Goal: Task Accomplishment & Management: Complete application form

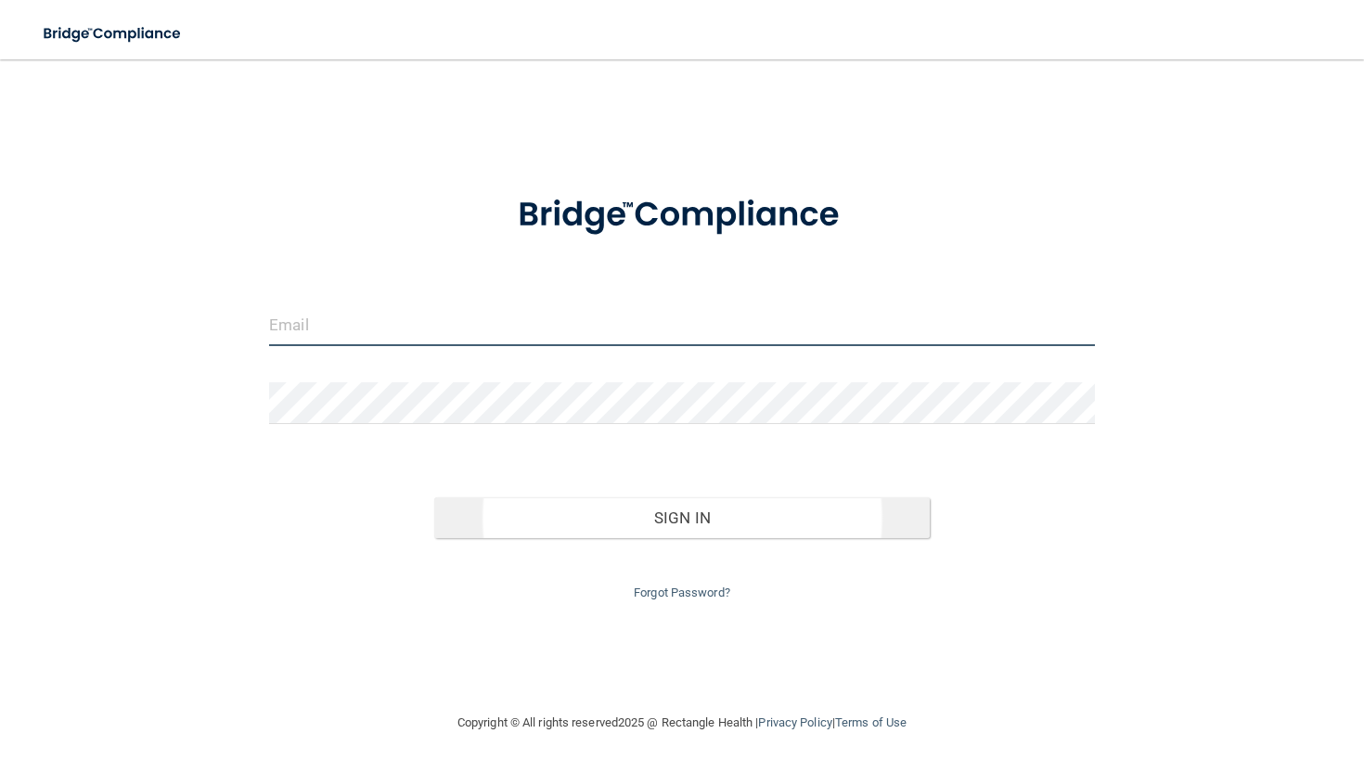
type input "[EMAIL_ADDRESS][DOMAIN_NAME]"
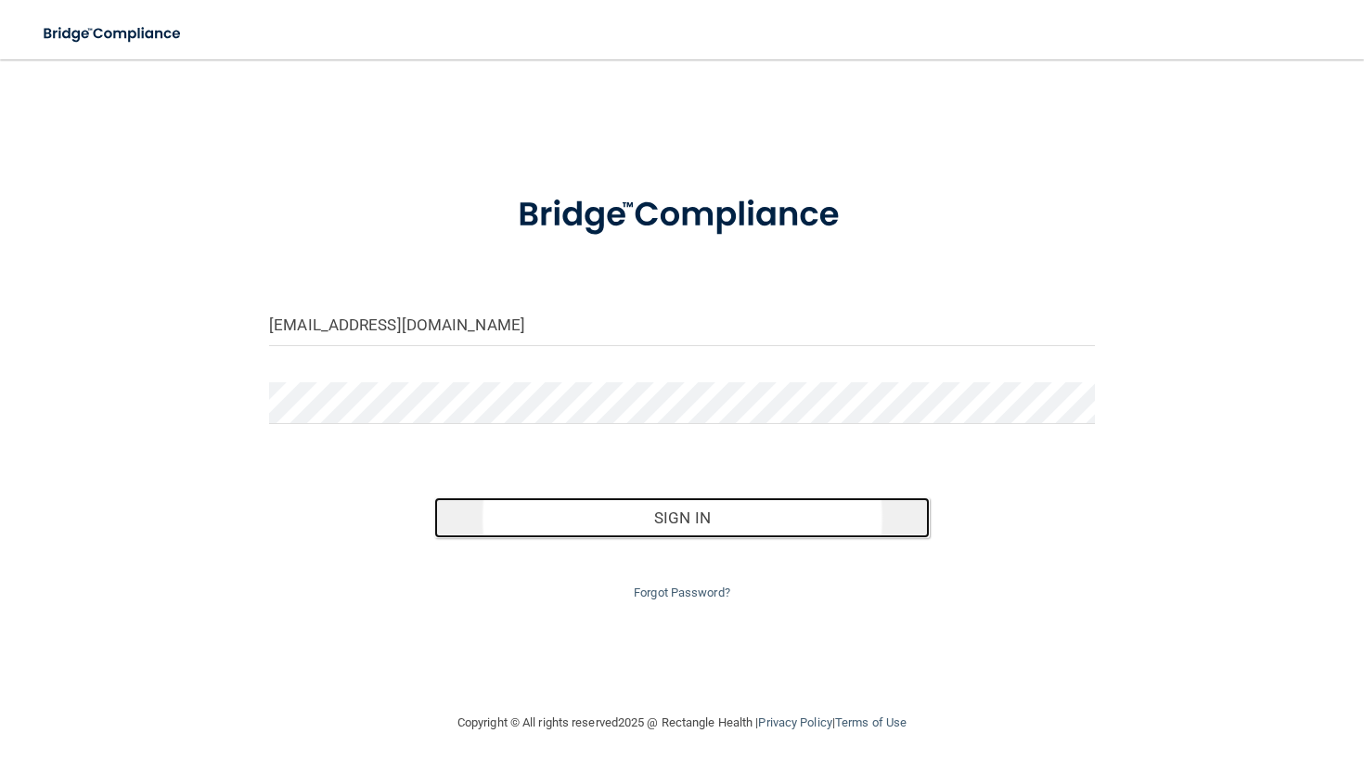
click at [609, 526] on button "Sign In" at bounding box center [681, 517] width 495 height 41
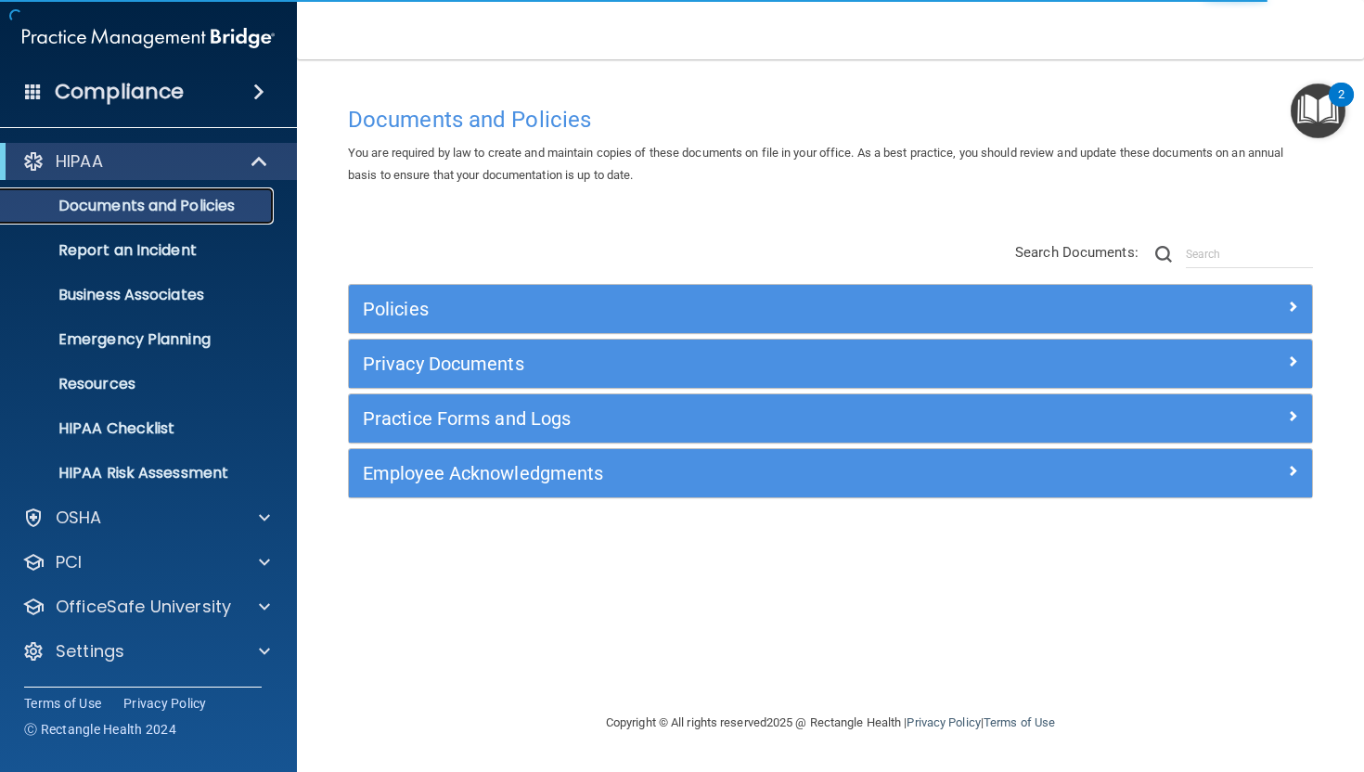
click at [173, 206] on p "Documents and Policies" at bounding box center [138, 206] width 253 height 19
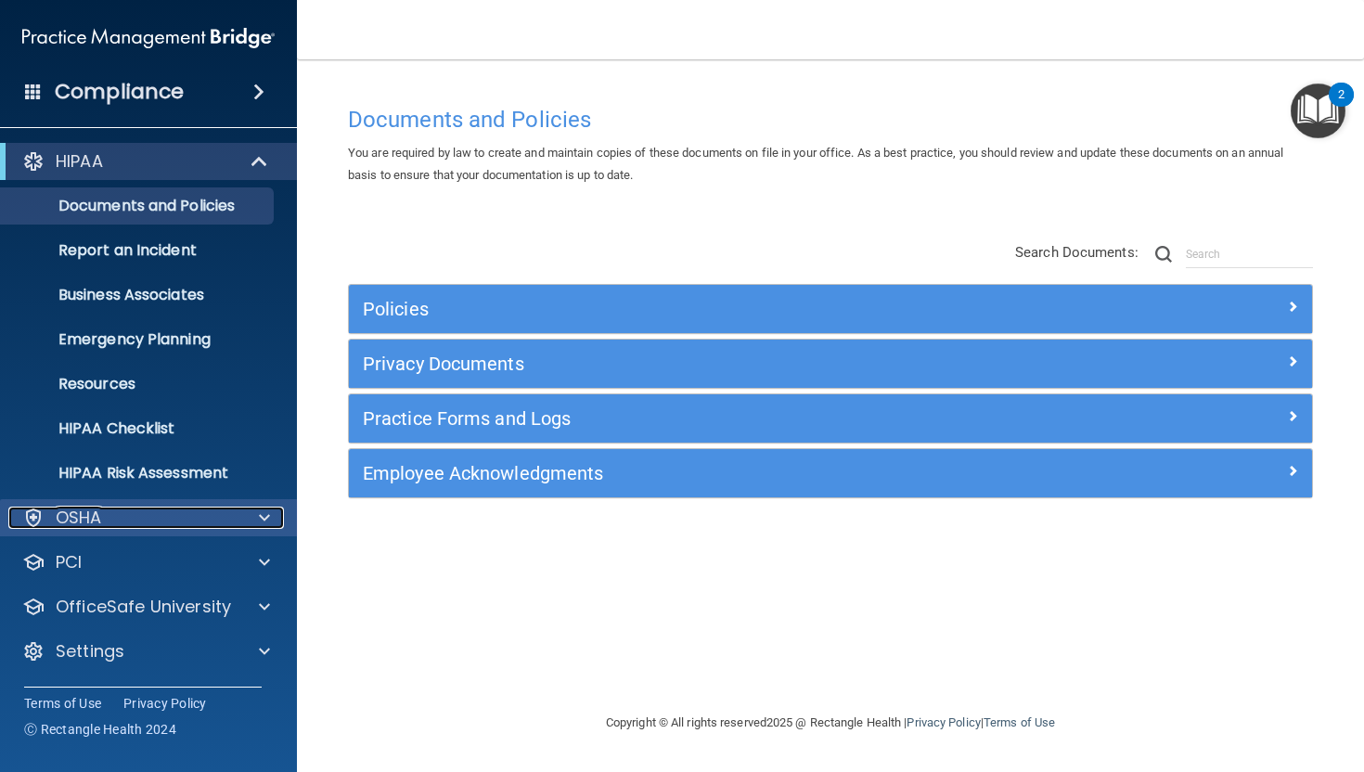
click at [83, 507] on p "OSHA" at bounding box center [79, 518] width 46 height 22
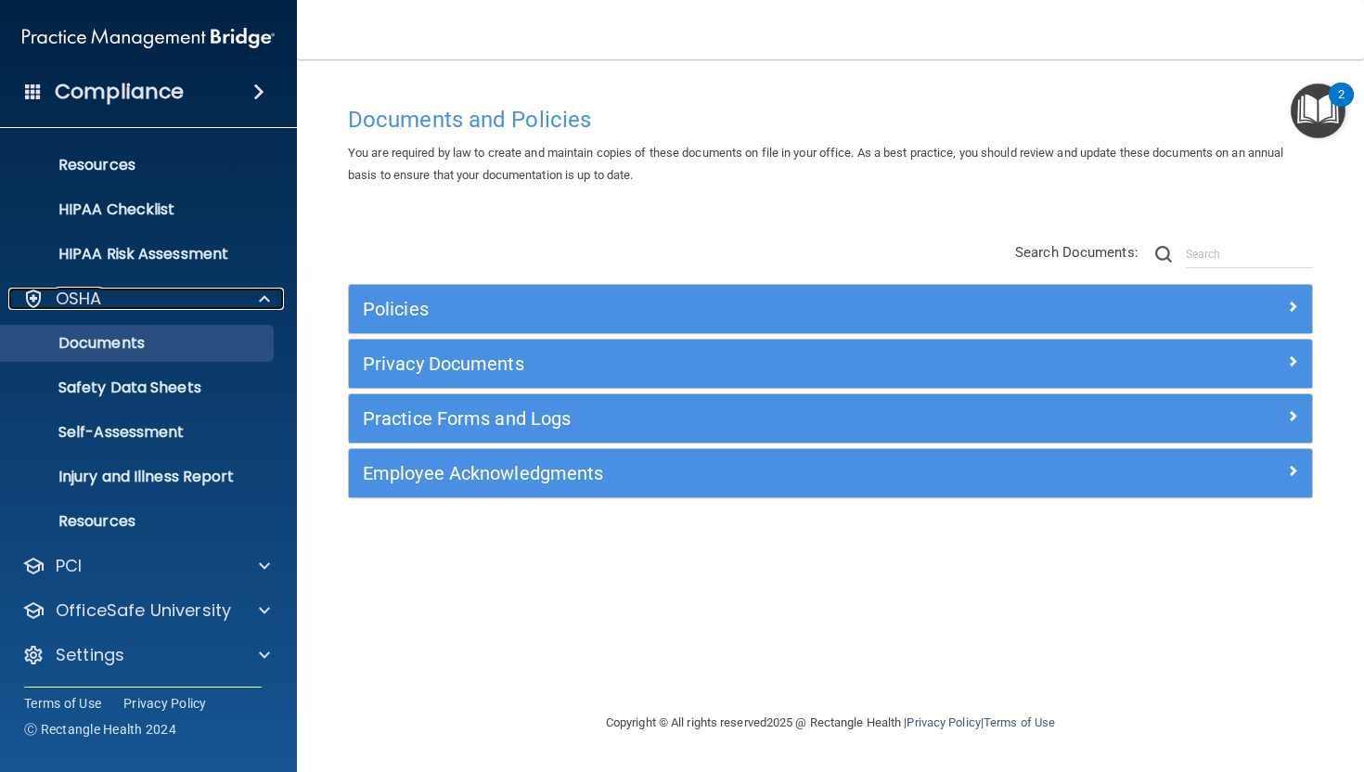
scroll to position [220, 0]
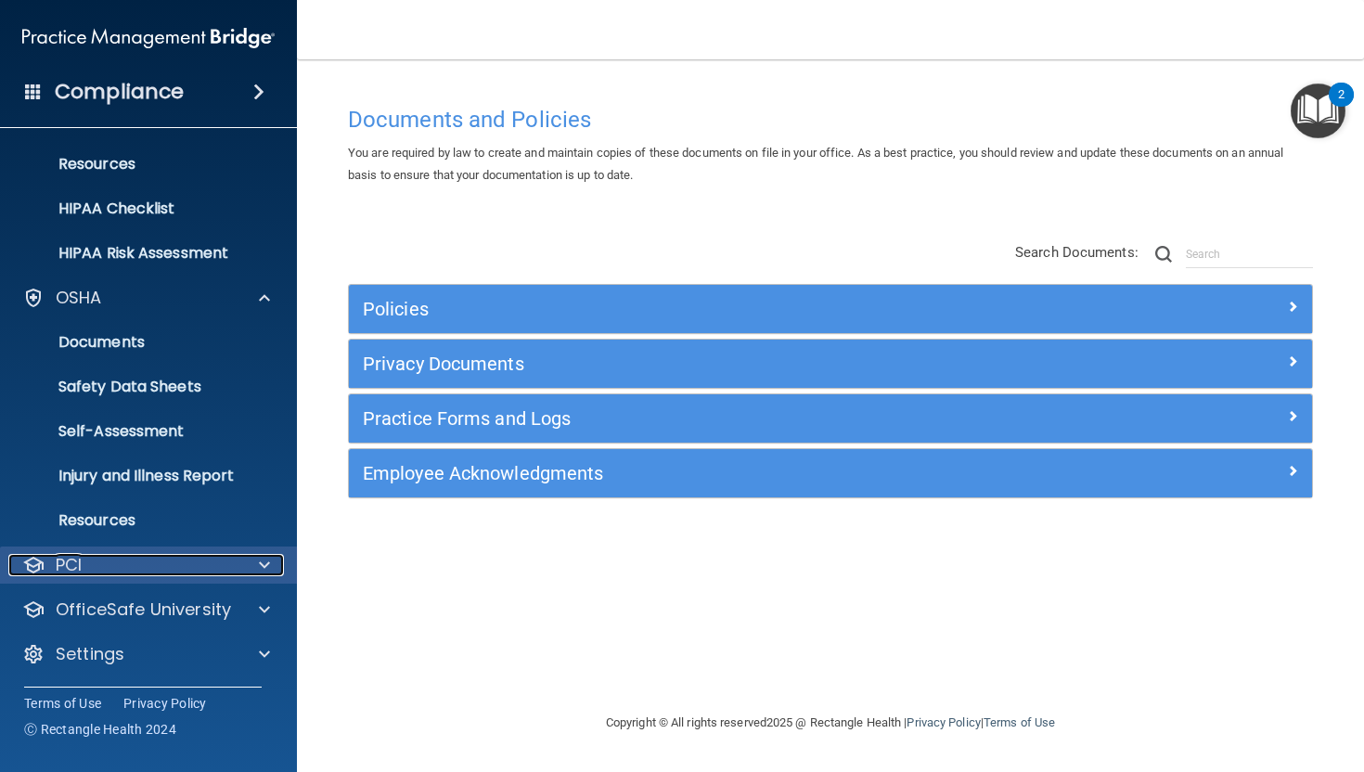
click at [136, 554] on div "PCI" at bounding box center [123, 565] width 230 height 22
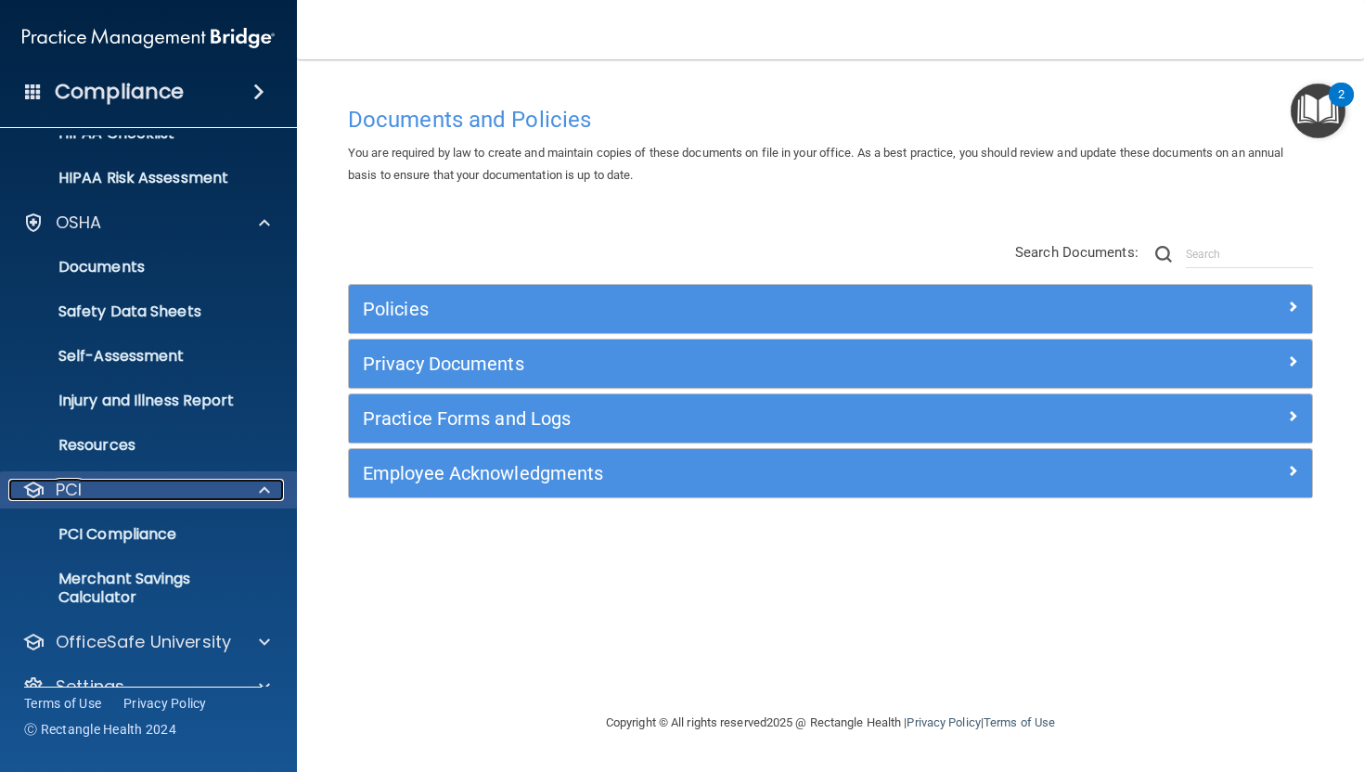
scroll to position [328, 0]
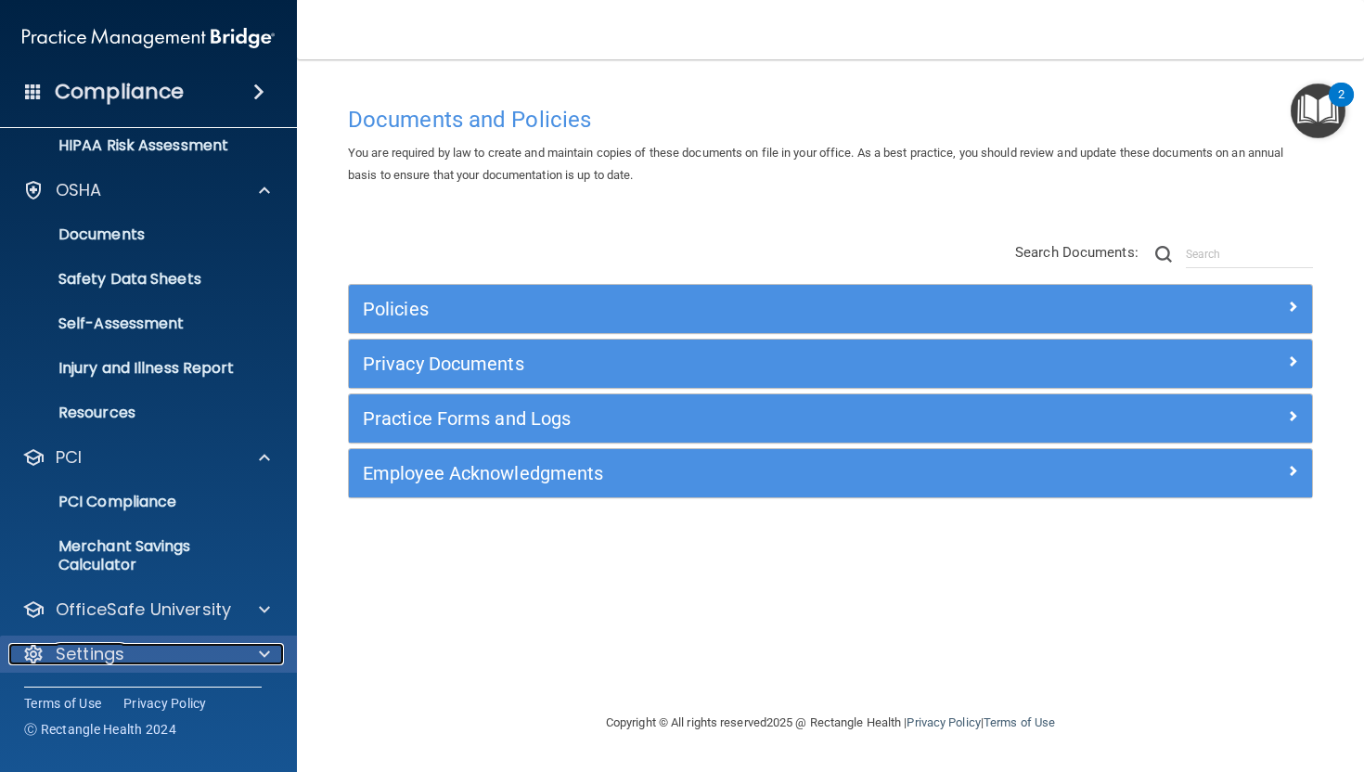
click at [91, 661] on p "Settings" at bounding box center [90, 654] width 69 height 22
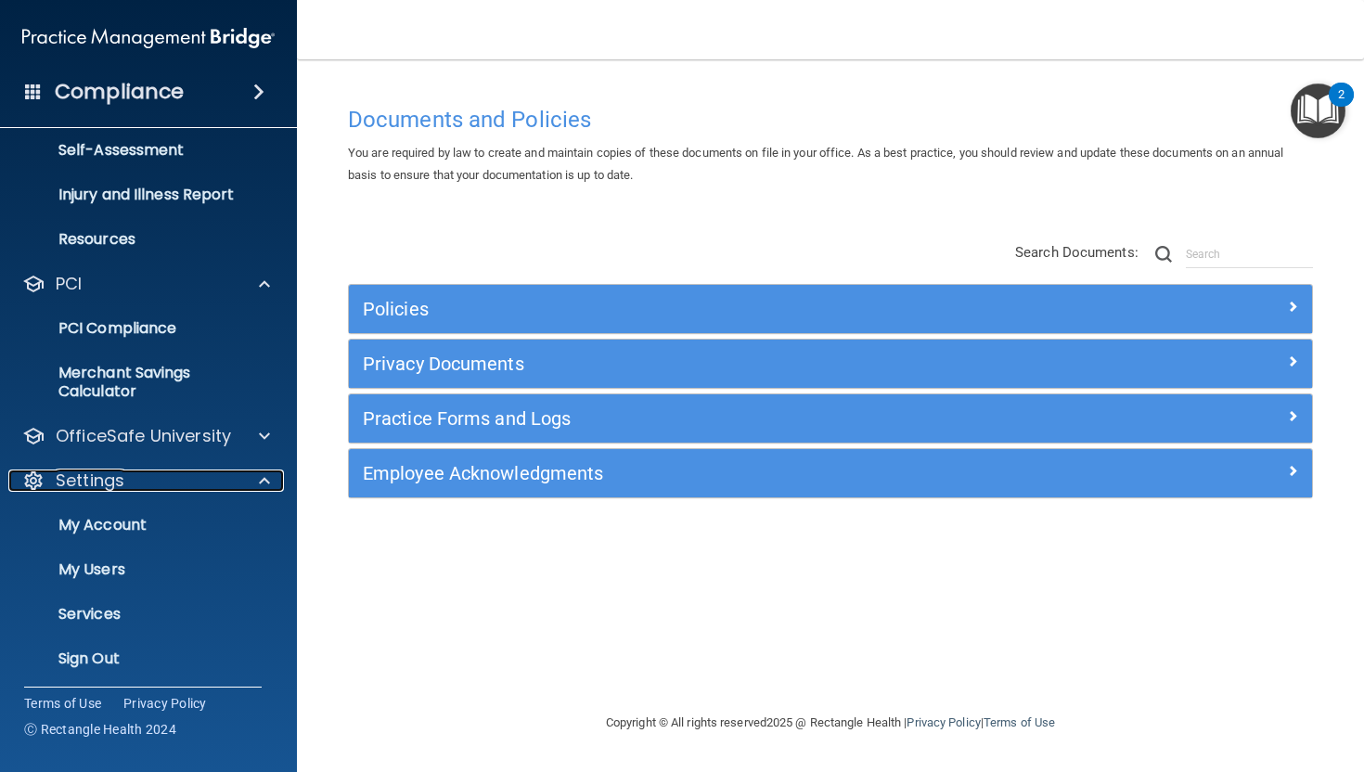
scroll to position [506, 0]
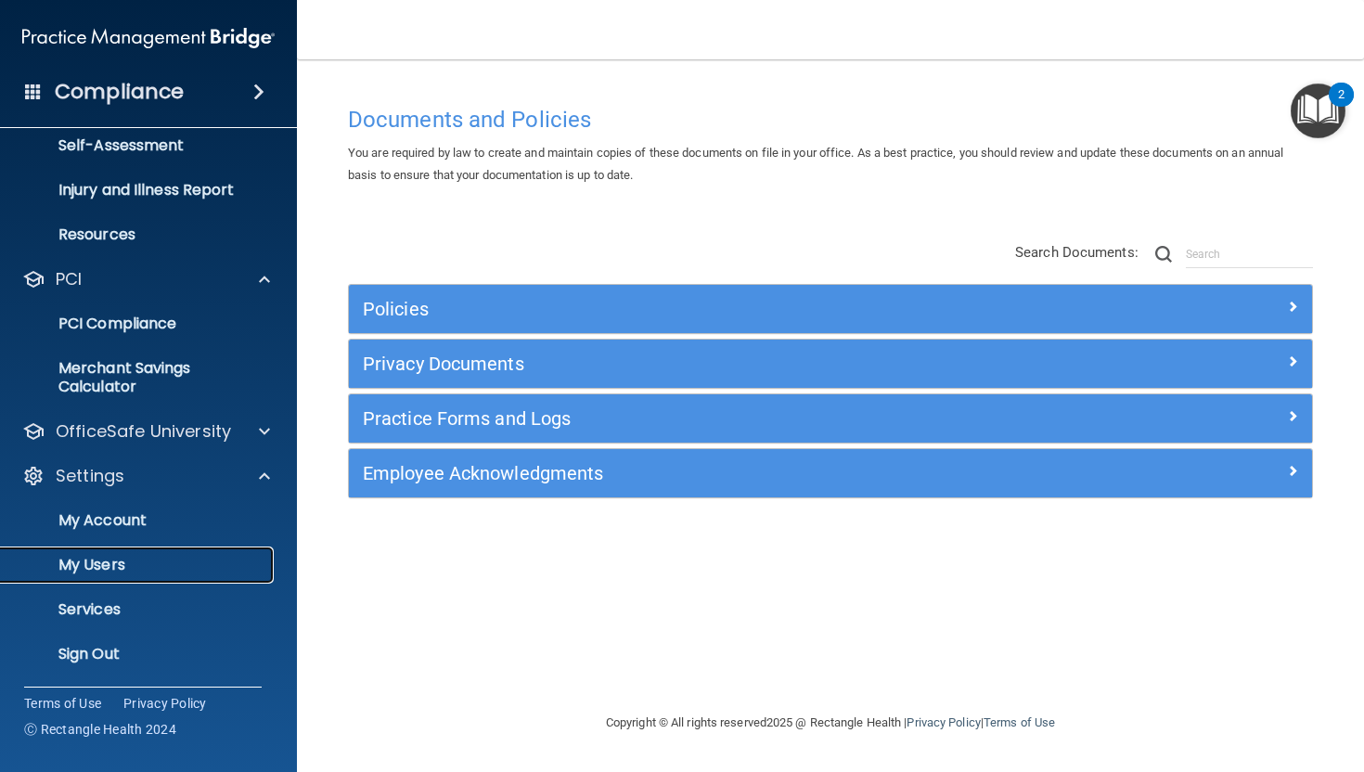
click at [60, 569] on p "My Users" at bounding box center [138, 565] width 253 height 19
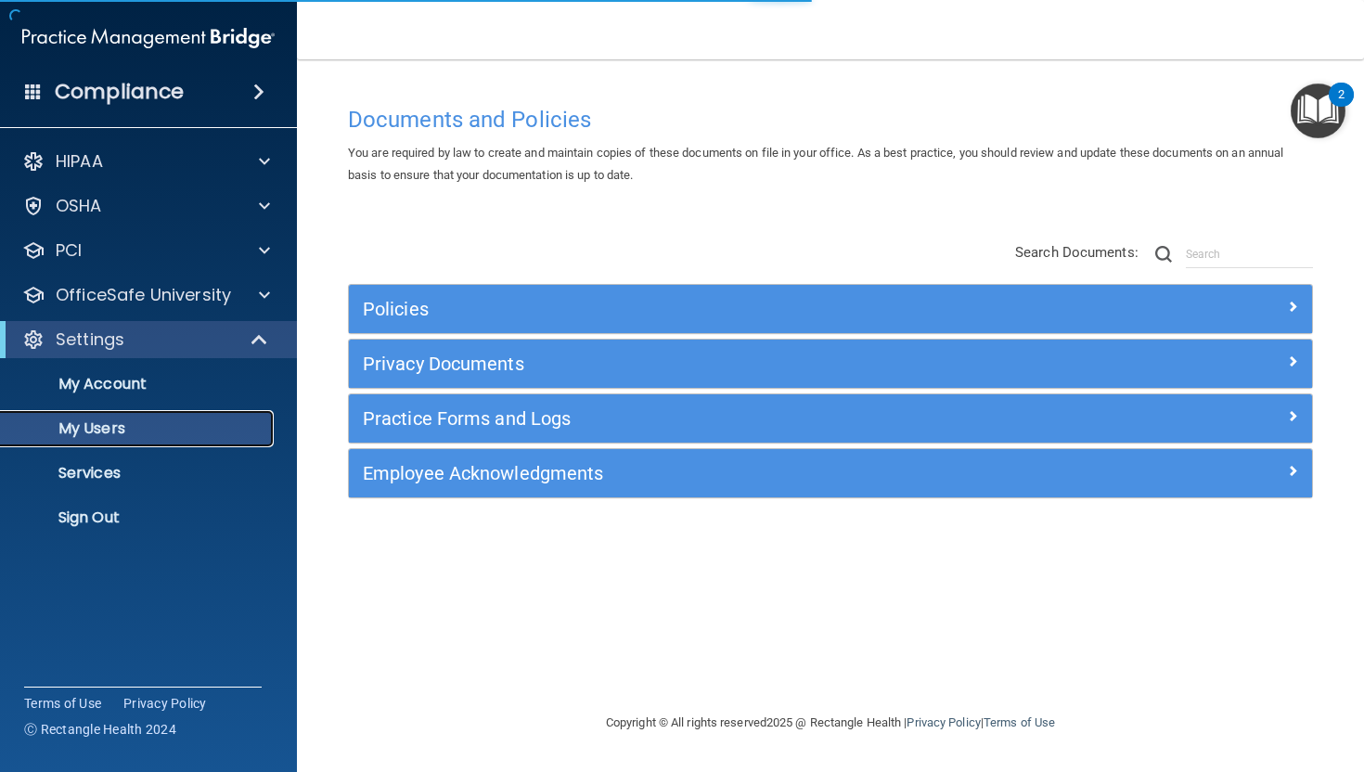
select select "20"
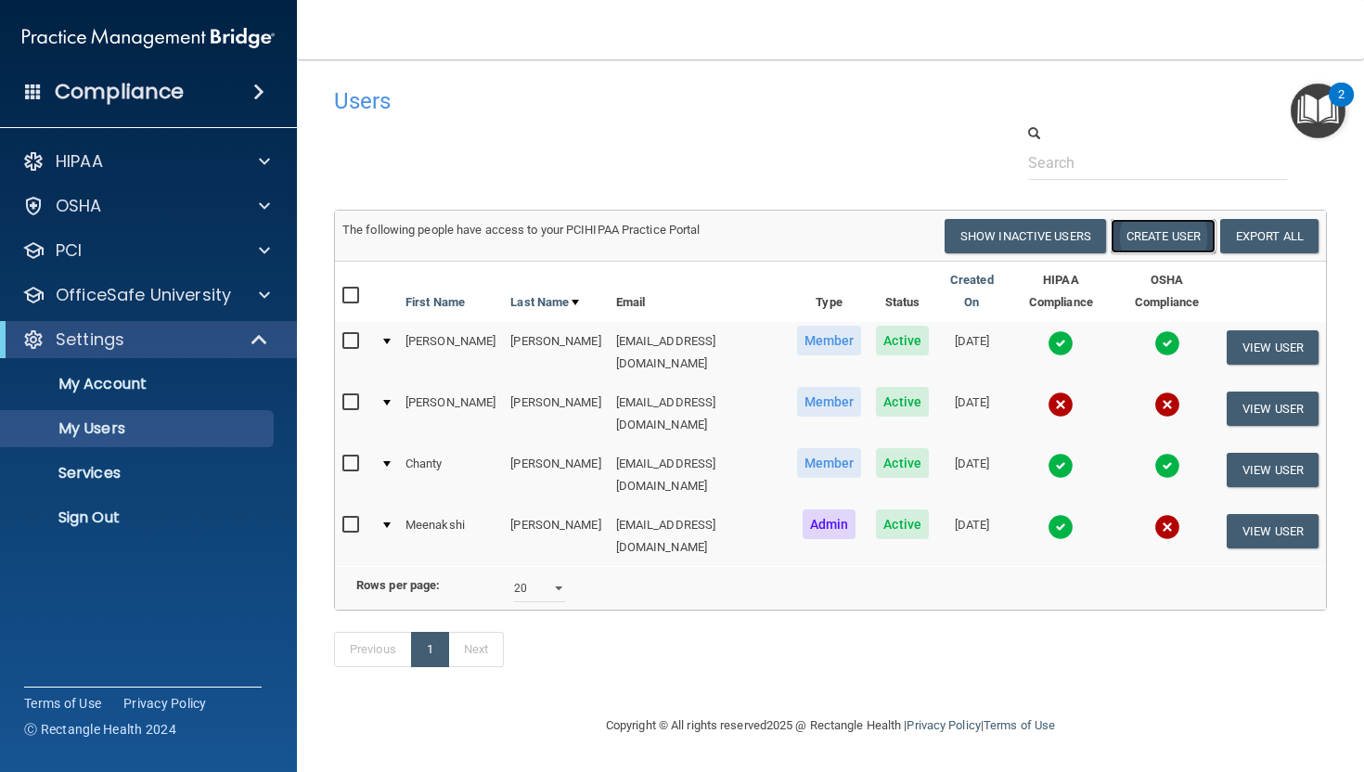
click at [1161, 232] on button "Create User" at bounding box center [1163, 236] width 105 height 34
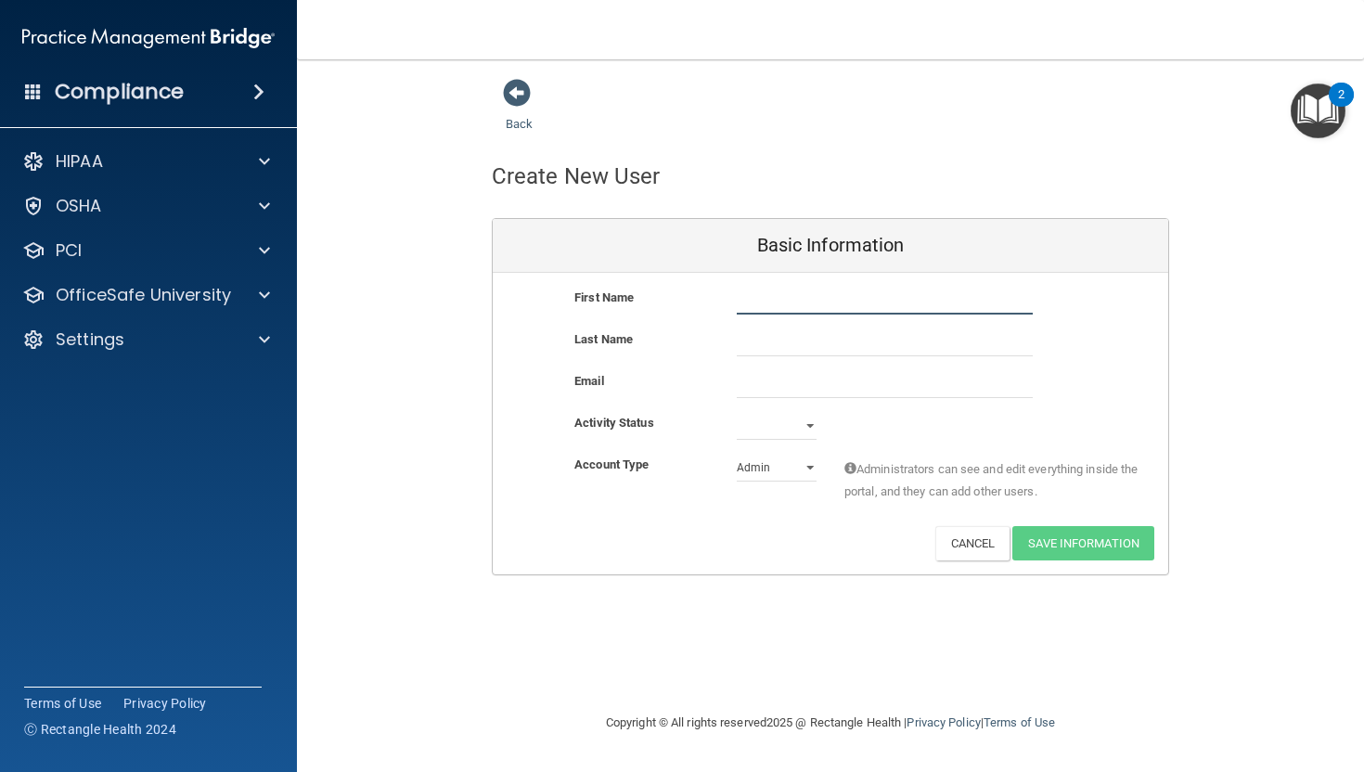
click at [808, 298] on input "text" at bounding box center [885, 301] width 296 height 28
click at [930, 143] on div "Create New User Basic Information First Name Last Name Email Activity Status Ac…" at bounding box center [830, 355] width 677 height 440
click at [769, 300] on input "text" at bounding box center [885, 301] width 296 height 28
type input "[PERSON_NAME]"
click at [778, 343] on input "text" at bounding box center [885, 342] width 296 height 28
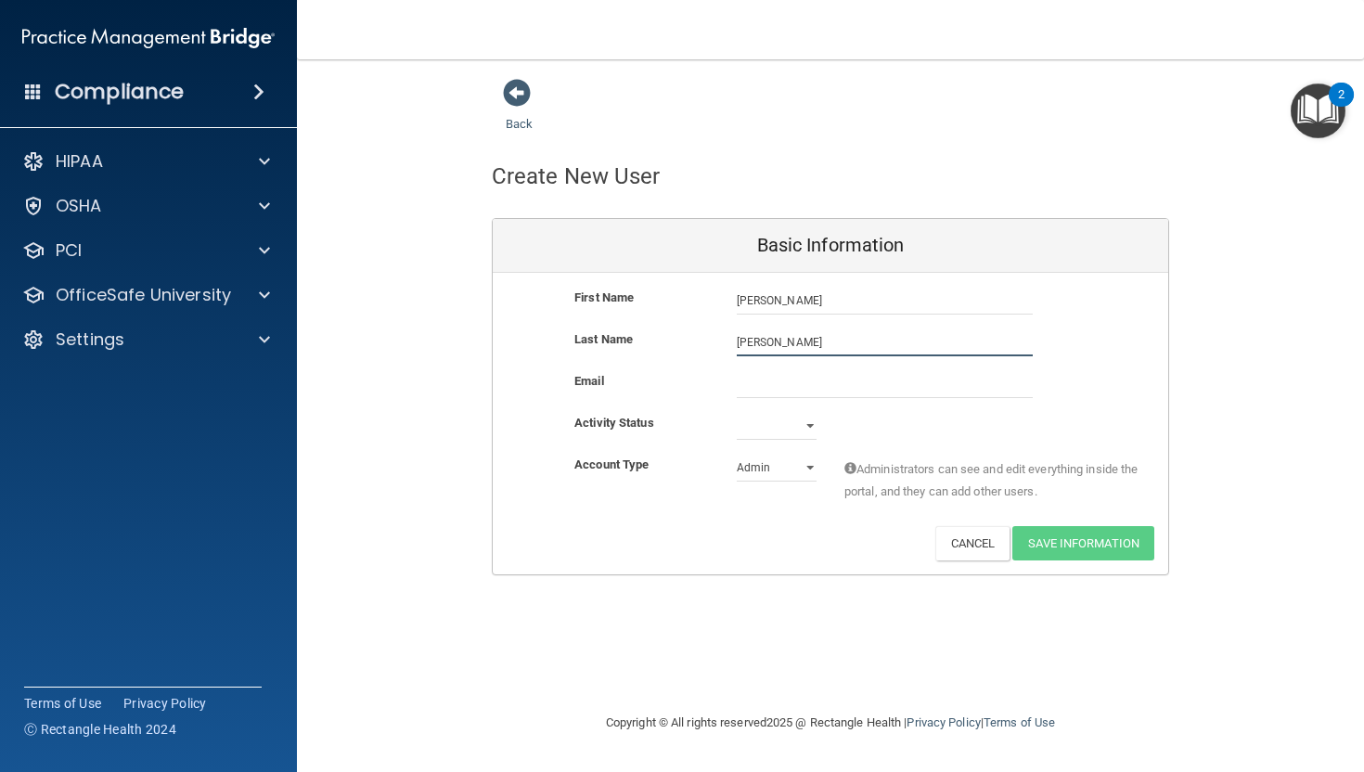
type input "[PERSON_NAME]"
click at [767, 387] on input "email" at bounding box center [885, 384] width 296 height 28
paste input "[EMAIL_ADDRESS][DOMAIN_NAME] <[EMAIL_ADDRESS][DOMAIN_NAME]>"
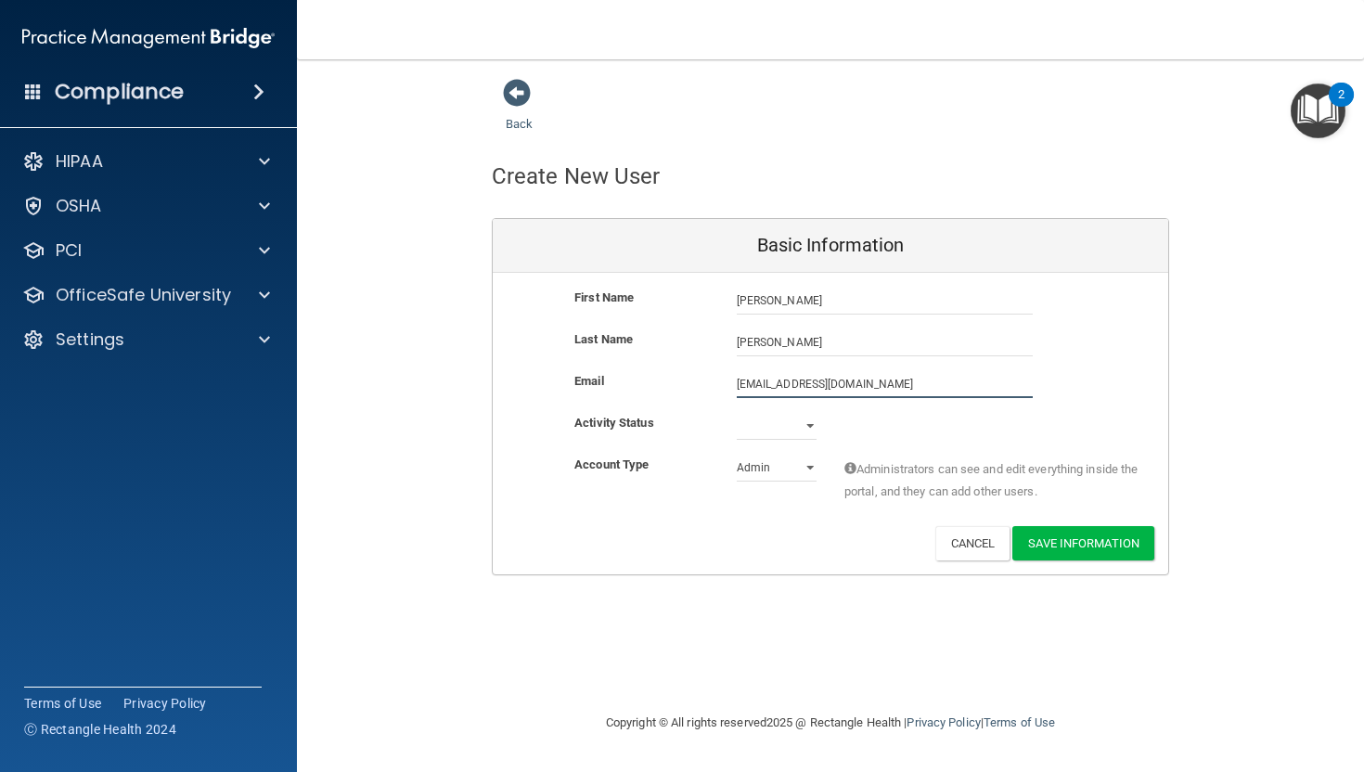
type input "[EMAIL_ADDRESS][DOMAIN_NAME]"
click at [1225, 390] on div "Back Create New User Basic Information First Name [PERSON_NAME] Last Name [PERS…" at bounding box center [830, 326] width 993 height 497
click at [779, 426] on select "Active Inactive" at bounding box center [777, 426] width 80 height 28
select select "active"
click at [777, 471] on select "Admin Member" at bounding box center [777, 468] width 80 height 28
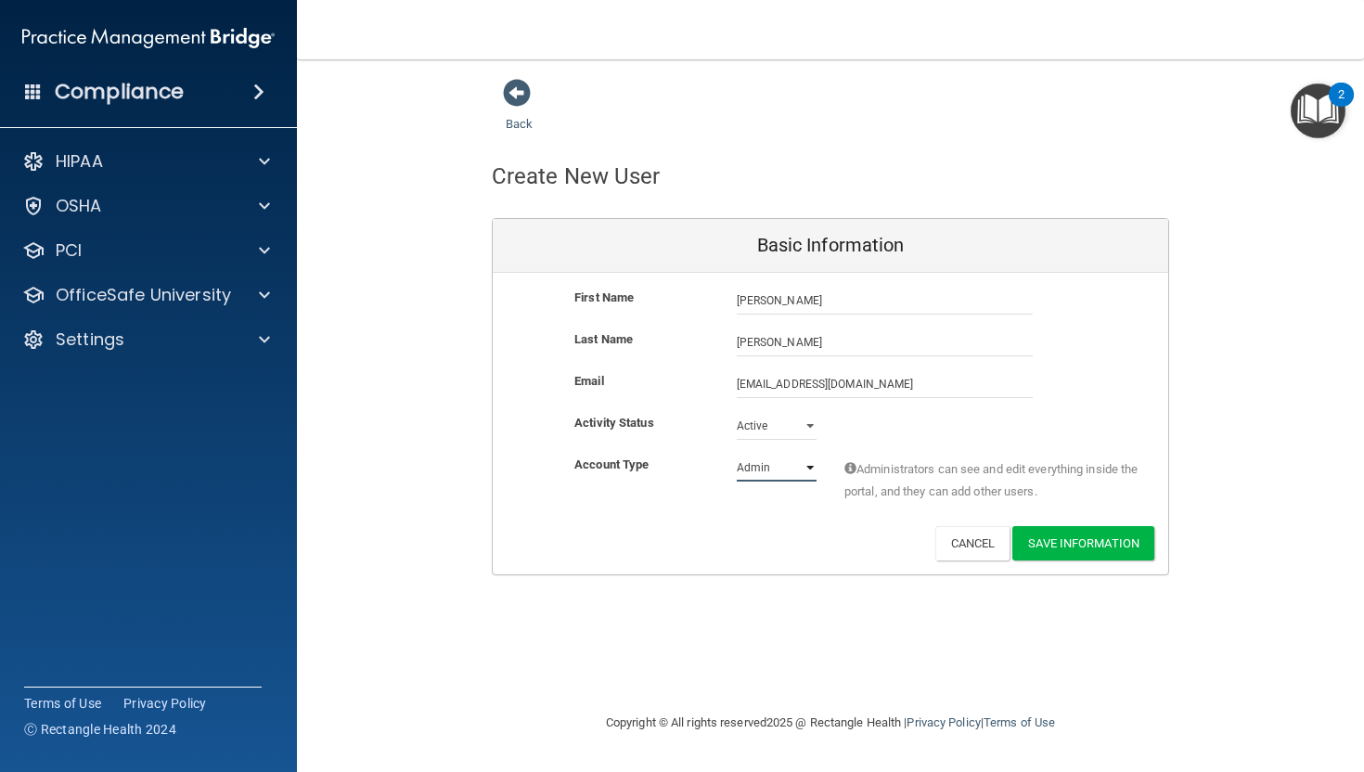
select select "practice_member"
click at [1085, 533] on button "Save Information" at bounding box center [1083, 543] width 142 height 34
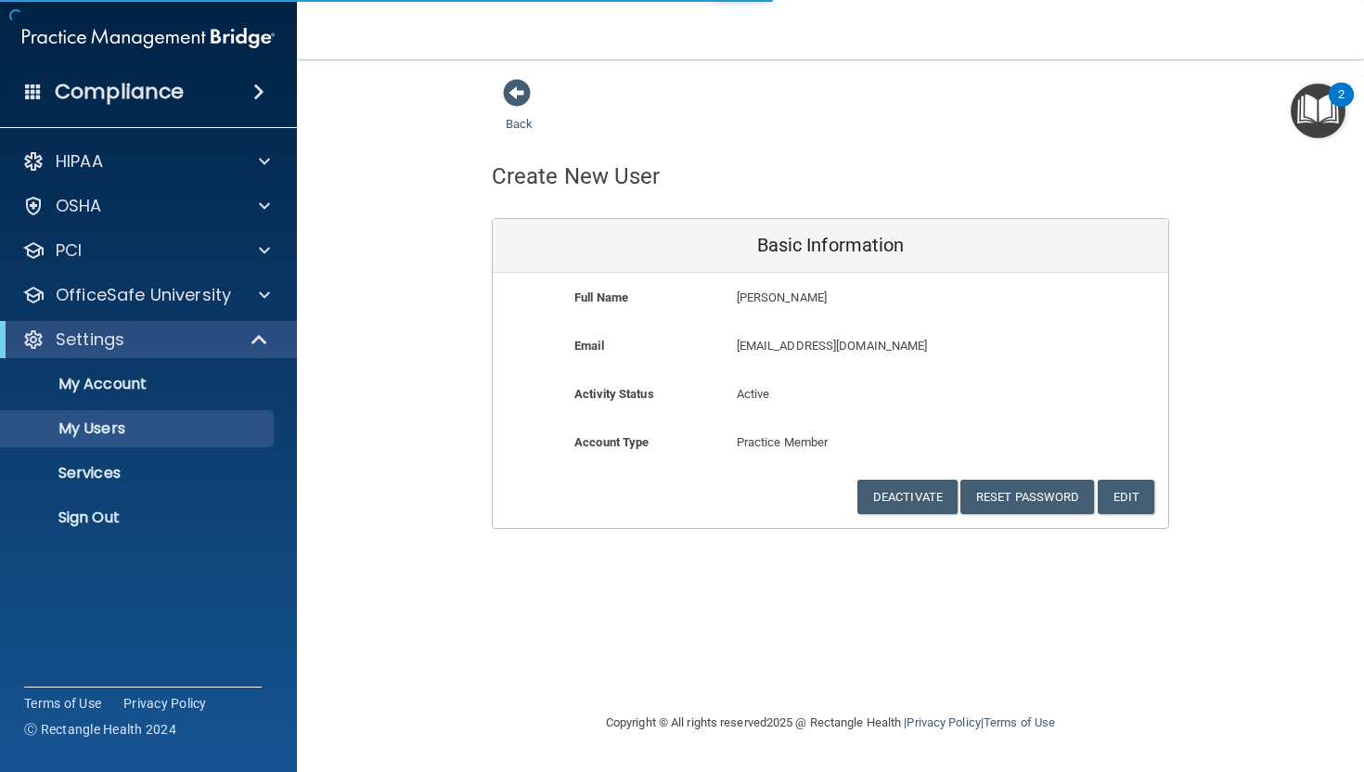
select select "20"
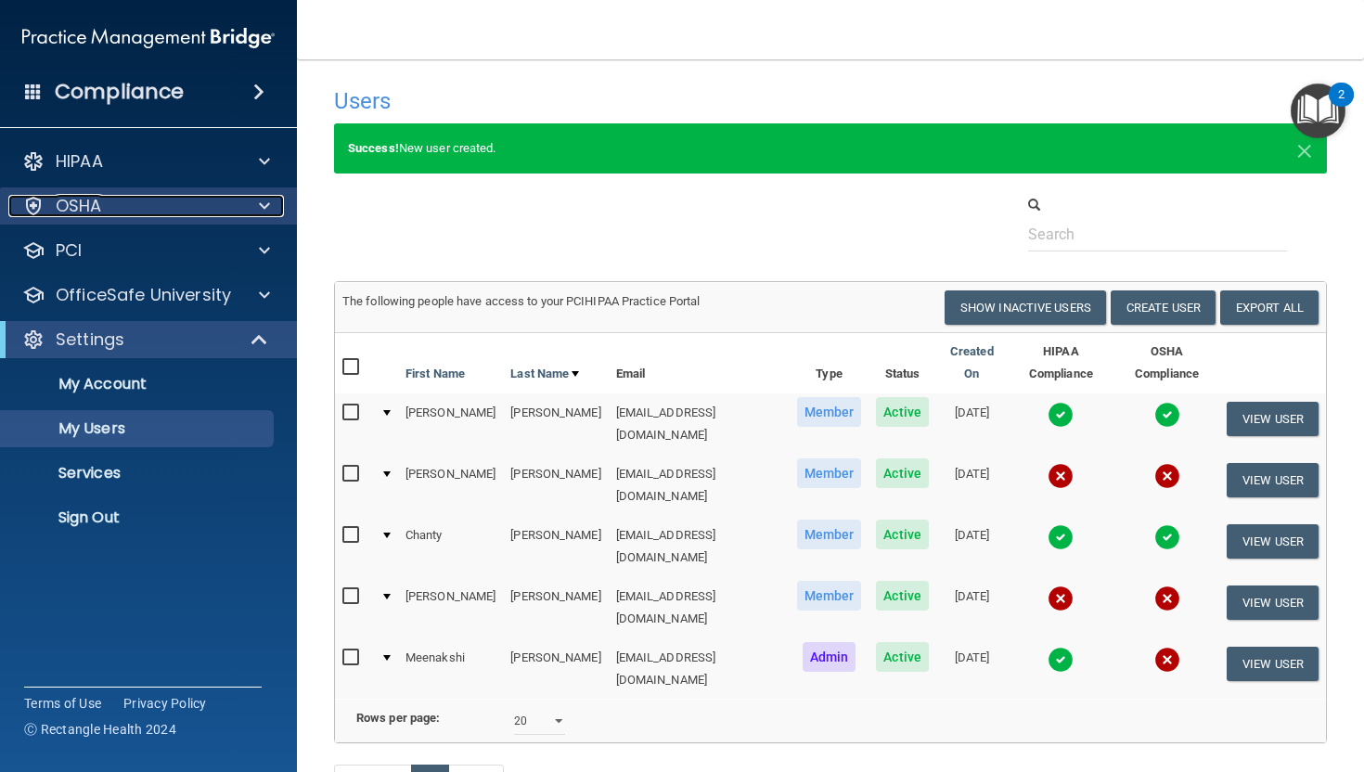
click at [112, 208] on div "OSHA" at bounding box center [123, 206] width 230 height 22
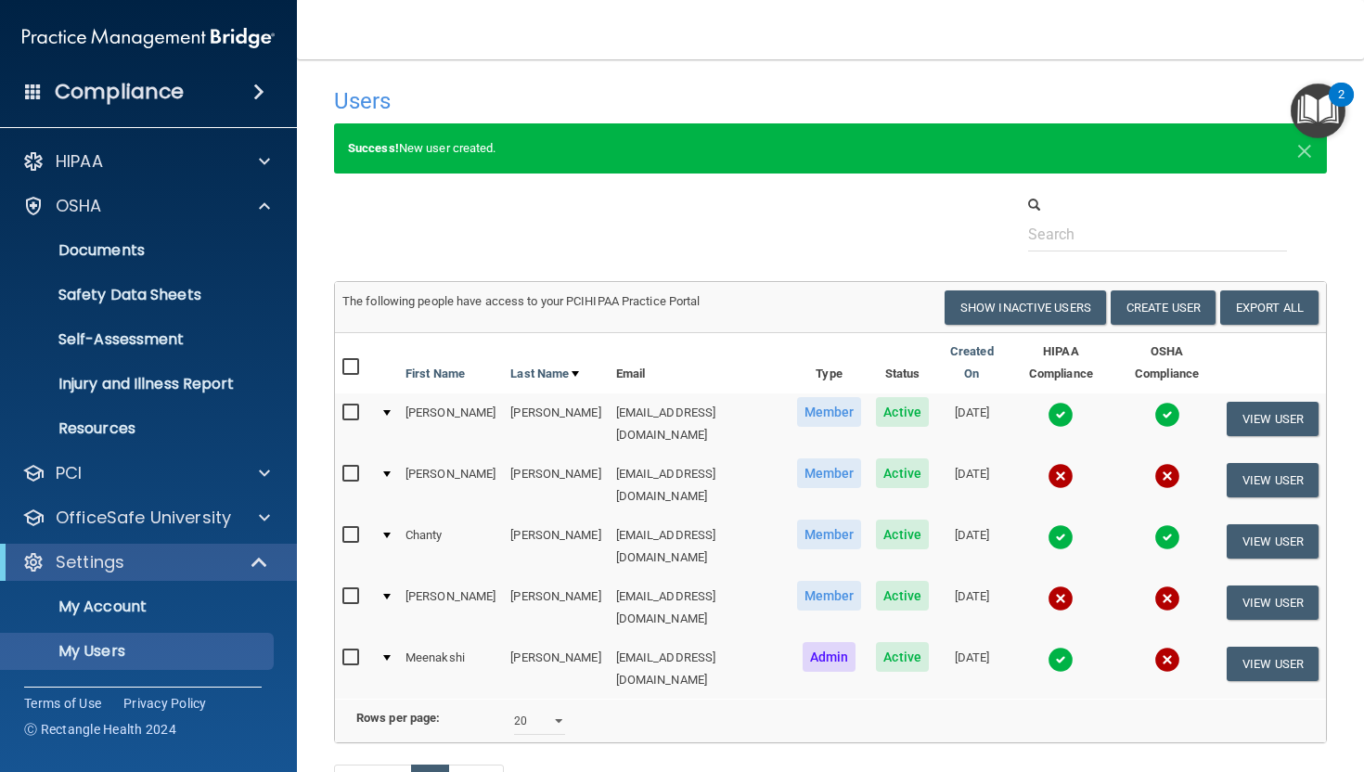
click at [634, 219] on div at bounding box center [830, 223] width 1021 height 57
click at [130, 344] on p "Self-Assessment" at bounding box center [138, 339] width 253 height 19
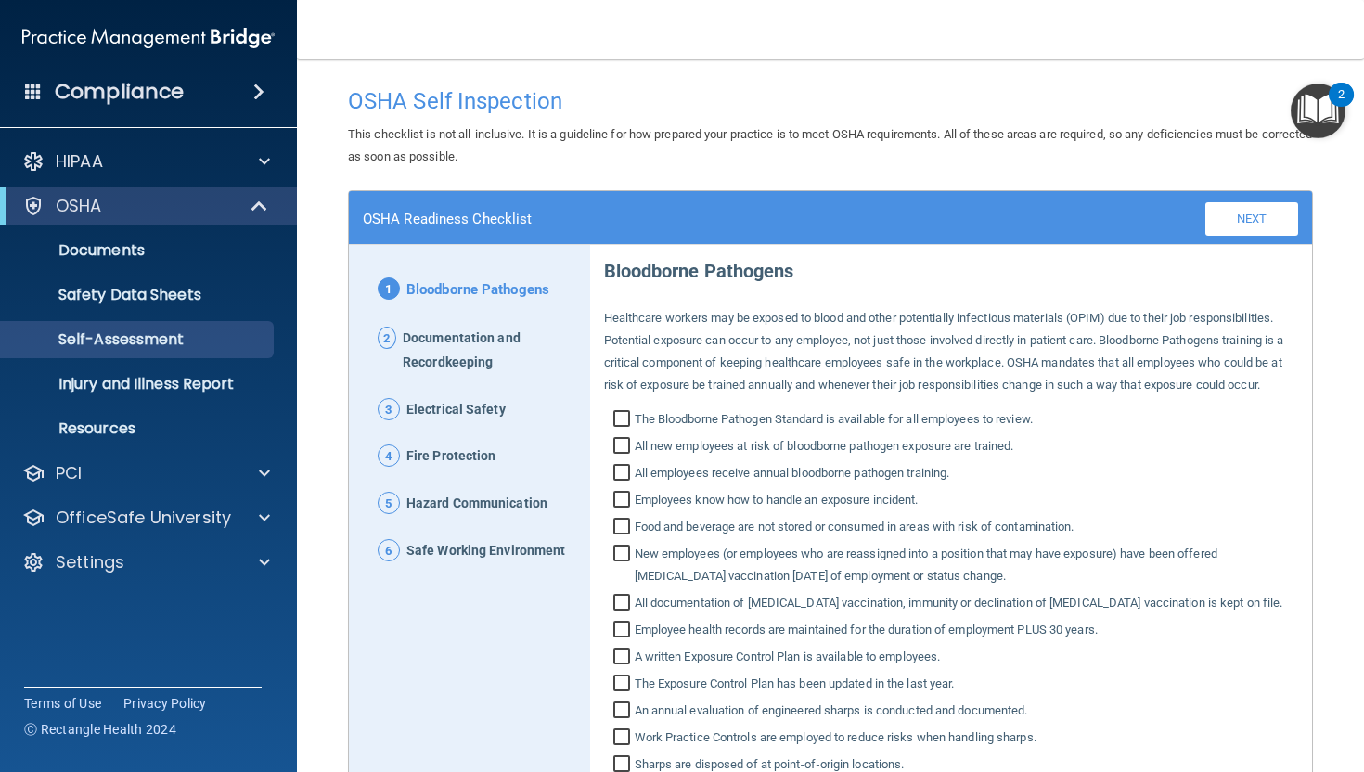
click at [621, 417] on input "The Bloodborne Pathogen Standard is available for all employees to review." at bounding box center [623, 421] width 21 height 19
checkbox input "true"
click at [620, 447] on input "All new employees at risk of bloodborne pathogen exposure are trained." at bounding box center [623, 448] width 21 height 19
checkbox input "true"
click at [623, 470] on input "All employees receive annual bloodborne pathogen training." at bounding box center [623, 475] width 21 height 19
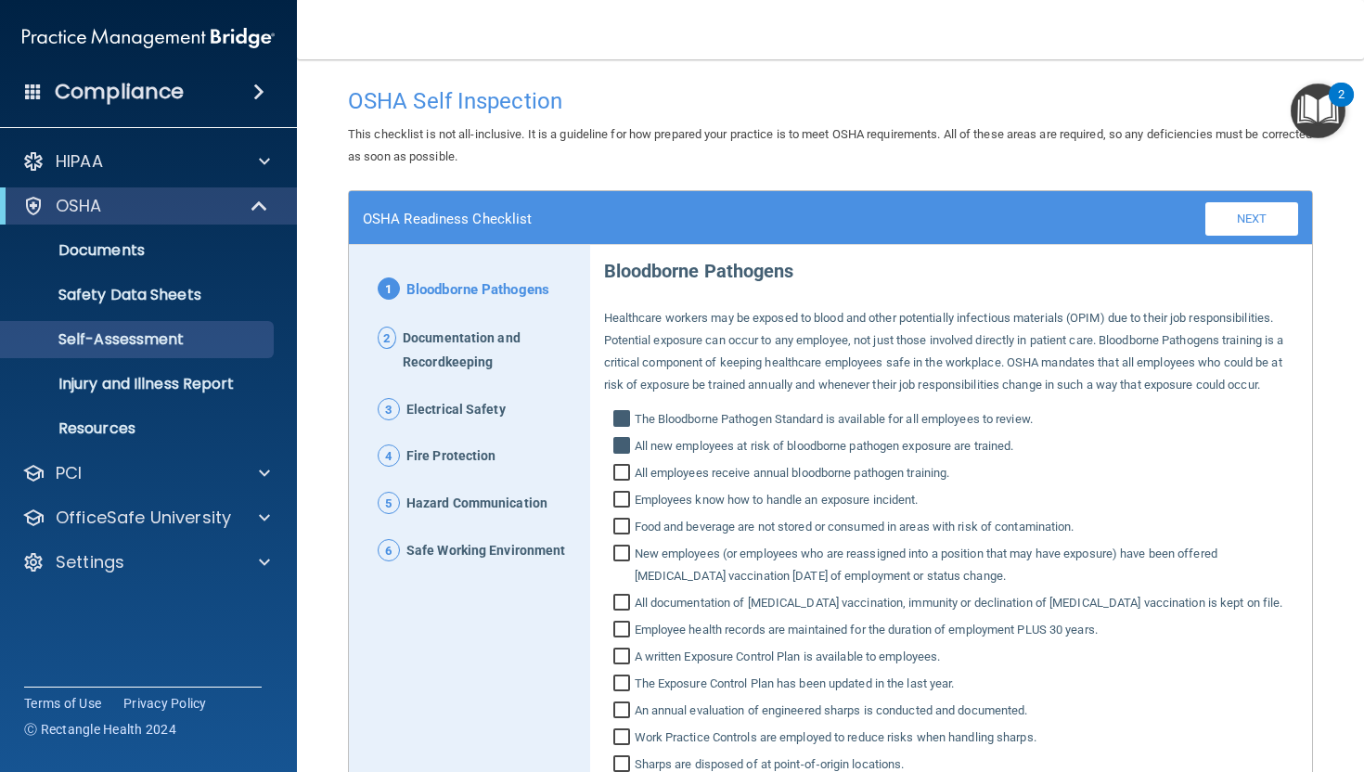
checkbox input "true"
click at [623, 496] on input "Employees know how to handle an exposure incident." at bounding box center [623, 502] width 21 height 19
checkbox input "true"
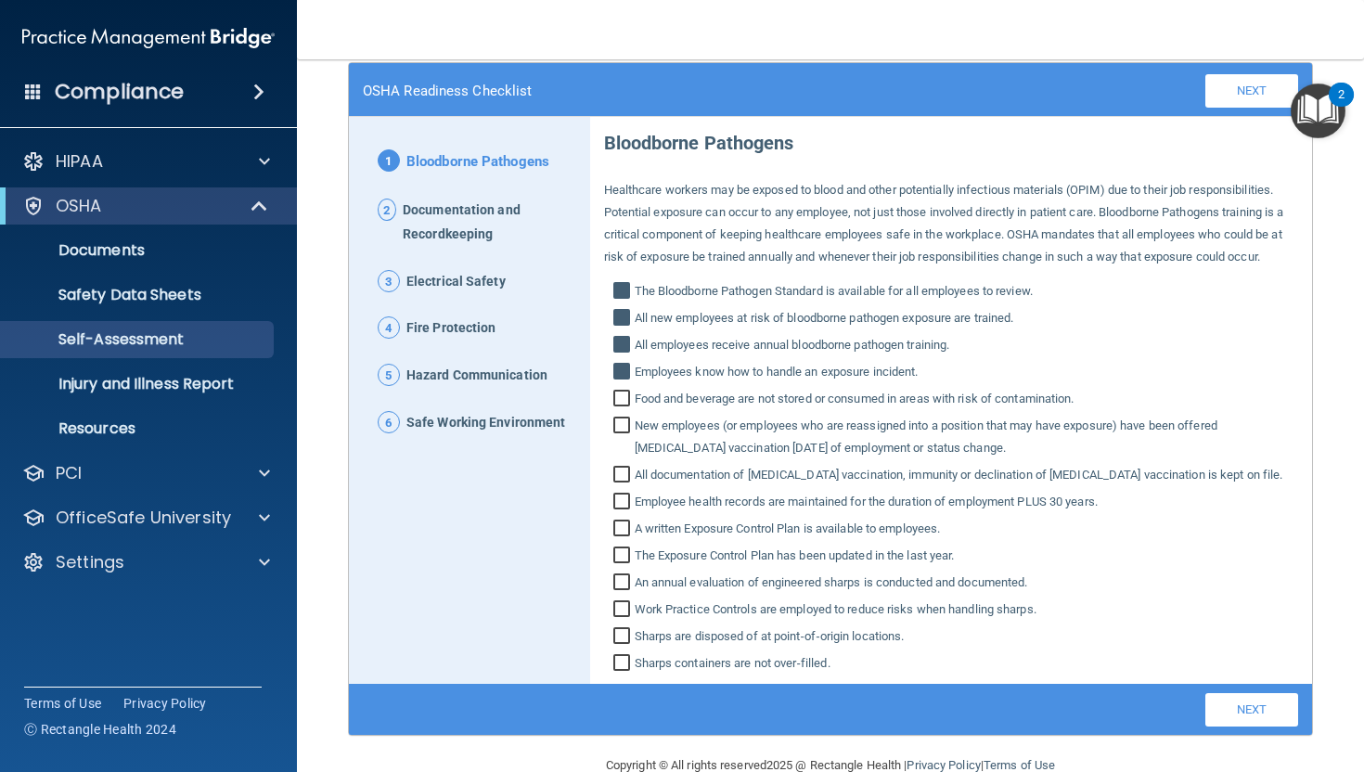
scroll to position [166, 0]
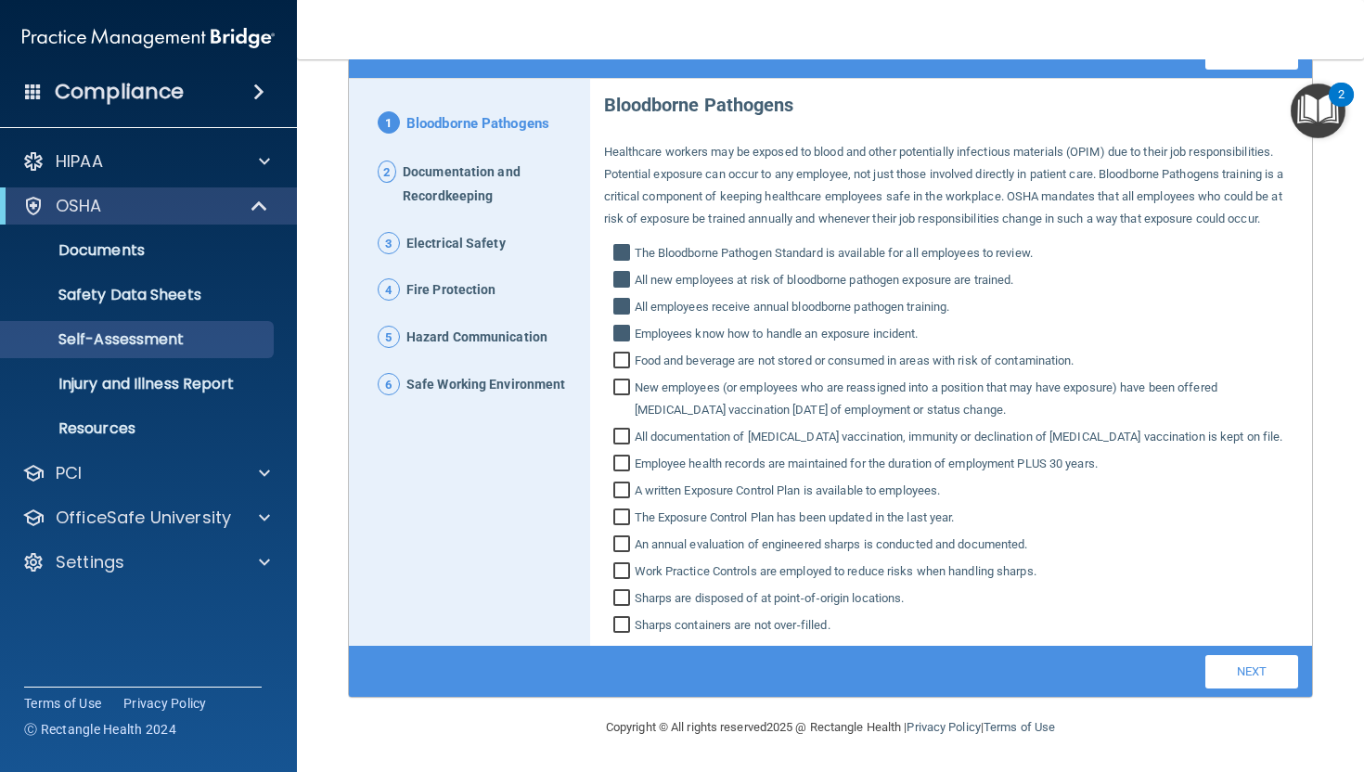
click at [620, 359] on input "Food and beverage are not stored or consumed in areas with risk of contaminatio…" at bounding box center [623, 362] width 21 height 19
checkbox input "true"
click at [621, 388] on input "New employees (or employees who are reassigned into a position that may have ex…" at bounding box center [623, 400] width 21 height 41
checkbox input "true"
click at [622, 435] on input "All documentation of [MEDICAL_DATA] vaccination, immunity or declination of [ME…" at bounding box center [623, 439] width 21 height 19
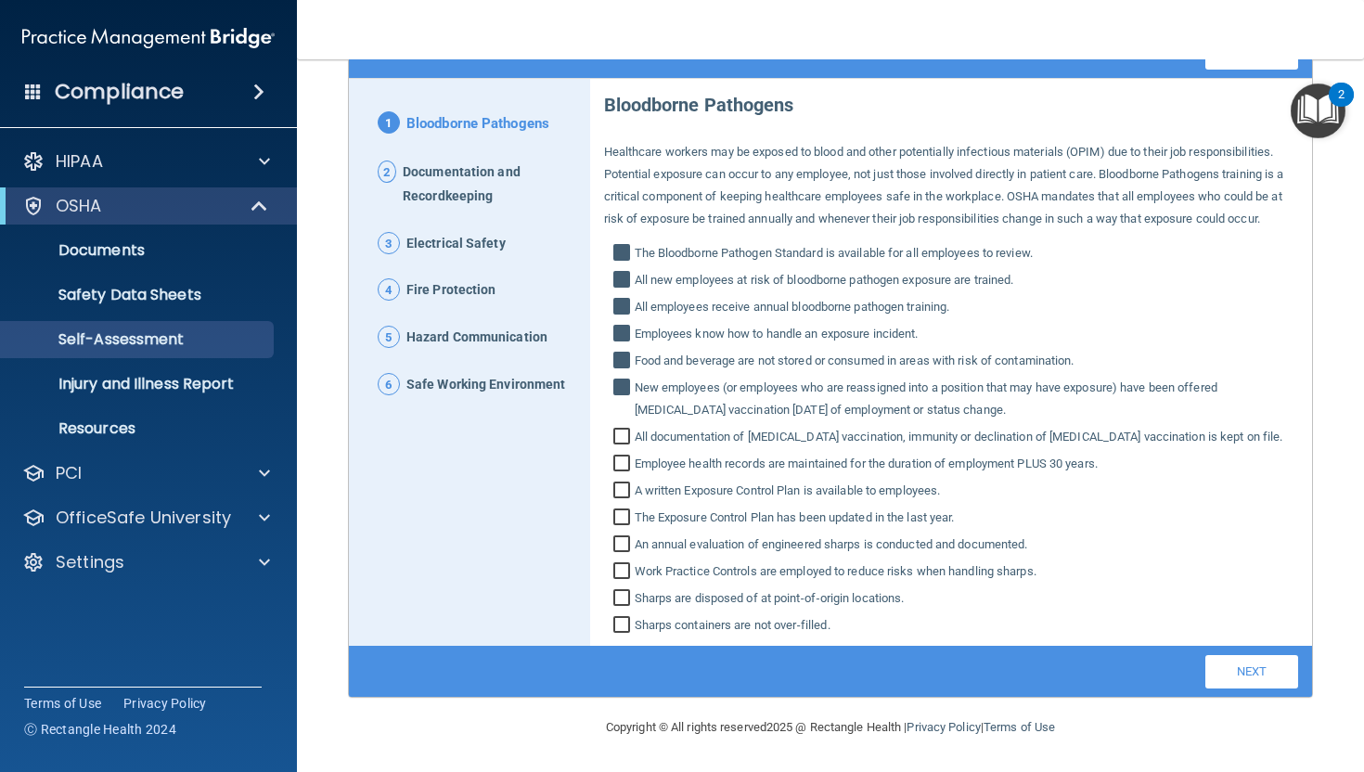
checkbox input "true"
click at [622, 463] on input "Employee health records are maintained for the duration of employment PLUS 30 y…" at bounding box center [623, 465] width 21 height 19
checkbox input "true"
click at [619, 491] on input "A written Exposure Control Plan is available to employees." at bounding box center [623, 492] width 21 height 19
checkbox input "true"
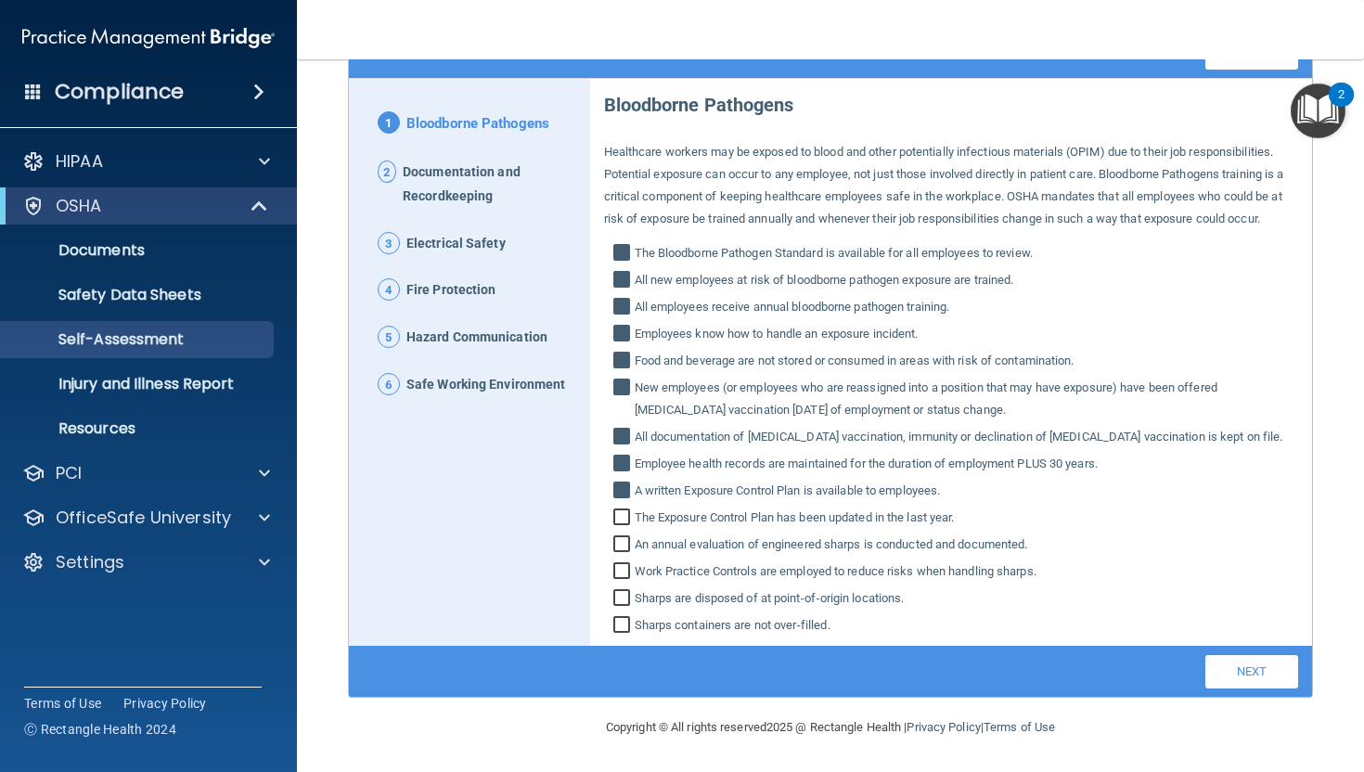
click at [623, 516] on input "The Exposure Control Plan has been updated in the last year." at bounding box center [623, 519] width 21 height 19
checkbox input "true"
click at [623, 543] on input "An annual evaluation of engineered sharps is conducted and documented." at bounding box center [623, 546] width 21 height 19
checkbox input "true"
click at [624, 572] on input "Work Practice Controls are employed to reduce risks when handling sharps." at bounding box center [623, 573] width 21 height 19
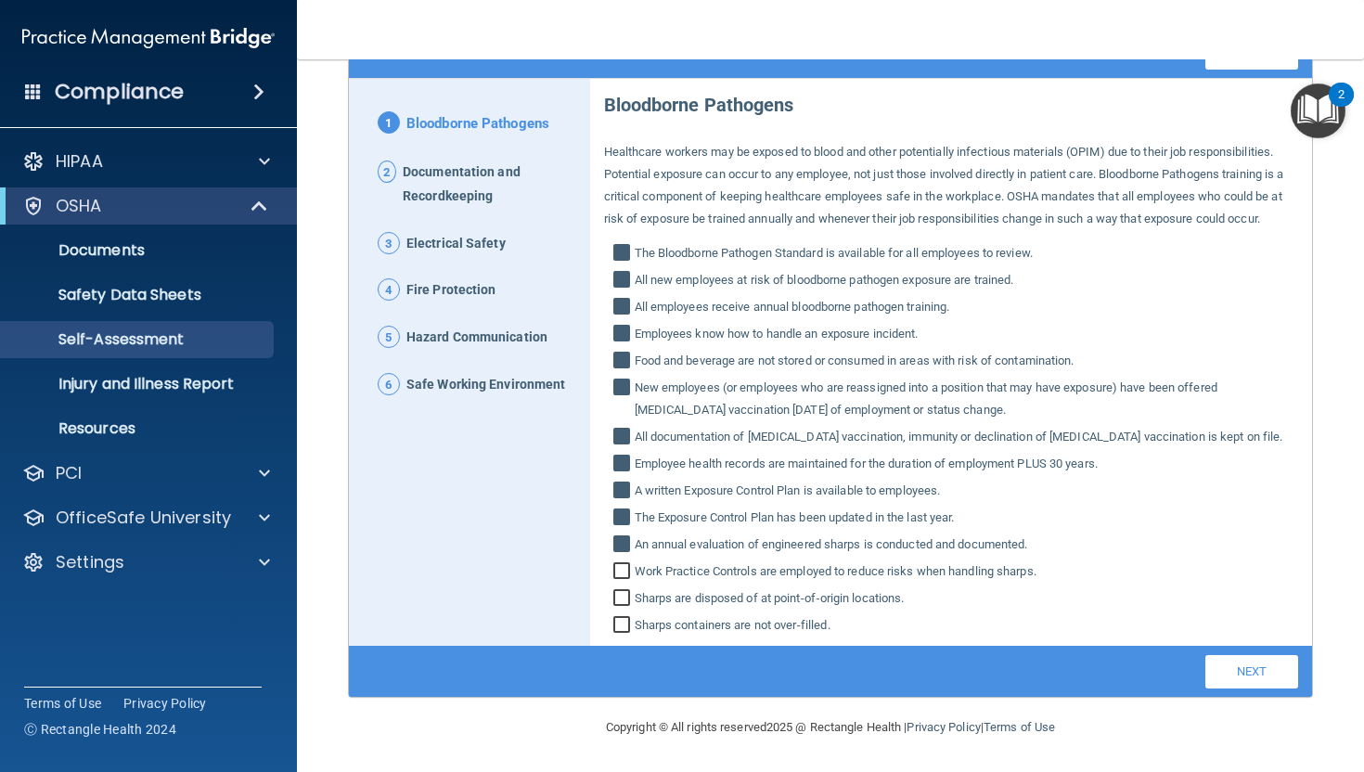
checkbox input "true"
click at [622, 596] on input "Sharps are disposed of at point‐of‐origin locations." at bounding box center [623, 600] width 21 height 19
checkbox input "true"
click at [623, 625] on input "Sharps containers are not over‐filled." at bounding box center [623, 627] width 21 height 19
checkbox input "true"
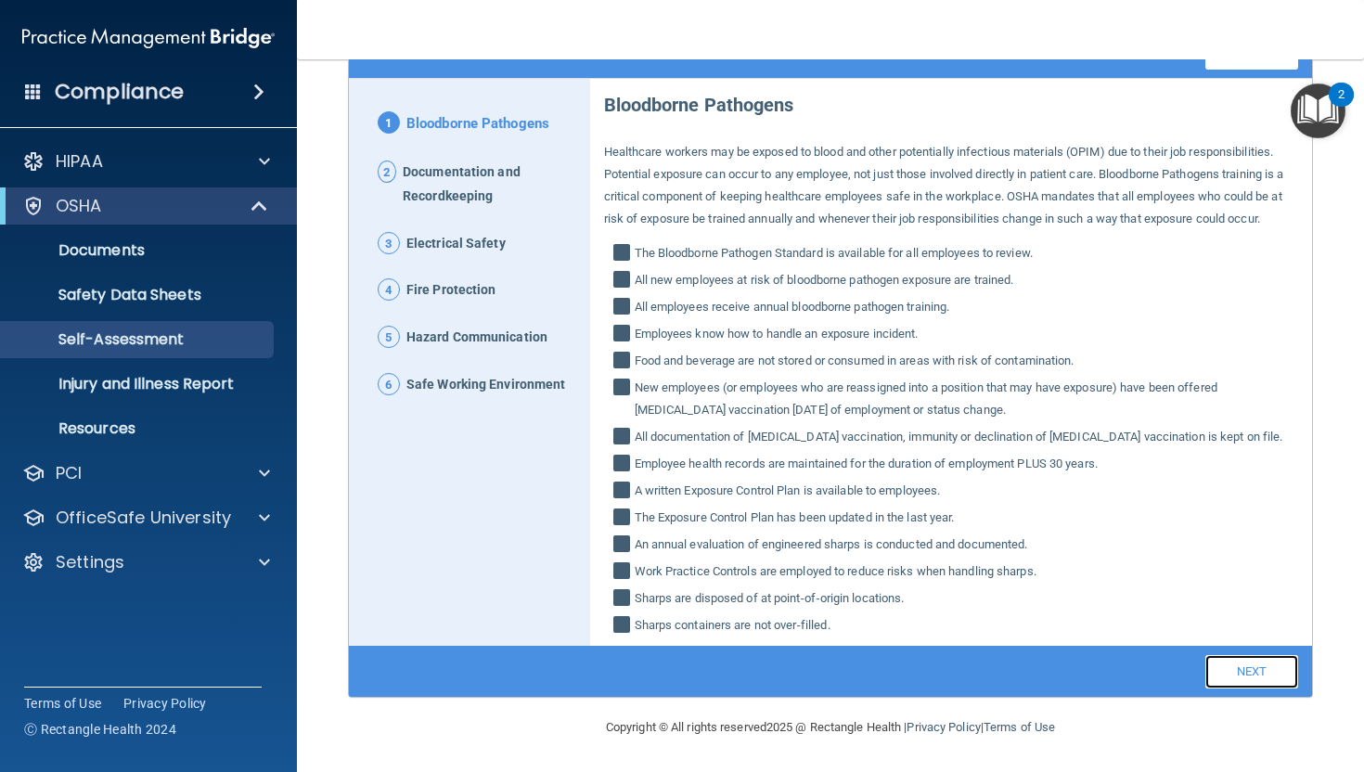
click at [1239, 661] on link "Next" at bounding box center [1251, 671] width 93 height 33
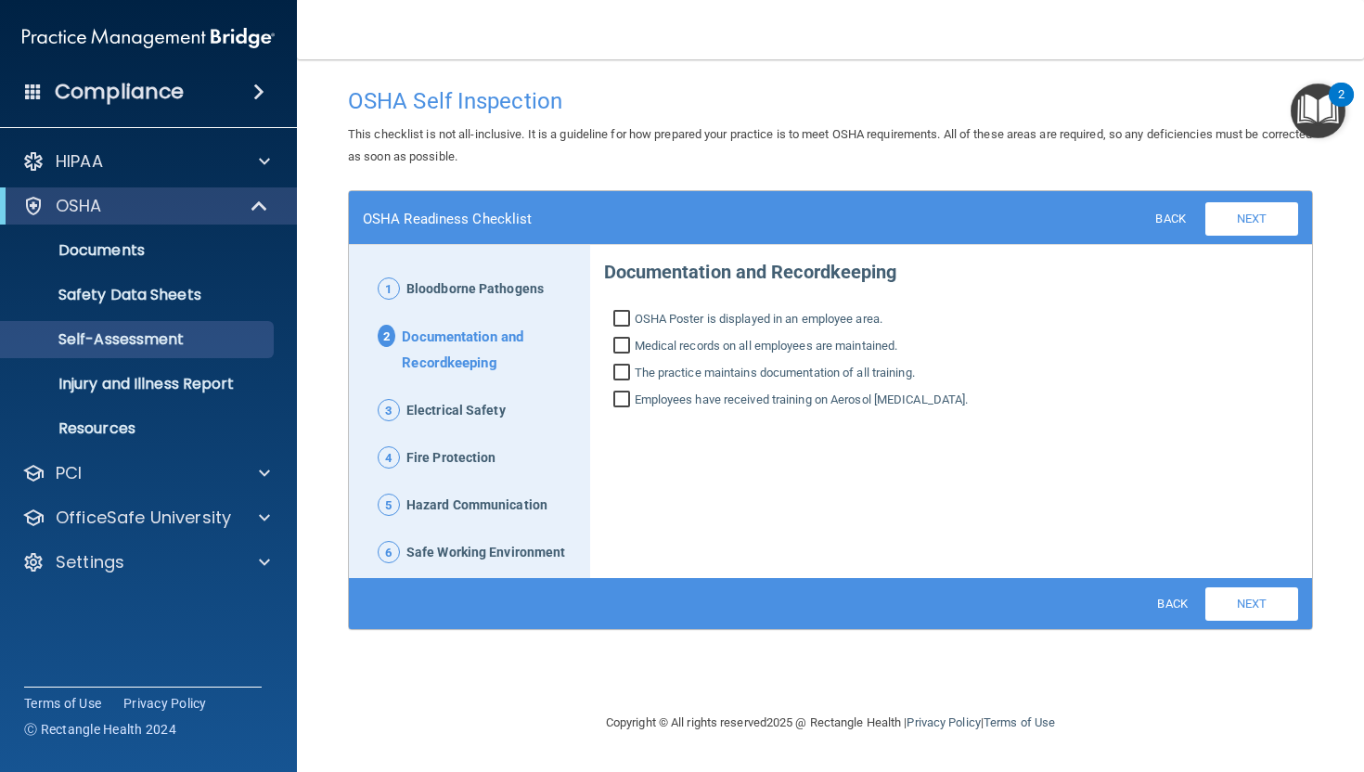
click at [621, 317] on input "OSHA Poster is displayed in an employee area." at bounding box center [623, 321] width 21 height 19
checkbox input "true"
click at [622, 349] on input "Medical records on all employees are maintained." at bounding box center [623, 348] width 21 height 19
checkbox input "true"
click at [619, 375] on input "The practice maintains documentation of all training." at bounding box center [623, 375] width 21 height 19
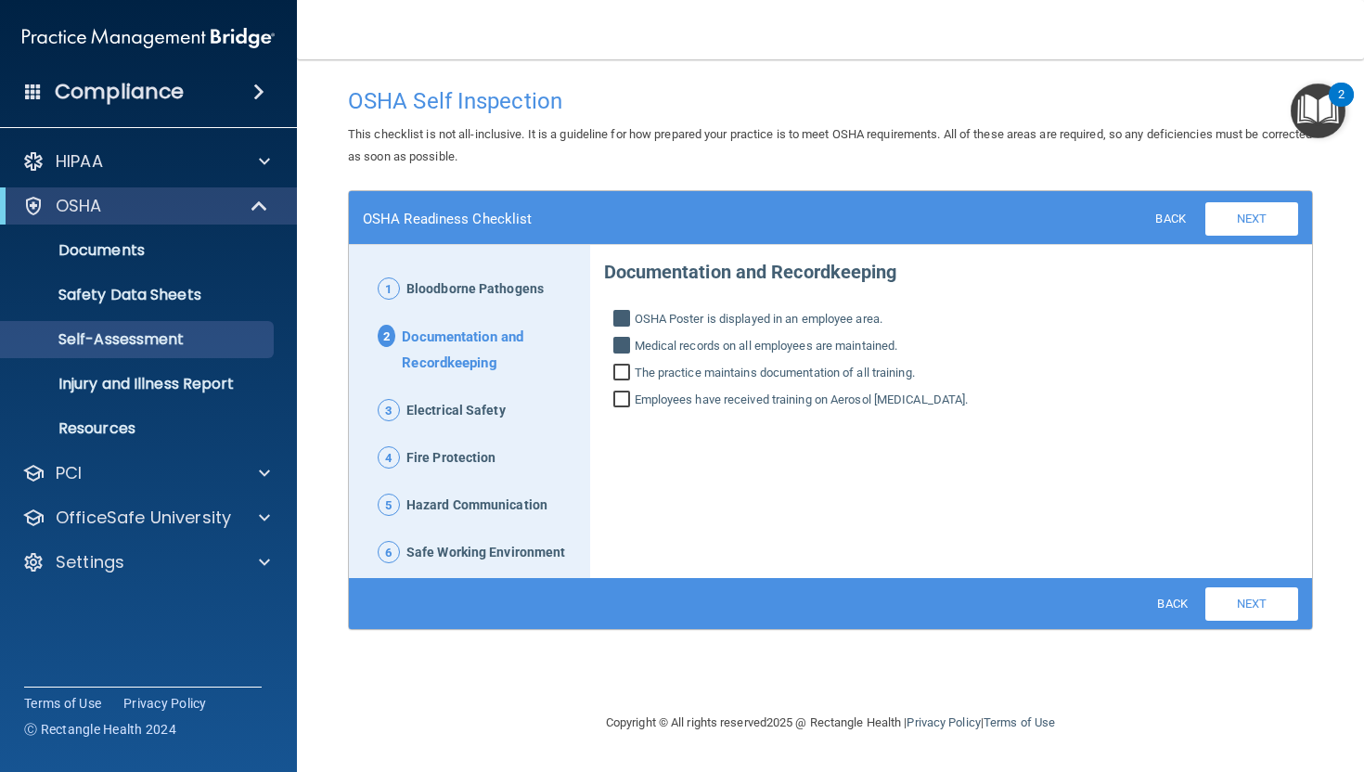
checkbox input "true"
click at [625, 400] on input "Employees have received training on Aerosol [MEDICAL_DATA]." at bounding box center [623, 401] width 21 height 19
checkbox input "true"
click at [624, 313] on input "OSHA Poster is displayed in an employee area." at bounding box center [623, 321] width 21 height 19
checkbox input "false"
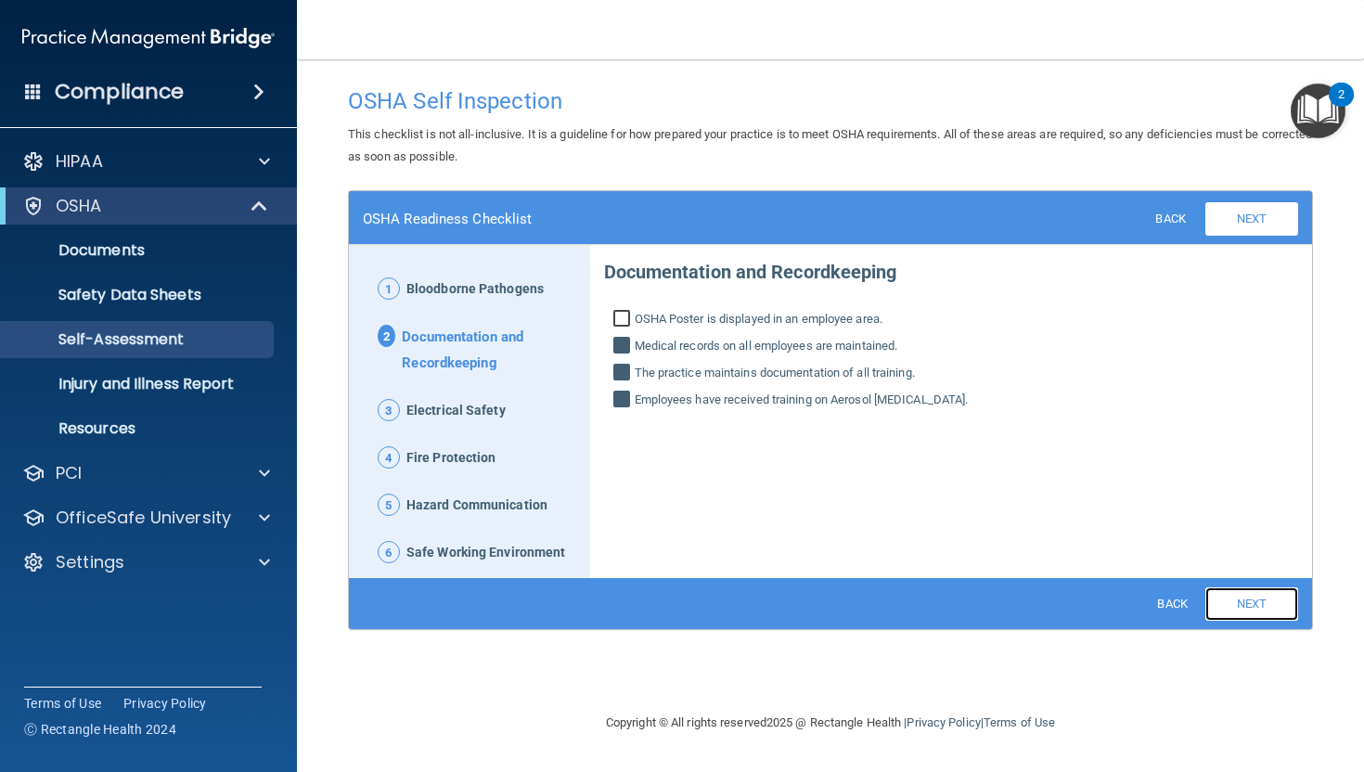
click at [1242, 595] on link "Next" at bounding box center [1251, 603] width 93 height 33
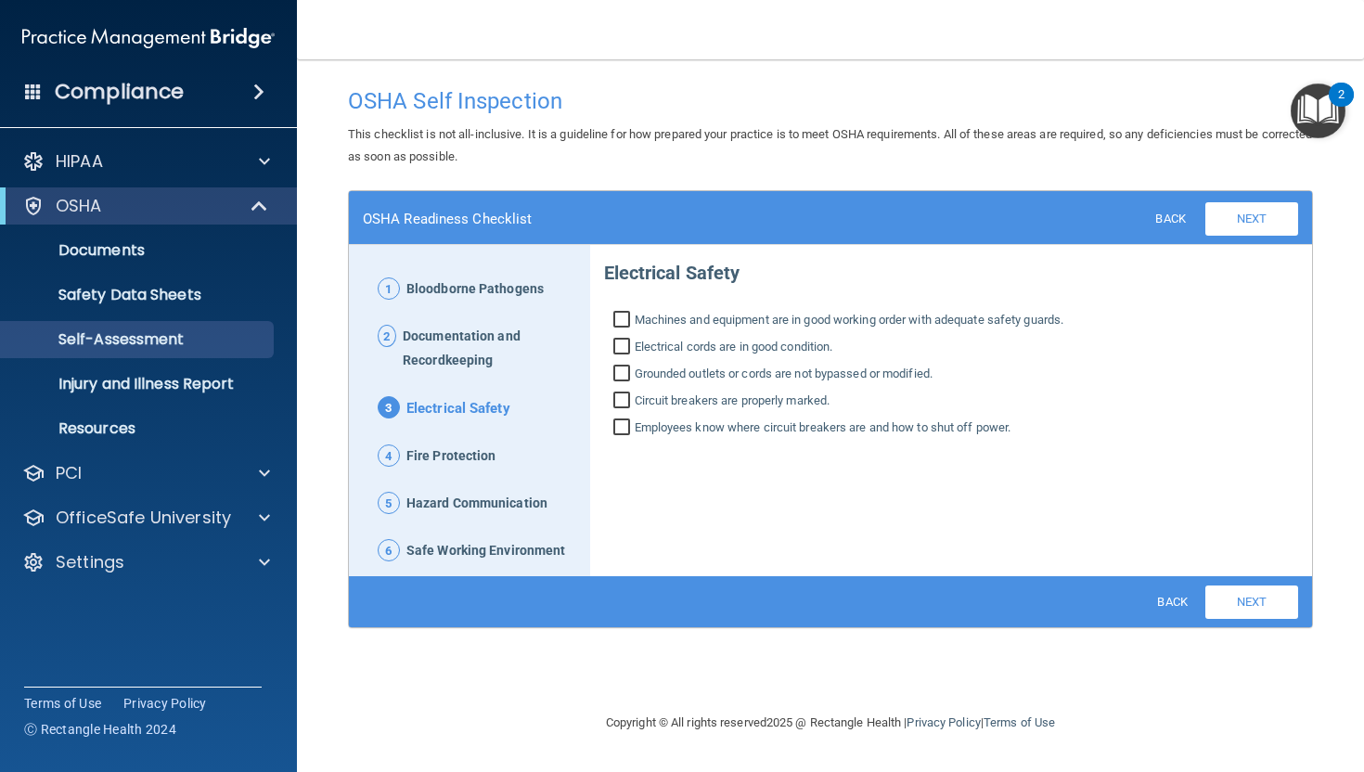
click at [621, 320] on input "Machines and equipment are in good working order with adequate safety guards." at bounding box center [623, 322] width 21 height 19
checkbox input "true"
click at [625, 346] on input "Electrical cords are in good condition." at bounding box center [623, 349] width 21 height 19
checkbox input "true"
click at [623, 368] on input "Grounded outlets or cords are not bypassed or modified." at bounding box center [623, 375] width 21 height 19
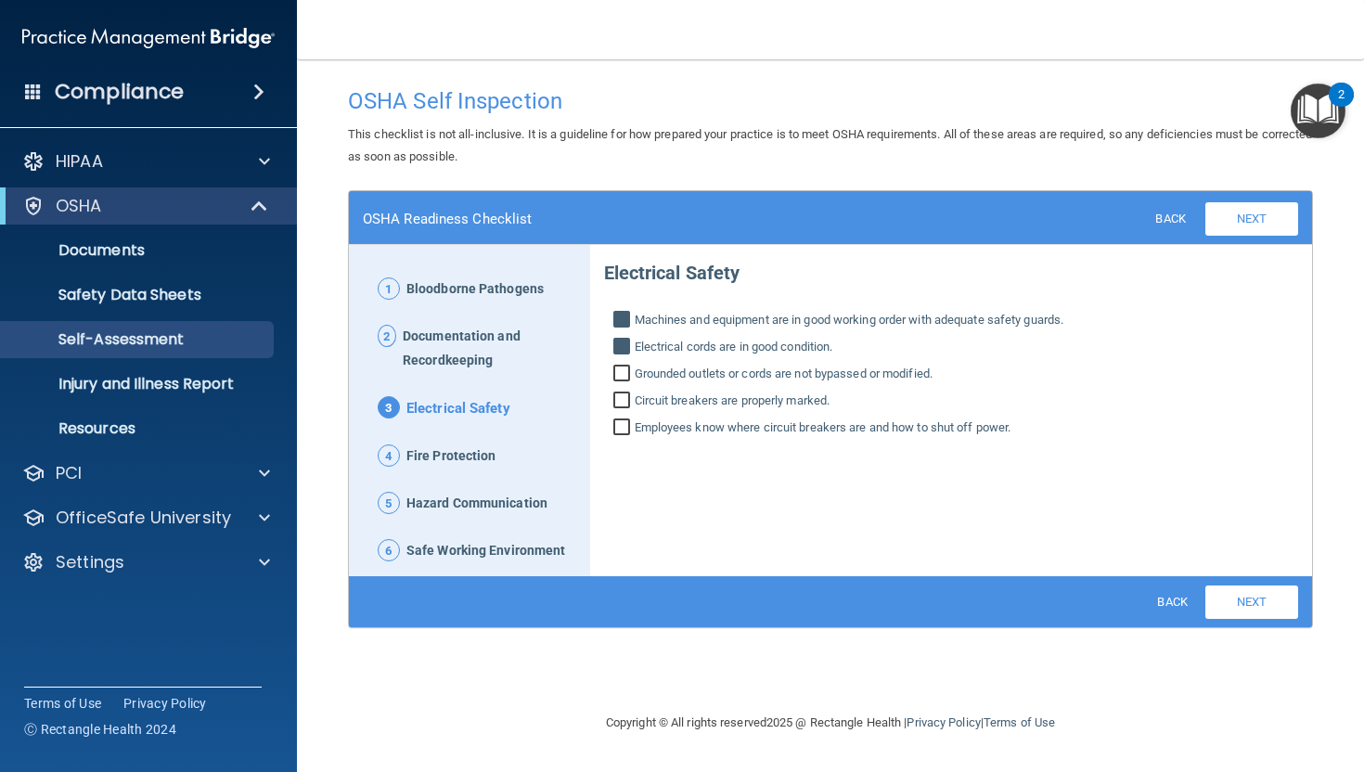
checkbox input "true"
click at [623, 394] on input "Circuit breakers are properly marked." at bounding box center [623, 402] width 21 height 19
click at [626, 399] on input "Circuit breakers are properly marked." at bounding box center [623, 402] width 21 height 19
checkbox input "false"
click at [1253, 597] on link "Next" at bounding box center [1251, 601] width 93 height 33
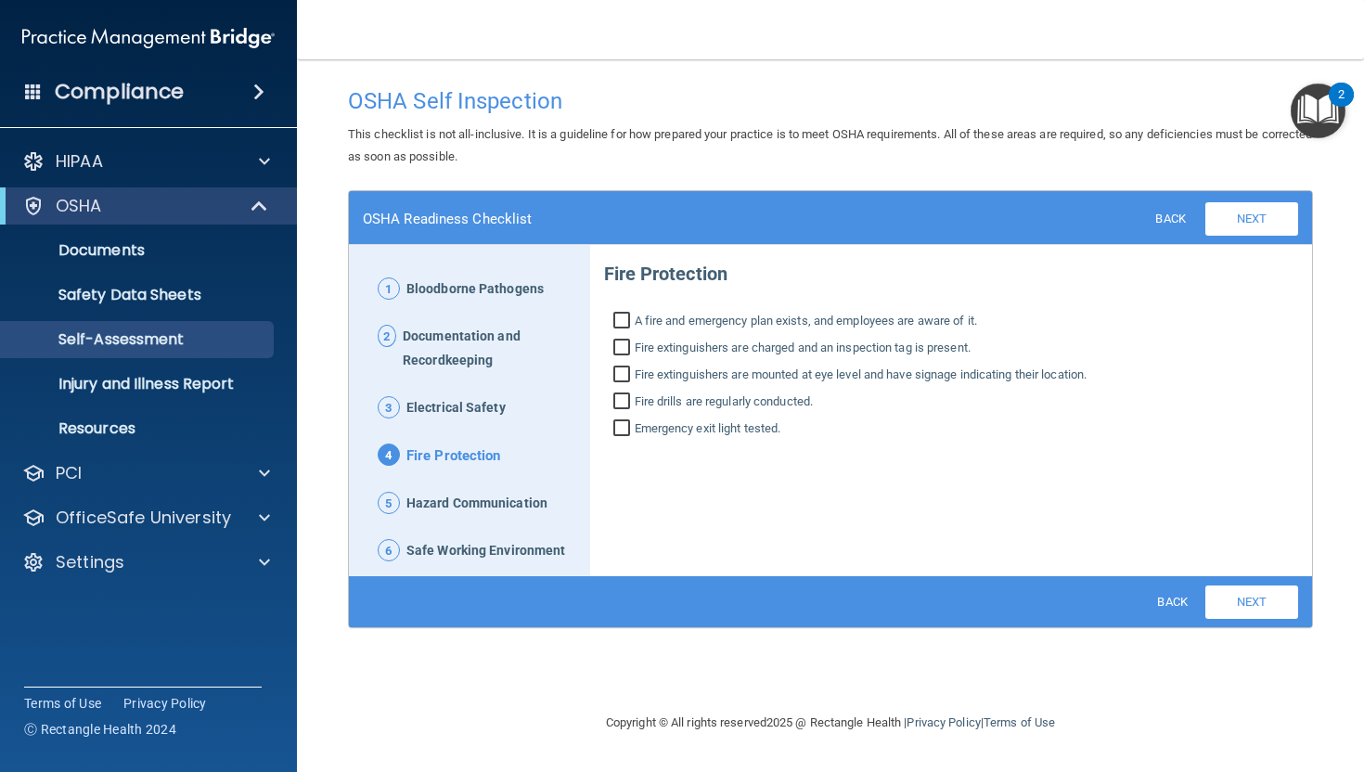
click at [617, 342] on input "Fire extinguishers are charged and an inspection tag is present." at bounding box center [623, 349] width 21 height 19
checkbox input "true"
click at [623, 379] on input "Fire extinguishers are mounted at eye level and have signage indicating their l…" at bounding box center [623, 376] width 21 height 19
checkbox input "true"
click at [622, 400] on input "Fire drills are regularly conducted." at bounding box center [623, 403] width 21 height 19
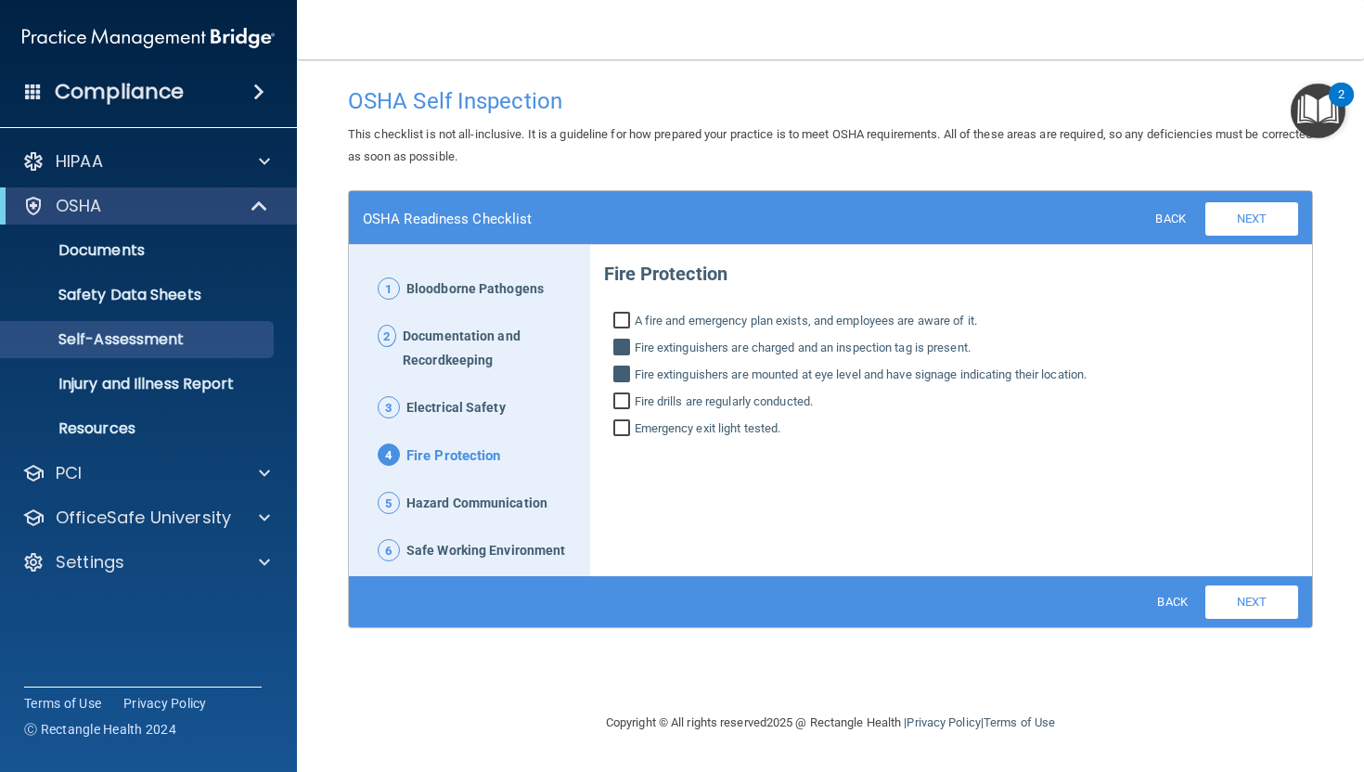
checkbox input "true"
click at [623, 425] on input "Emergency exit light tested." at bounding box center [623, 430] width 21 height 19
checkbox input "true"
click at [1242, 600] on link "Next" at bounding box center [1251, 601] width 93 height 33
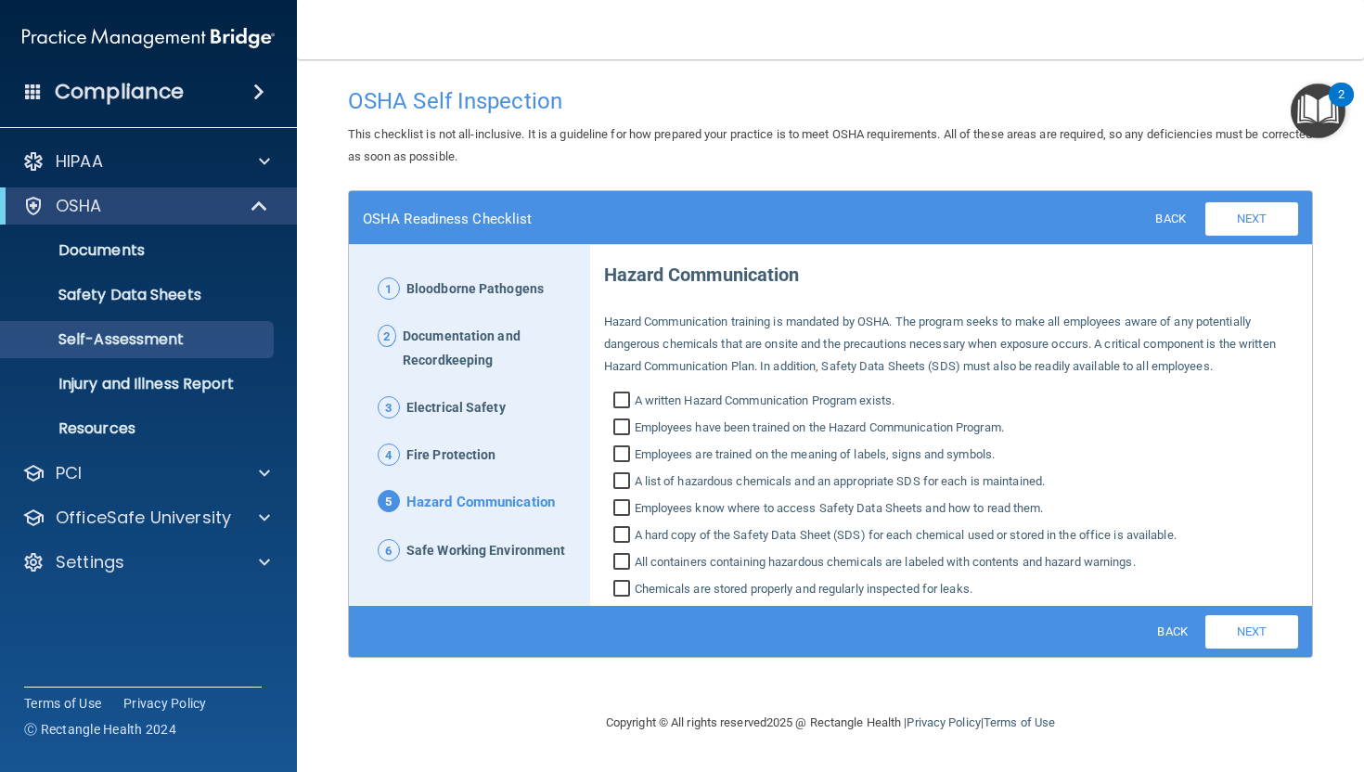
click at [624, 454] on input "Employees are trained on the meaning of labels, signs and symbols." at bounding box center [623, 456] width 21 height 19
checkbox input "true"
click at [624, 481] on input "A list of hazardous chemicals and an appropriate SDS for each is maintained." at bounding box center [623, 483] width 21 height 19
checkbox input "true"
click at [619, 507] on input "Employees know where to access Safety Data Sheets and how to read them." at bounding box center [623, 510] width 21 height 19
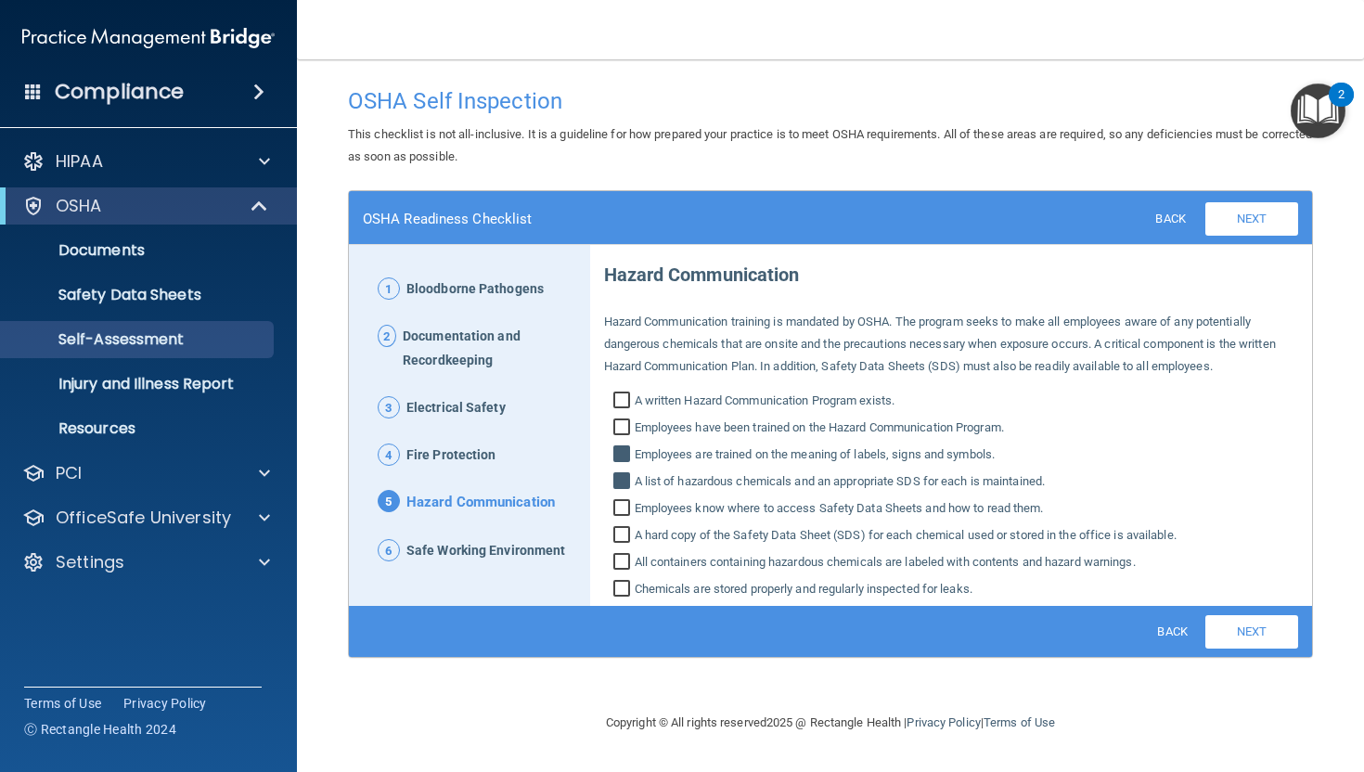
checkbox input "true"
click at [623, 530] on input "A hard copy of the Safety Data Sheet (SDS) for each chemical used or stored in …" at bounding box center [623, 537] width 21 height 19
checkbox input "true"
click at [622, 559] on input "All containers containing hazardous chemicals are labeled with contents and haz…" at bounding box center [623, 564] width 21 height 19
checkbox input "true"
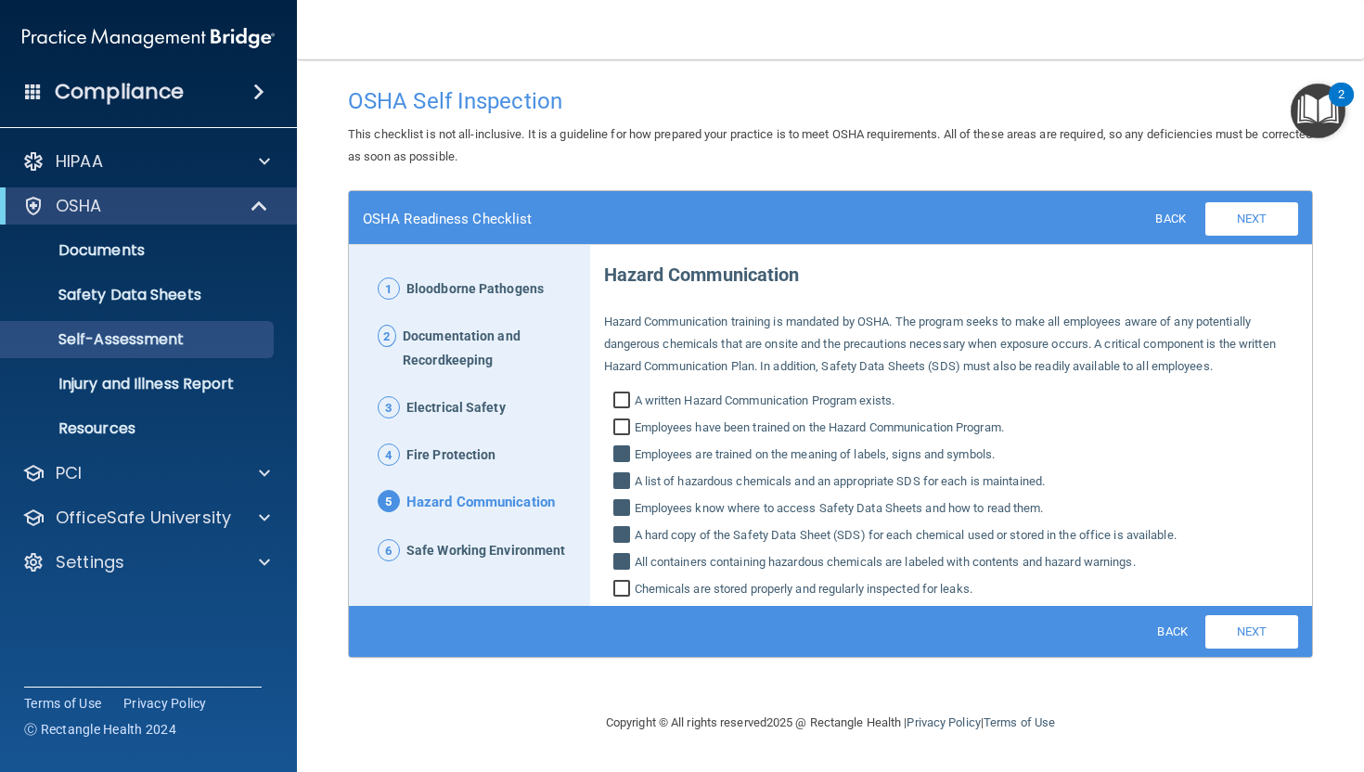
click at [624, 585] on input "Chemicals are stored properly and regularly inspected for leaks." at bounding box center [623, 591] width 21 height 19
checkbox input "true"
click at [1252, 623] on link "Next" at bounding box center [1251, 631] width 93 height 33
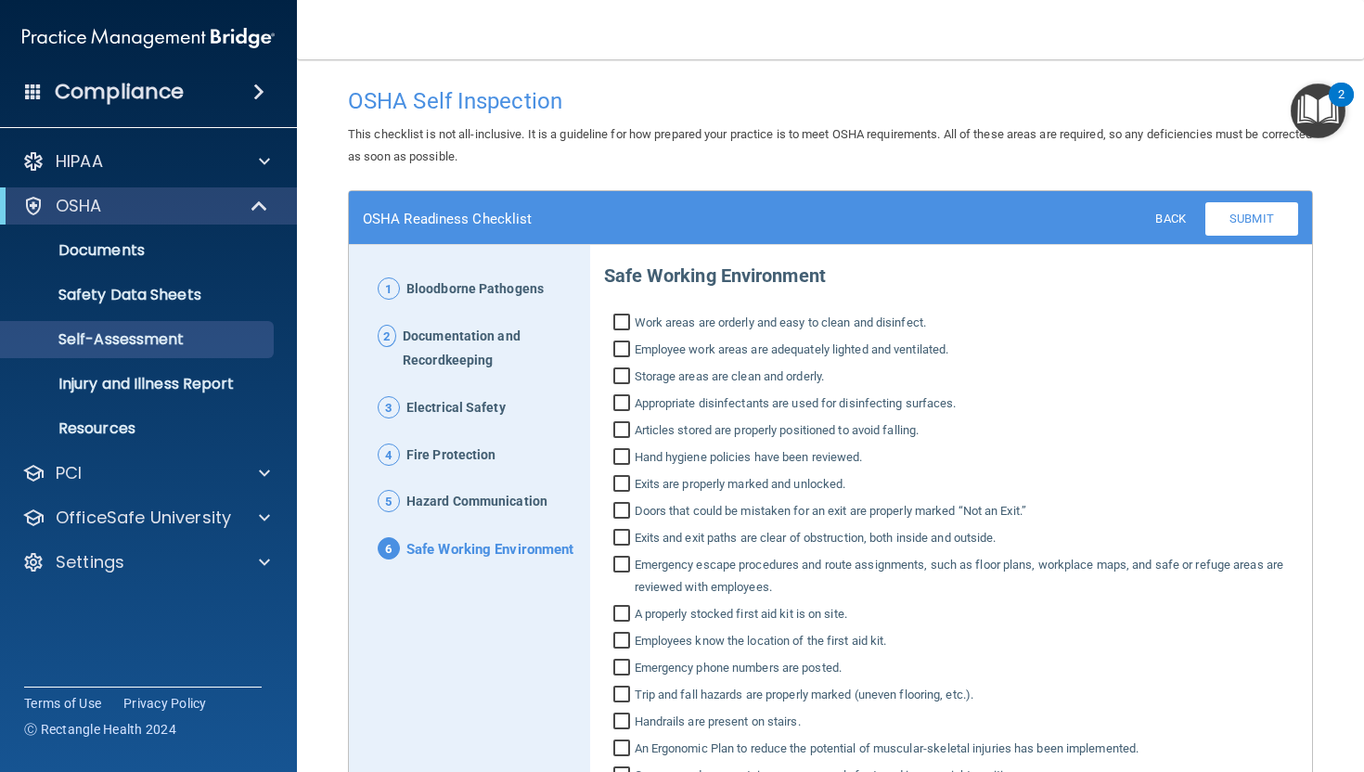
click at [627, 321] on input "Work areas are orderly and easy to clean and disinfect." at bounding box center [623, 324] width 21 height 19
checkbox input "true"
click at [622, 354] on input "Employee work areas are adequately lighted and ventilated." at bounding box center [623, 351] width 21 height 19
checkbox input "true"
click at [621, 376] on input "Storage areas are clean and orderly." at bounding box center [623, 378] width 21 height 19
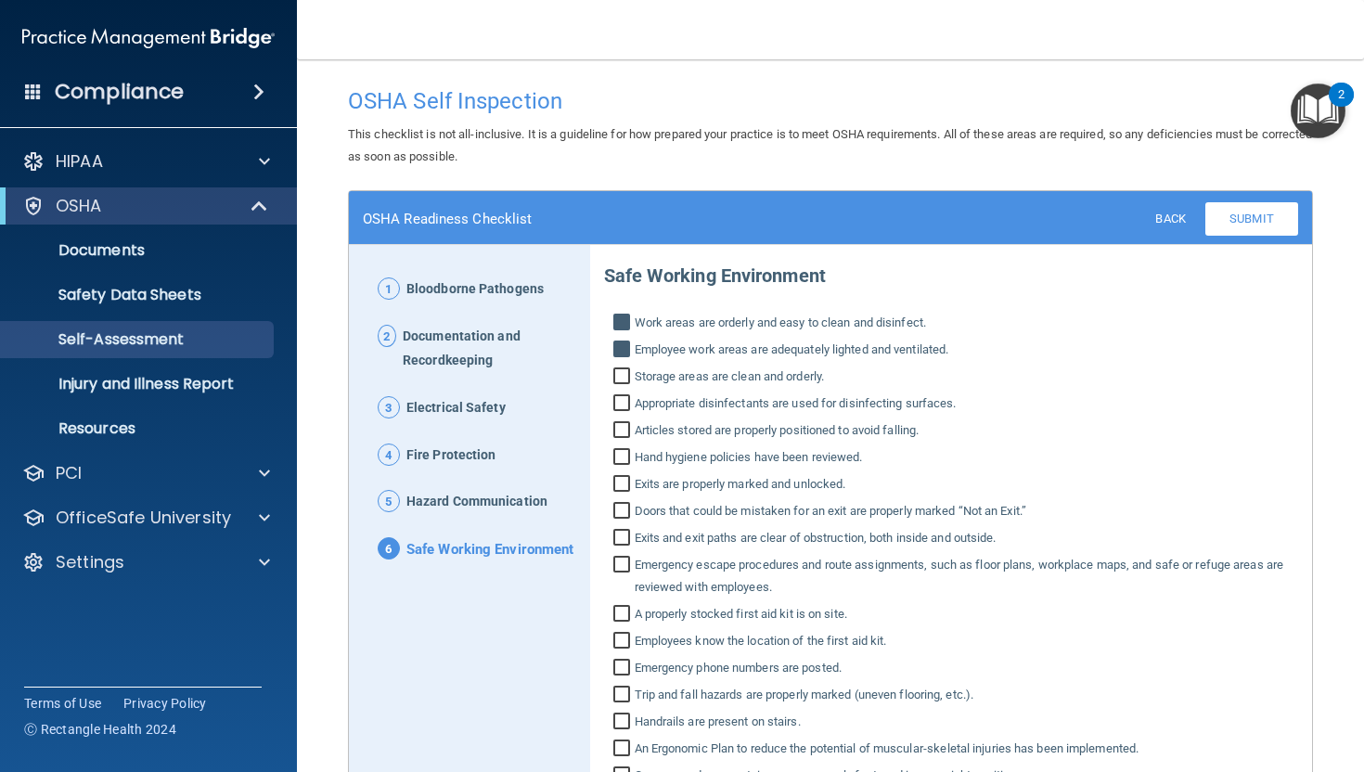
checkbox input "true"
click at [620, 404] on input "Appropriate disinfectants are used for disinfecting surfaces." at bounding box center [623, 405] width 21 height 19
checkbox input "true"
click at [618, 429] on input "Articles stored are properly positioned to avoid falling." at bounding box center [623, 432] width 21 height 19
checkbox input "true"
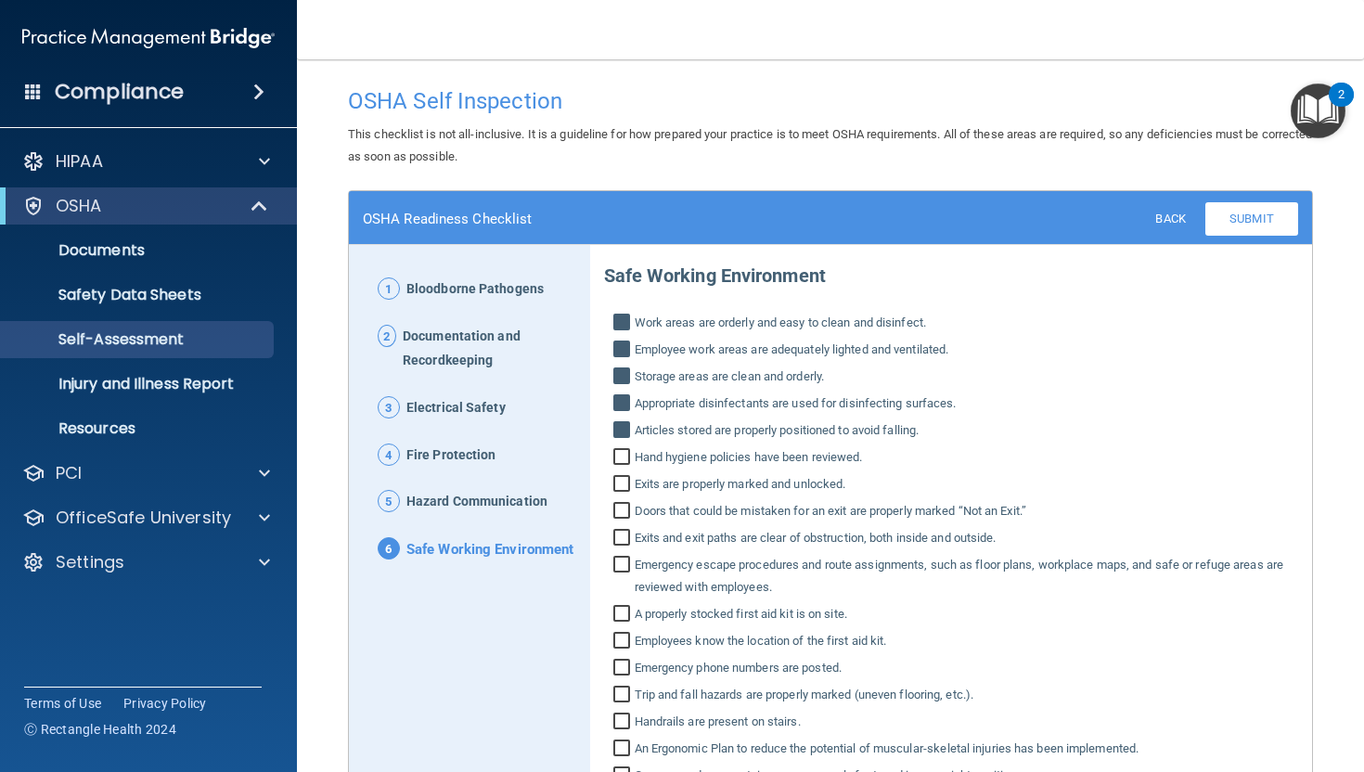
click at [619, 456] on input "Hand hygiene policies have been reviewed." at bounding box center [623, 459] width 21 height 19
checkbox input "true"
click at [620, 478] on input "Exits are properly marked and unlocked." at bounding box center [623, 486] width 21 height 19
checkbox input "true"
click at [620, 507] on input "Doors that could be mistaken for an exit are properly marked “Not an Exit.”" at bounding box center [623, 513] width 21 height 19
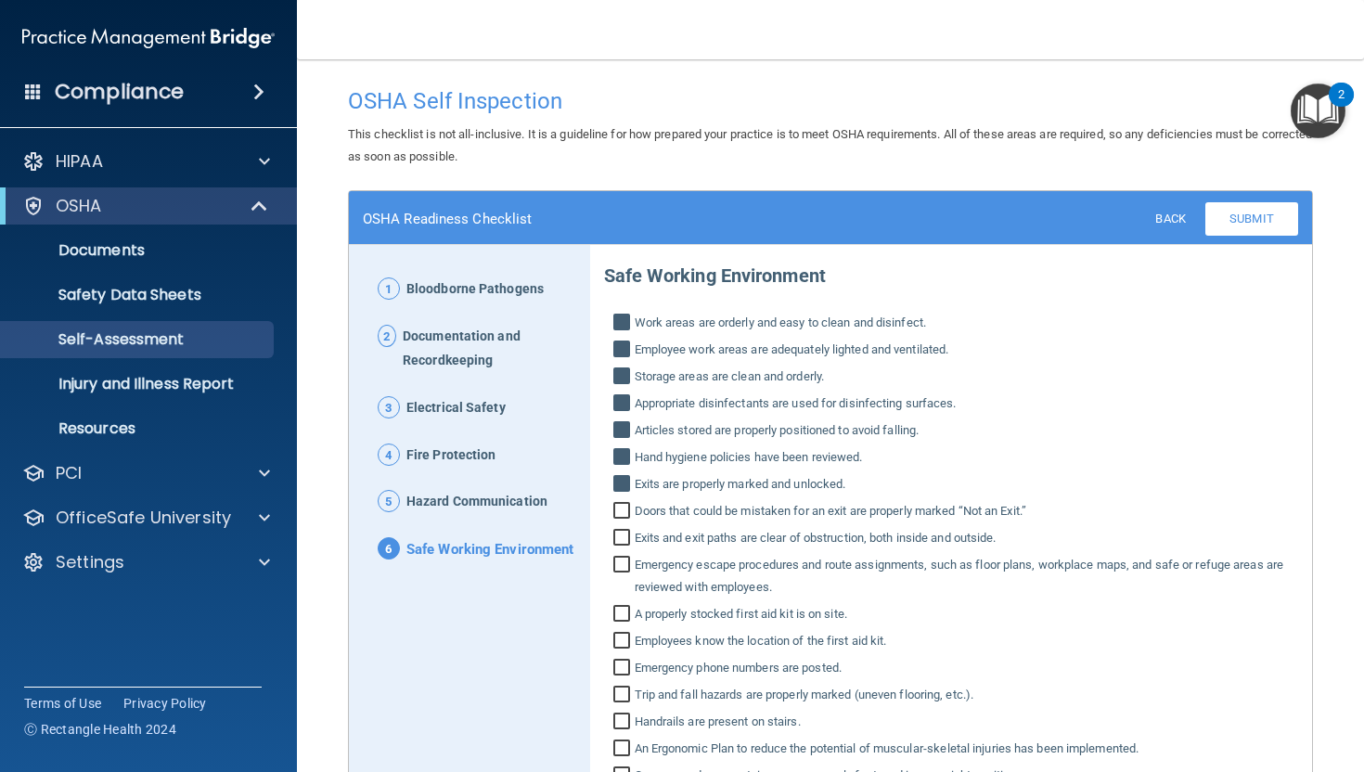
checkbox input "true"
click at [620, 537] on input "Exits and exit paths are clear of obstruction, both inside and outside." at bounding box center [623, 540] width 21 height 19
checkbox input "true"
click at [620, 564] on input "Emergency escape procedures and route assignments, such as floor plans, workpla…" at bounding box center [623, 578] width 21 height 41
checkbox input "true"
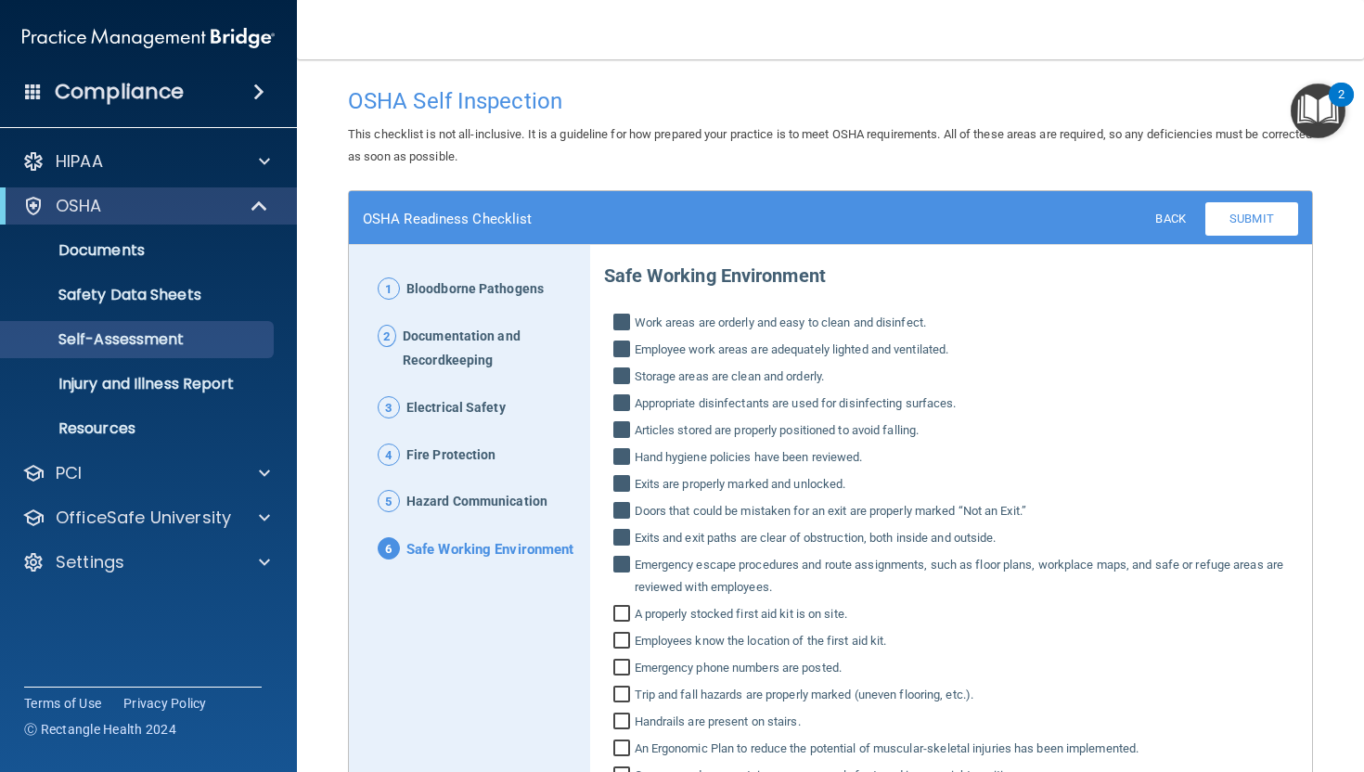
click at [623, 611] on input "A properly stocked first aid kit is on site." at bounding box center [623, 616] width 21 height 19
checkbox input "true"
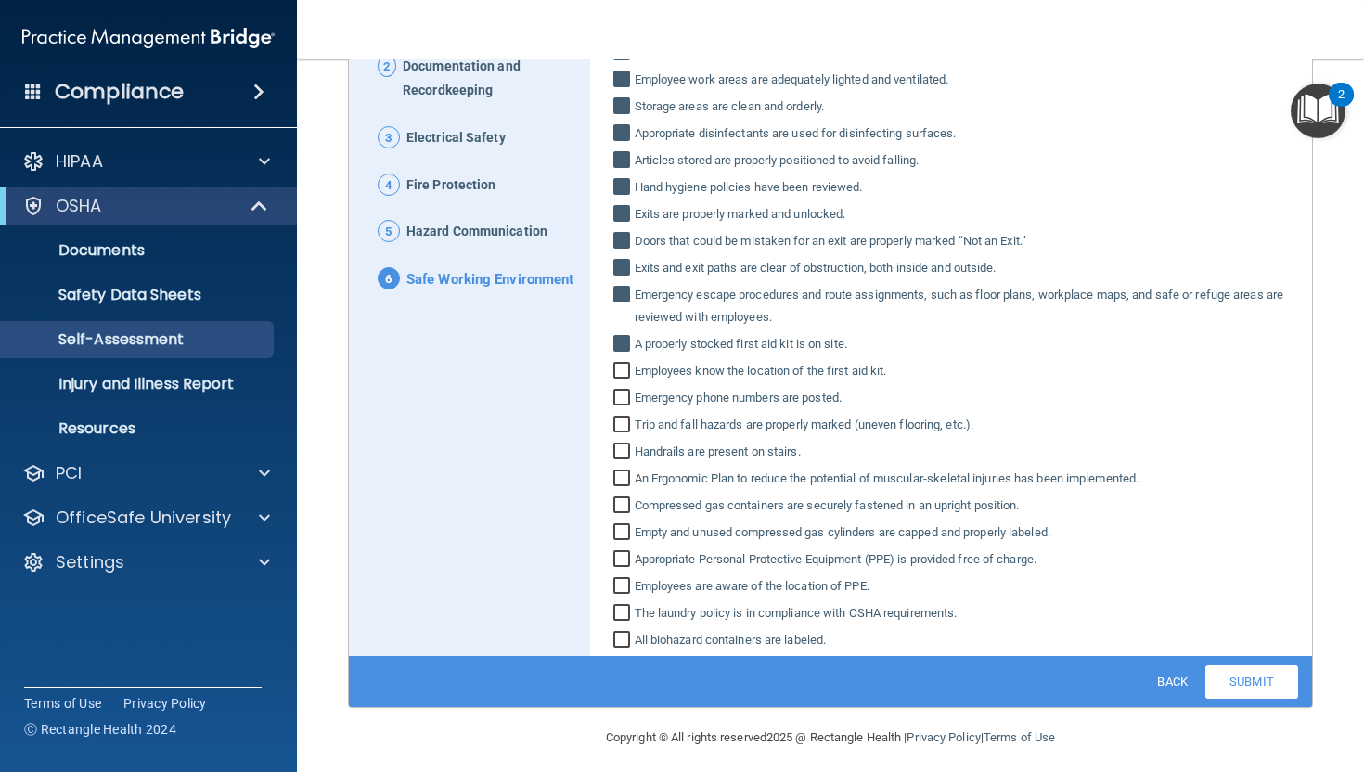
scroll to position [280, 0]
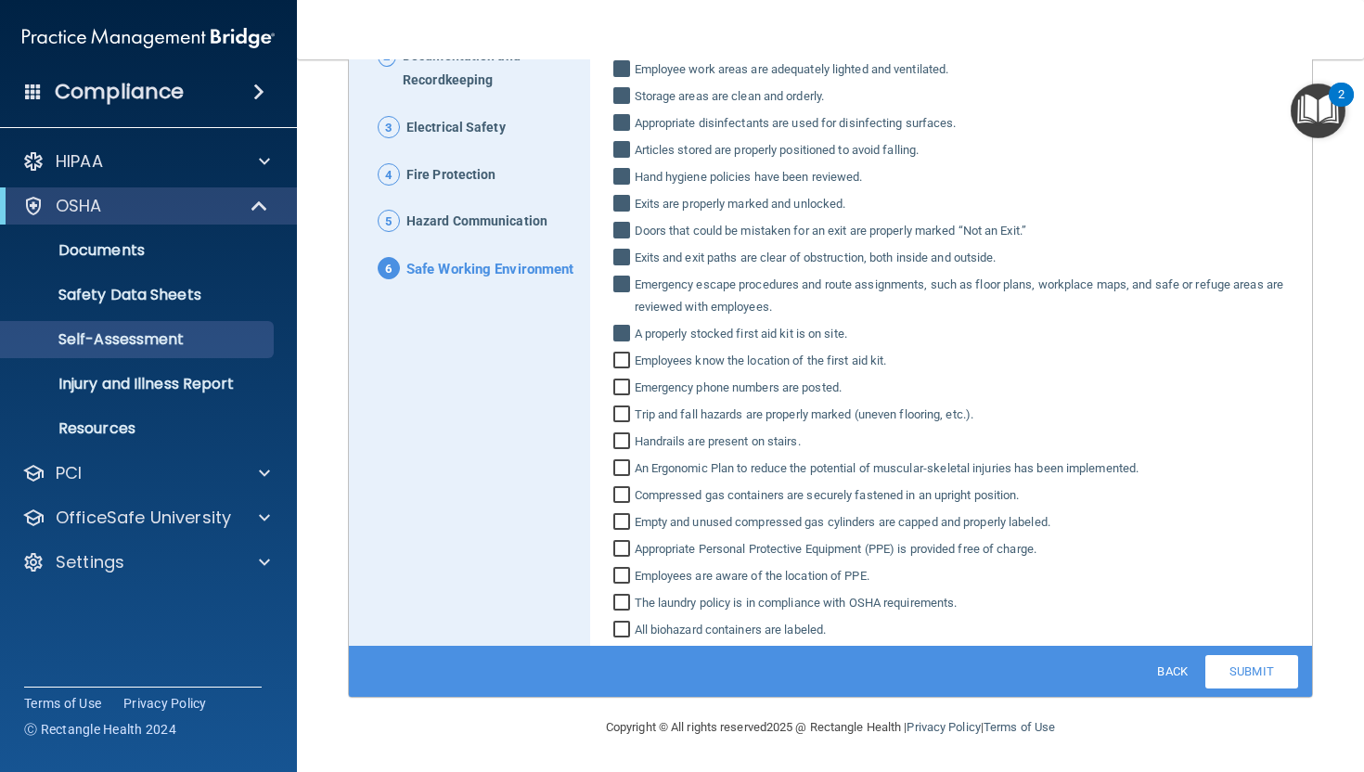
click at [622, 356] on input "Employees know the location of the first aid kit." at bounding box center [623, 362] width 21 height 19
checkbox input "true"
click at [621, 389] on input "Emergency phone numbers are posted." at bounding box center [623, 389] width 21 height 19
checkbox input "true"
click at [622, 416] on input "Trip and fall hazards are properly marked (uneven flooring, etc.)." at bounding box center [623, 416] width 21 height 19
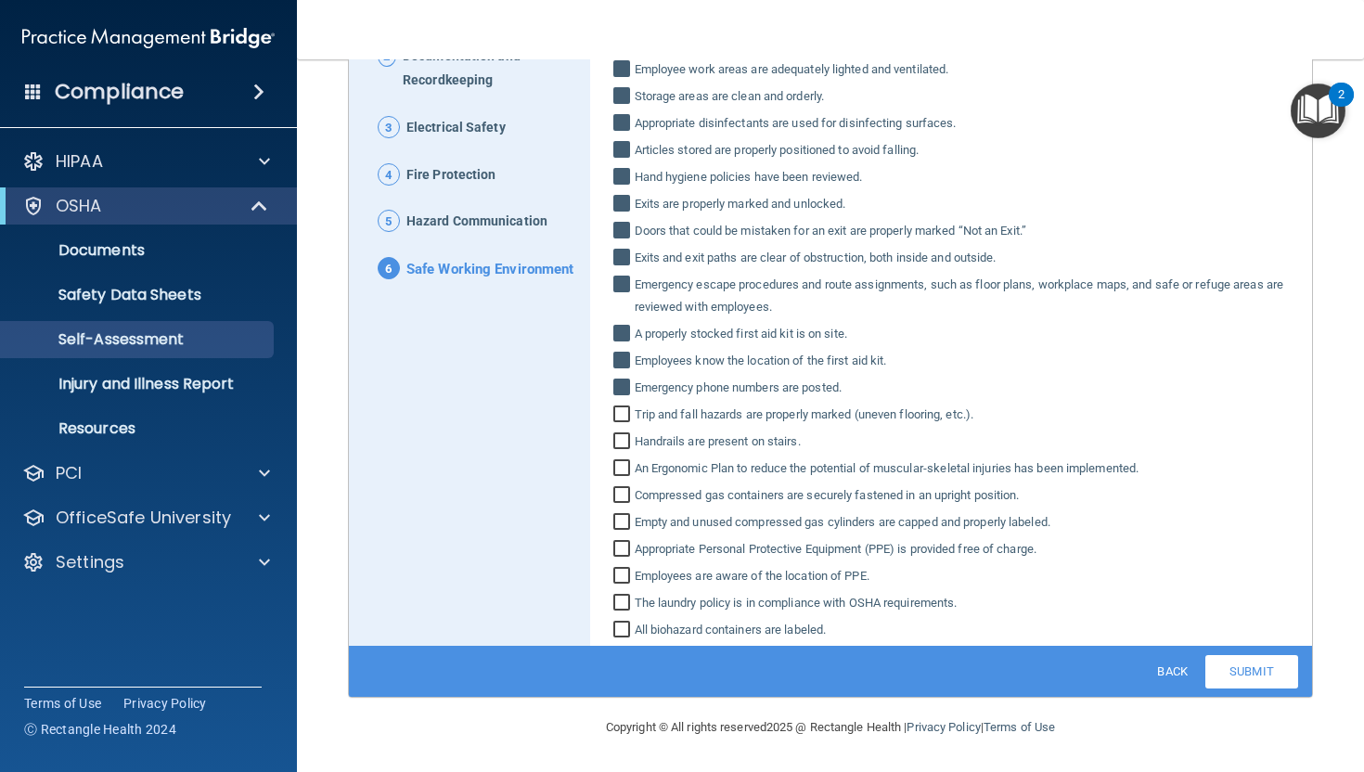
checkbox input "true"
click at [620, 439] on input "Handrails are present on stairs." at bounding box center [623, 443] width 21 height 19
checkbox input "true"
click at [622, 469] on input "An Ergonomic Plan to reduce the potential of muscular‐skeletal injuries has bee…" at bounding box center [623, 470] width 21 height 19
checkbox input "true"
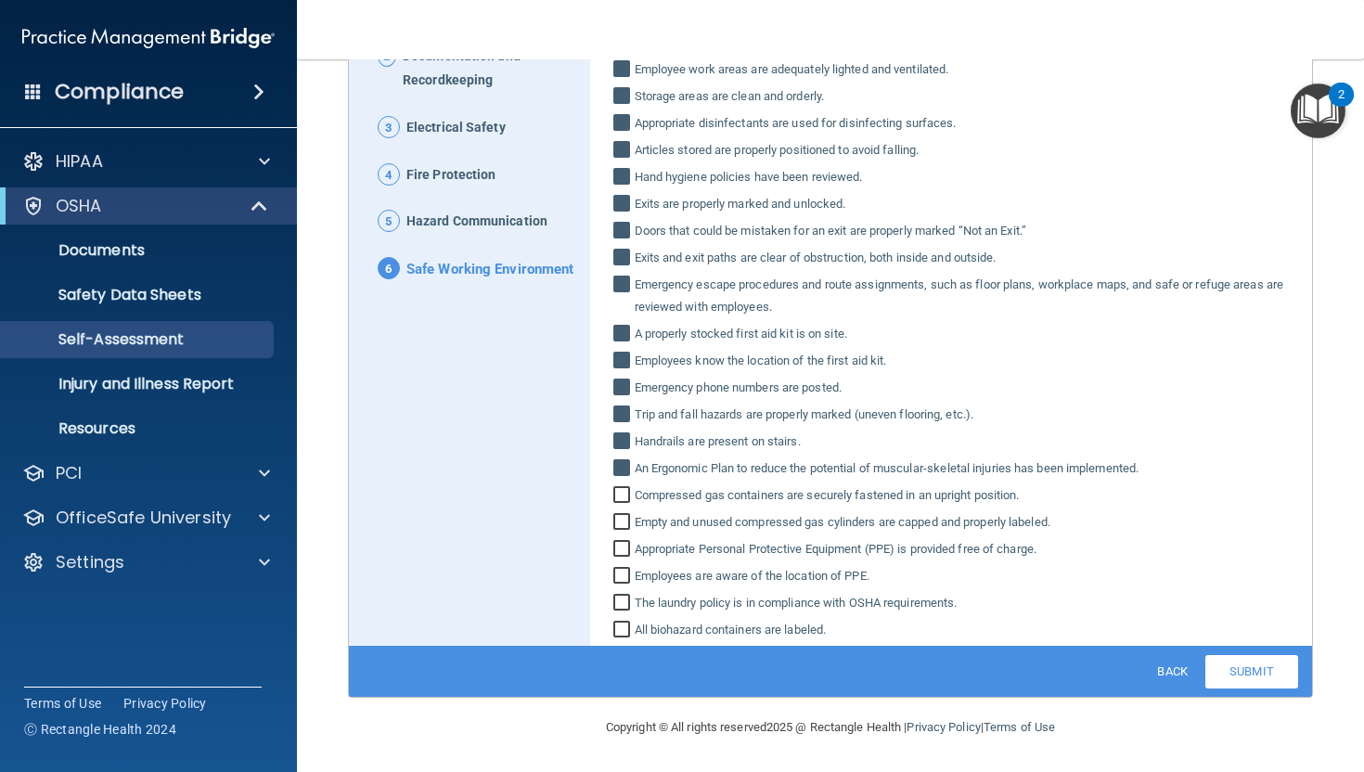
click at [621, 494] on input "Compressed gas containers are securely fastened in an upright position." at bounding box center [623, 497] width 21 height 19
checkbox input "true"
click at [620, 518] on input "Empty and unused compressed gas cylinders are capped and properly labeled." at bounding box center [623, 524] width 21 height 19
checkbox input "false"
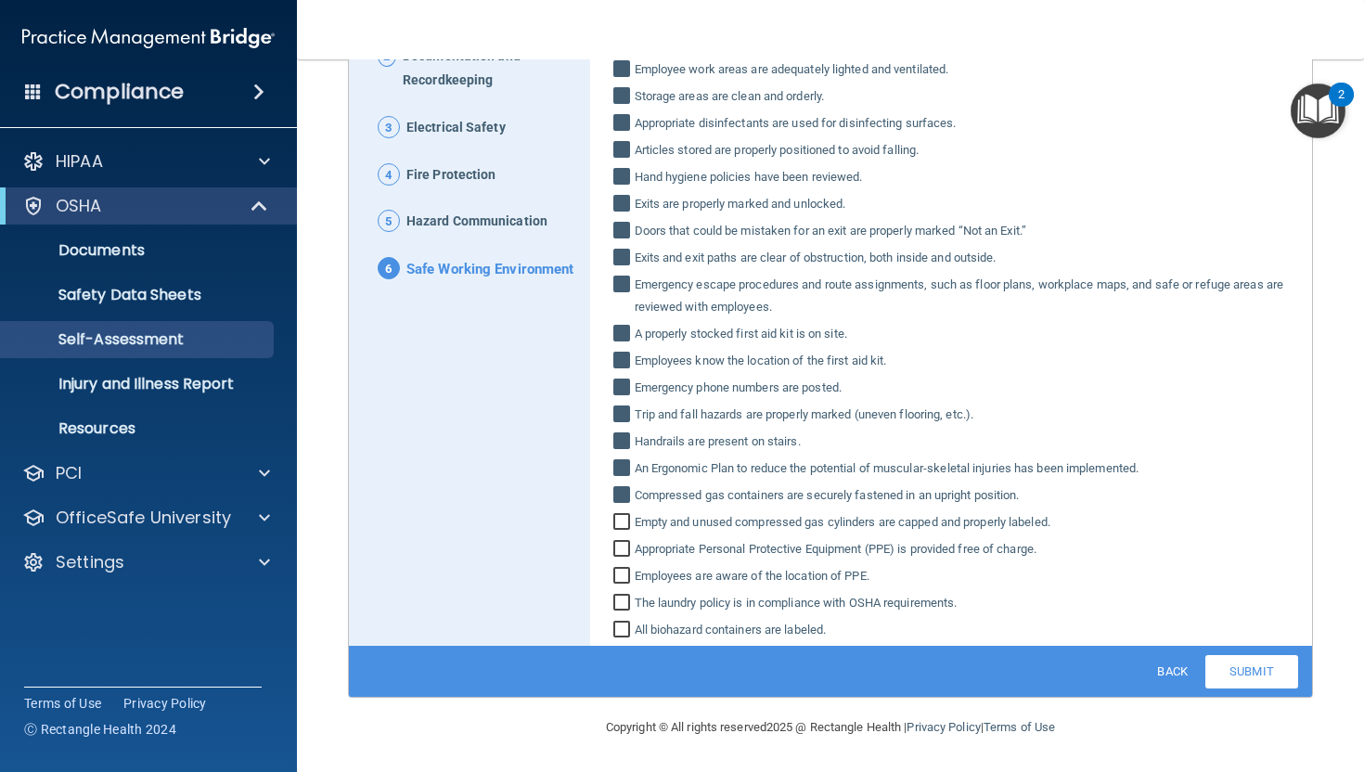
click at [621, 546] on input "Appropriate Personal Protective Equipment (PPE) is provided free of charge." at bounding box center [623, 551] width 21 height 19
checkbox input "true"
click at [620, 572] on input "Employees are aware of the location of PPE." at bounding box center [623, 578] width 21 height 19
checkbox input "true"
click at [620, 600] on input "The laundry policy is in compliance with OSHA requirements." at bounding box center [623, 605] width 21 height 19
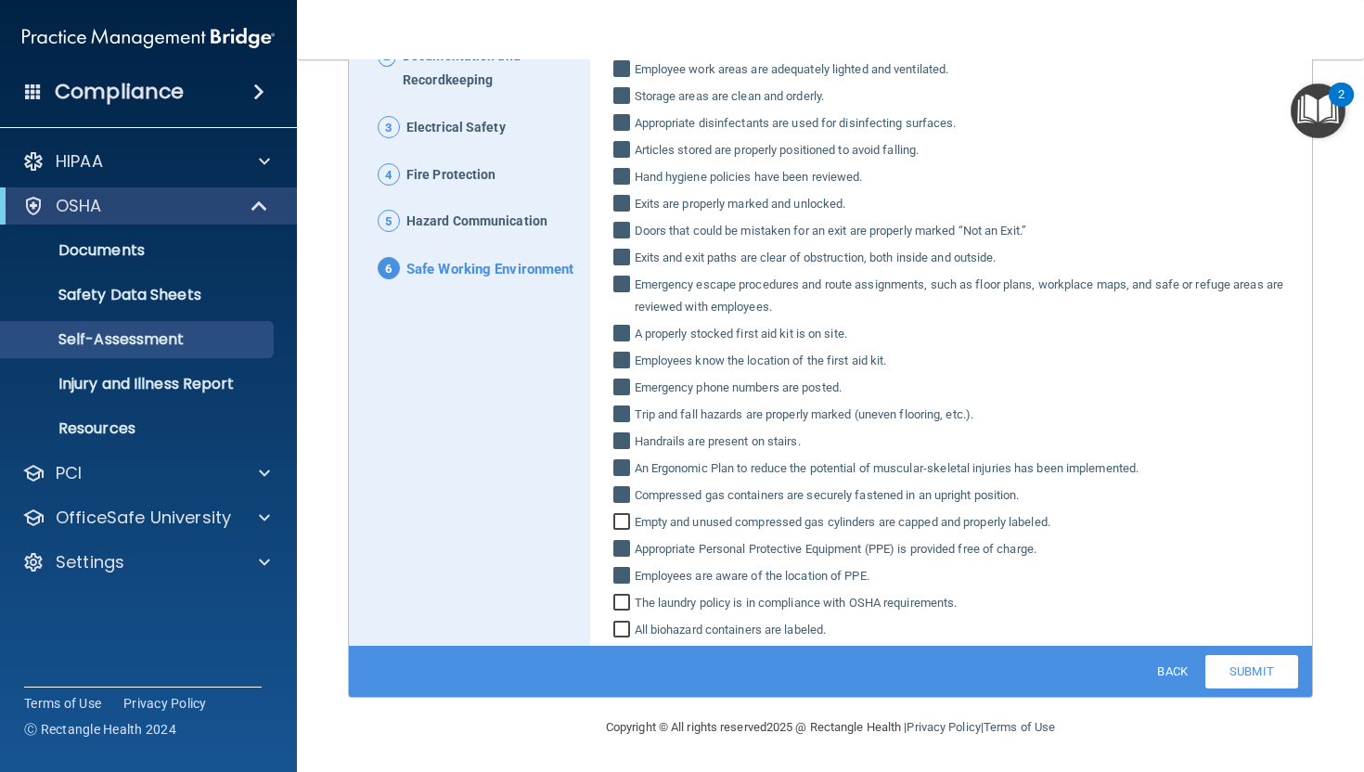
checkbox input "true"
click at [620, 624] on input "All biohazard containers are labeled." at bounding box center [623, 632] width 21 height 19
checkbox input "true"
click at [530, 720] on div "Copyright © All rights reserved 2025 @ Rectangle Health | Privacy Policy | Term…" at bounding box center [830, 727] width 677 height 59
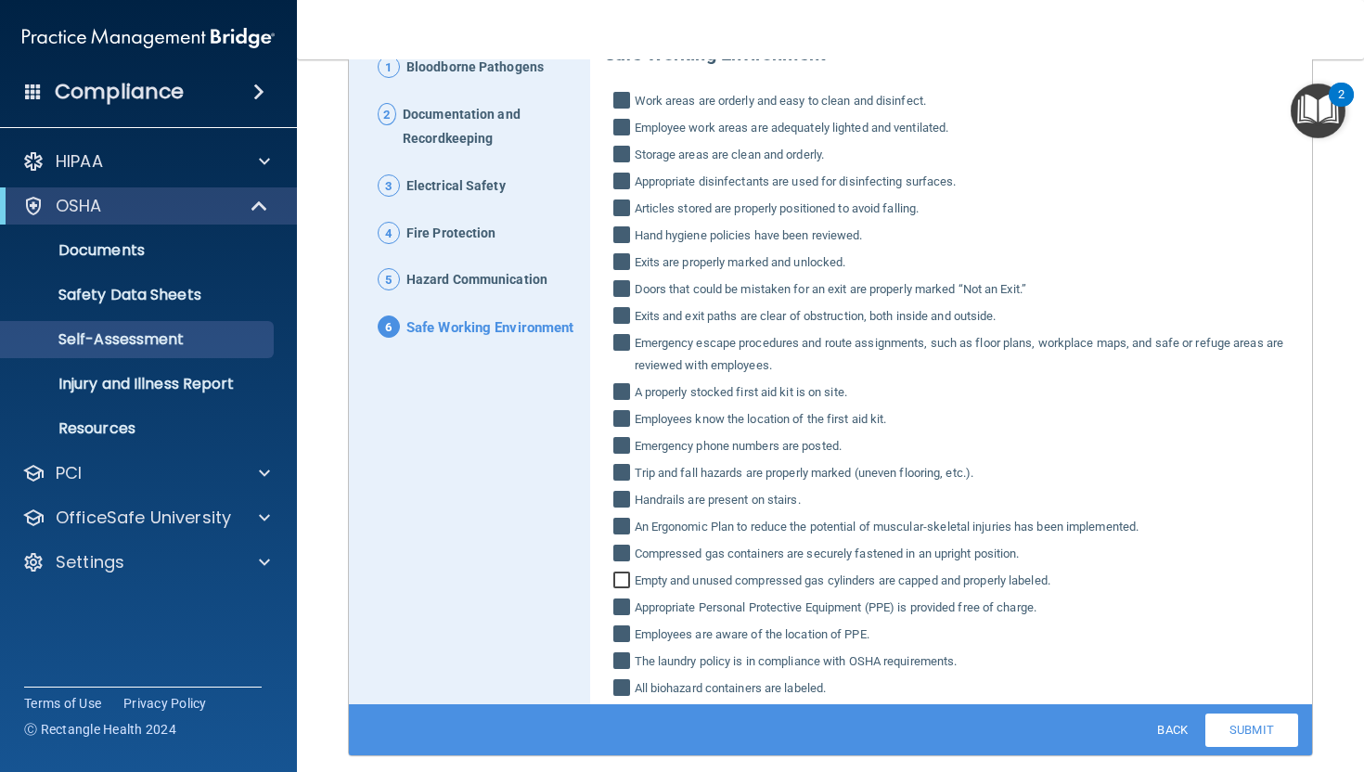
scroll to position [223, 0]
click at [621, 579] on input "Empty and unused compressed gas cylinders are capped and properly labeled." at bounding box center [623, 581] width 21 height 19
checkbox input "true"
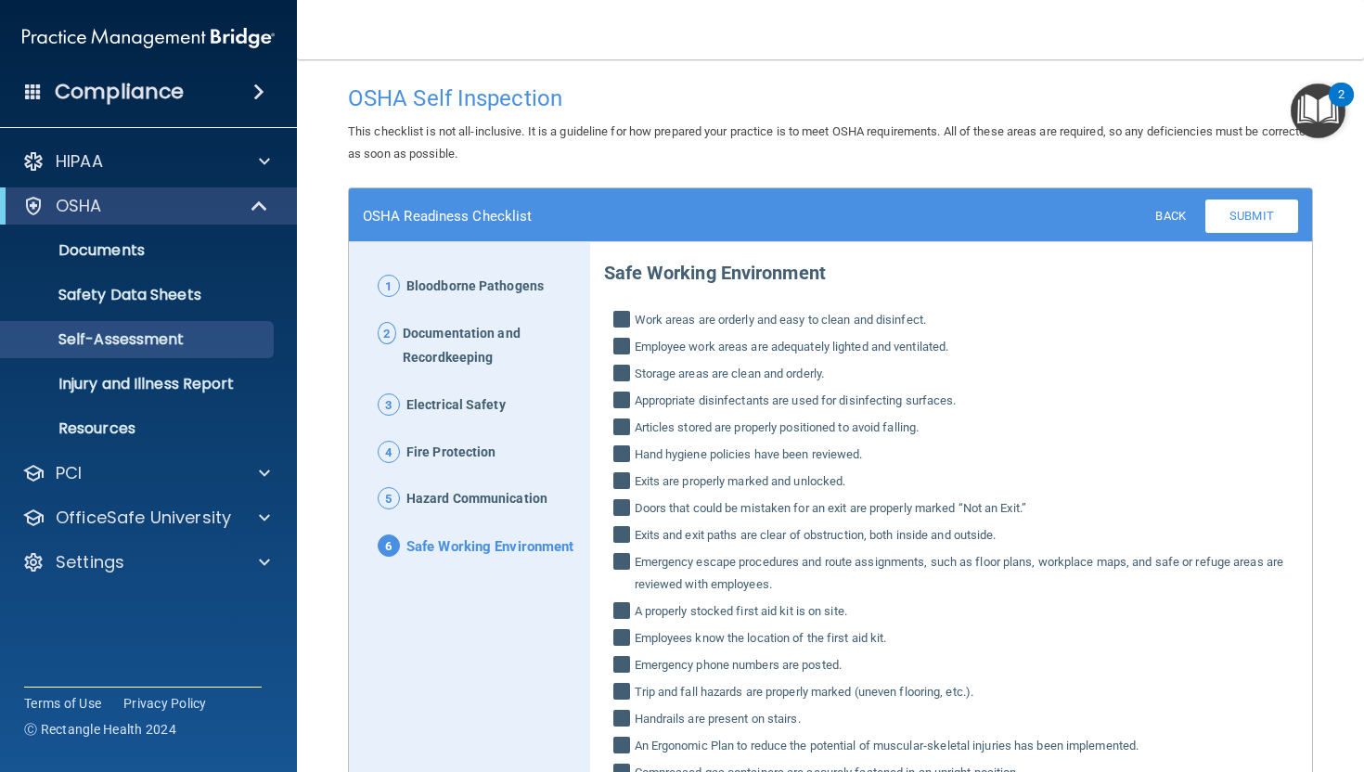
scroll to position [0, 0]
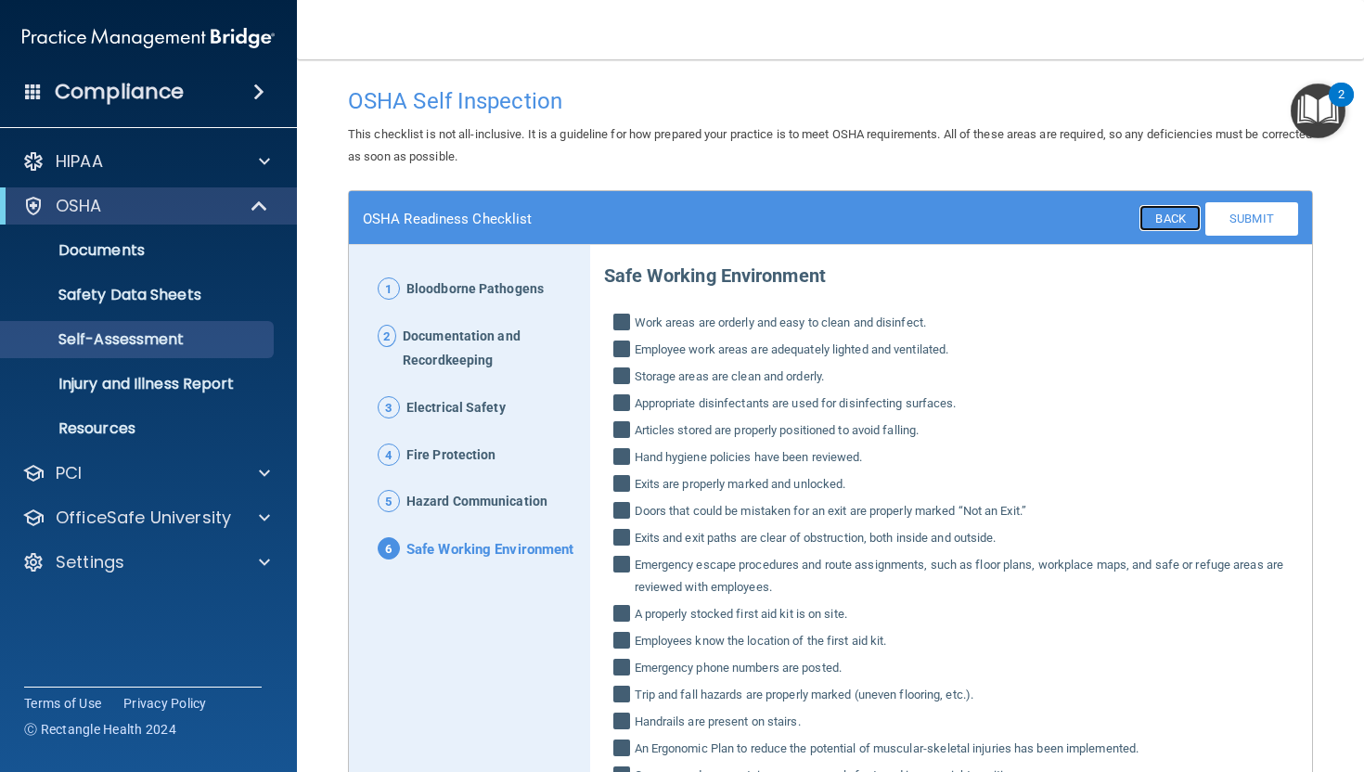
click at [1173, 213] on link "Back" at bounding box center [1169, 218] width 60 height 26
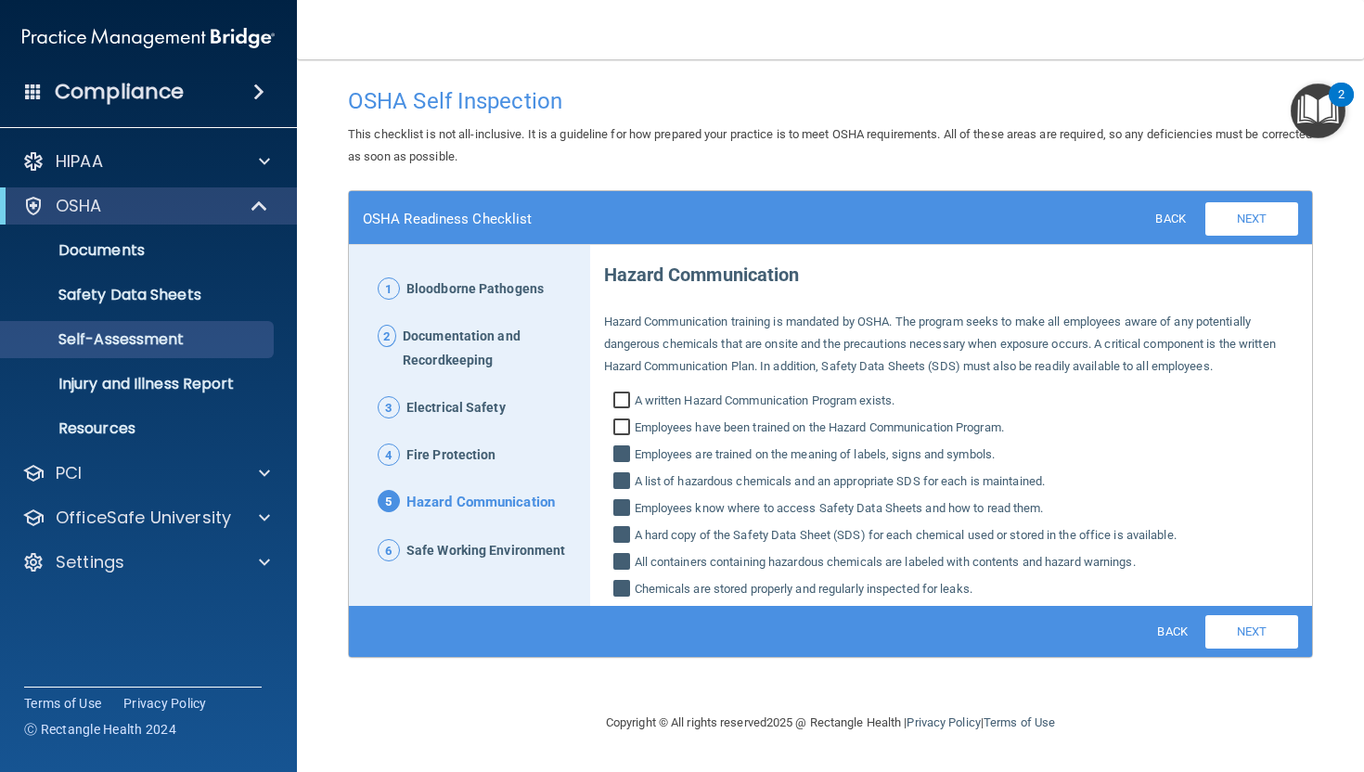
click at [620, 399] on input "A written Hazard Communication Program exists." at bounding box center [623, 402] width 21 height 19
checkbox input "true"
click at [625, 430] on input "Employees have been trained on the Hazard Communication Program." at bounding box center [623, 429] width 21 height 19
checkbox input "true"
click at [1166, 218] on link "Back" at bounding box center [1169, 218] width 60 height 26
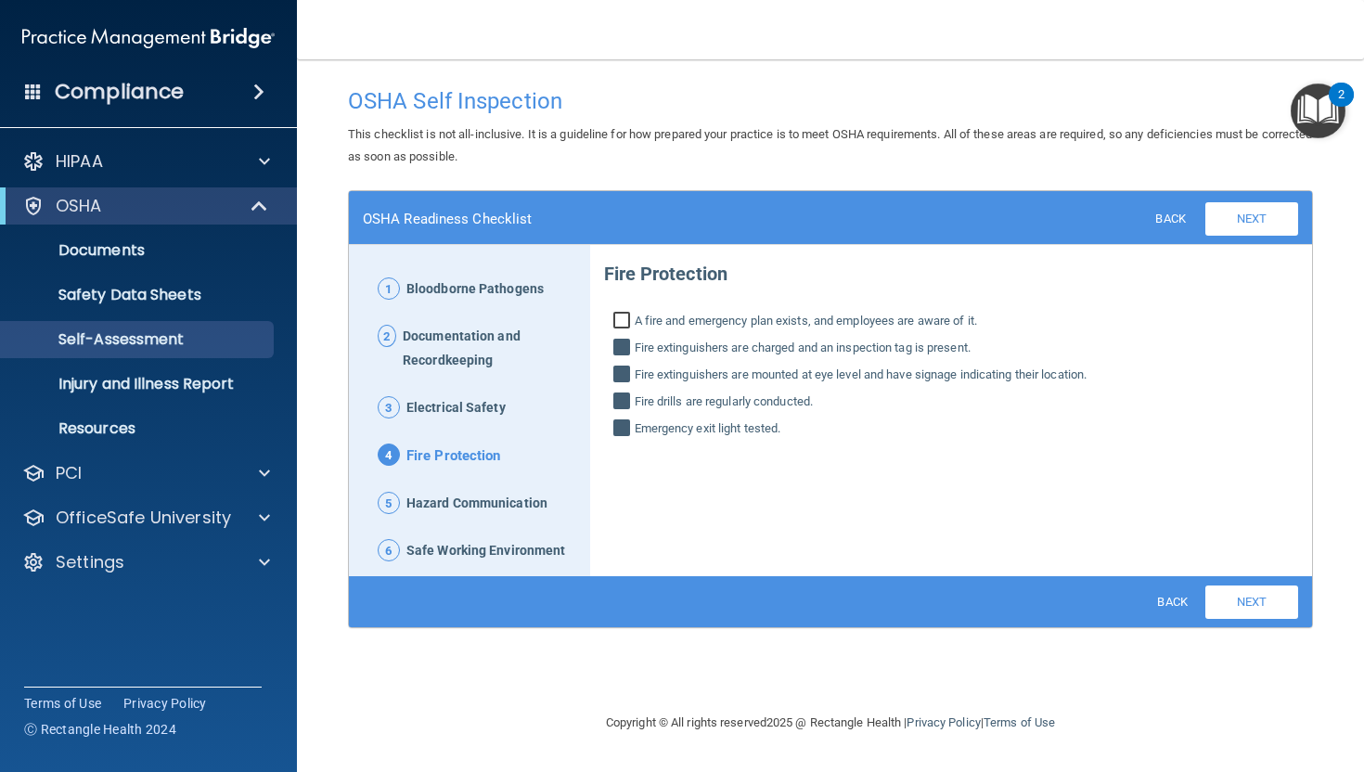
click at [622, 311] on label "A fire and emergency plan exists, and employees are aware of it." at bounding box center [951, 321] width 695 height 22
click at [622, 314] on input "A fire and emergency plan exists, and employees are aware of it." at bounding box center [623, 323] width 21 height 19
checkbox input "true"
click at [1165, 213] on link "Back" at bounding box center [1169, 218] width 60 height 26
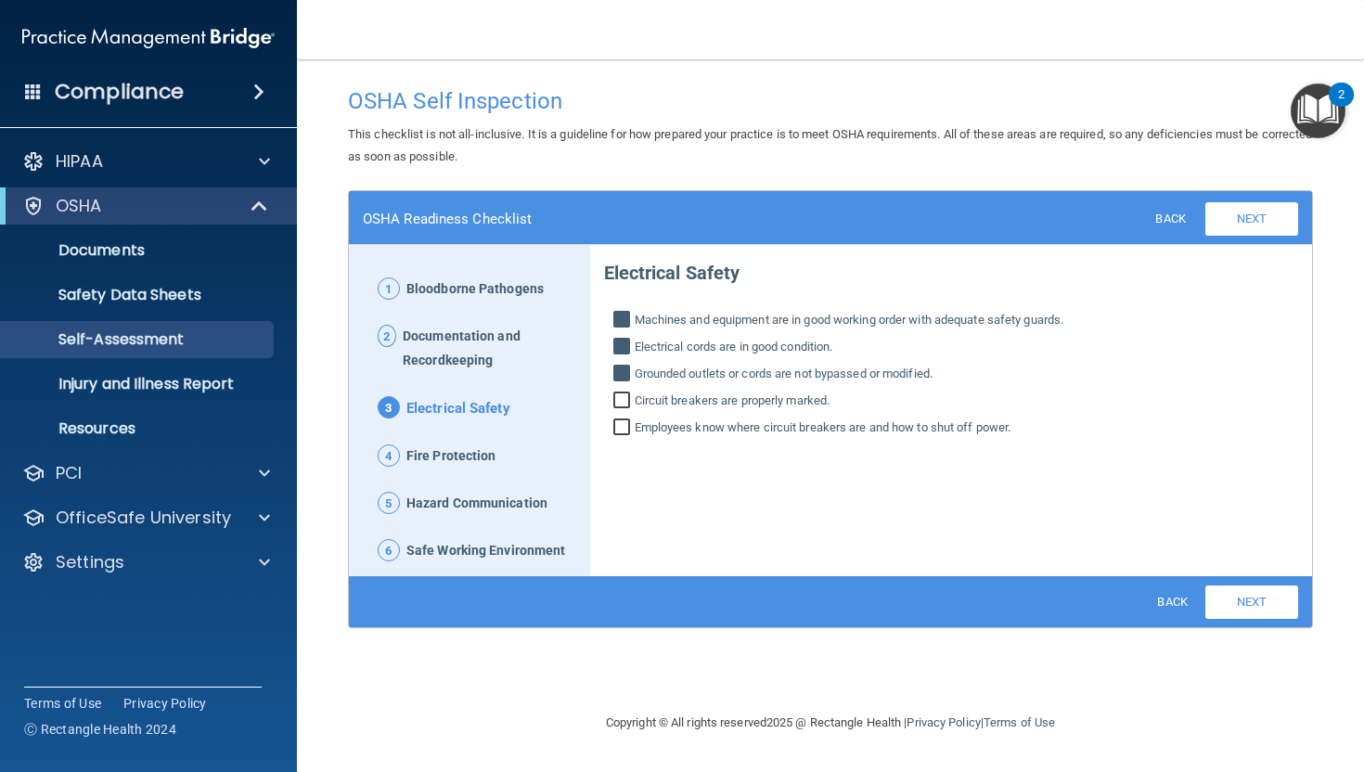
click at [627, 405] on input "Circuit breakers are properly marked." at bounding box center [623, 402] width 21 height 19
checkbox input "true"
click at [622, 423] on input "Employees know where circuit breakers are and how to shut off power." at bounding box center [623, 429] width 21 height 19
checkbox input "true"
click at [1169, 214] on link "Back" at bounding box center [1169, 218] width 60 height 26
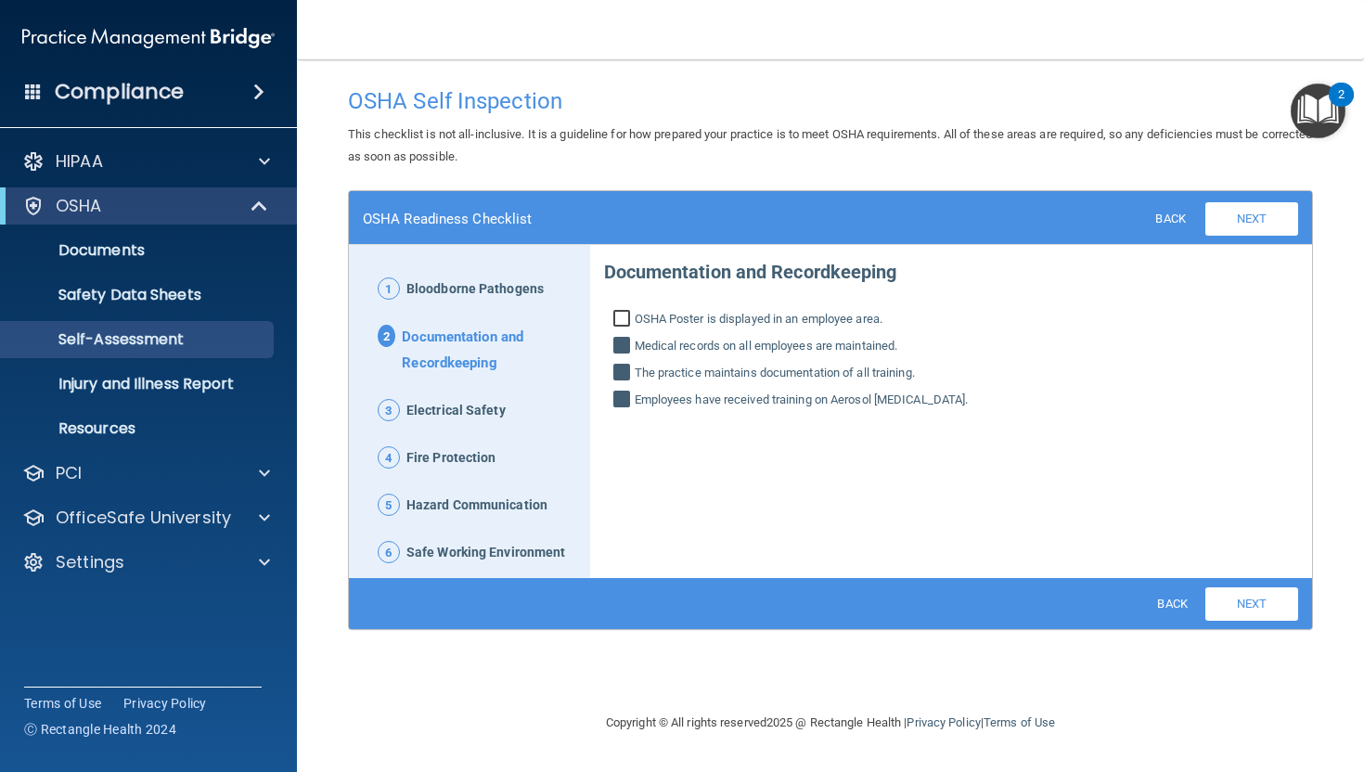
click at [627, 318] on input "OSHA Poster is displayed in an employee area." at bounding box center [623, 321] width 21 height 19
checkbox input "true"
click at [1165, 215] on link "Back" at bounding box center [1169, 218] width 60 height 26
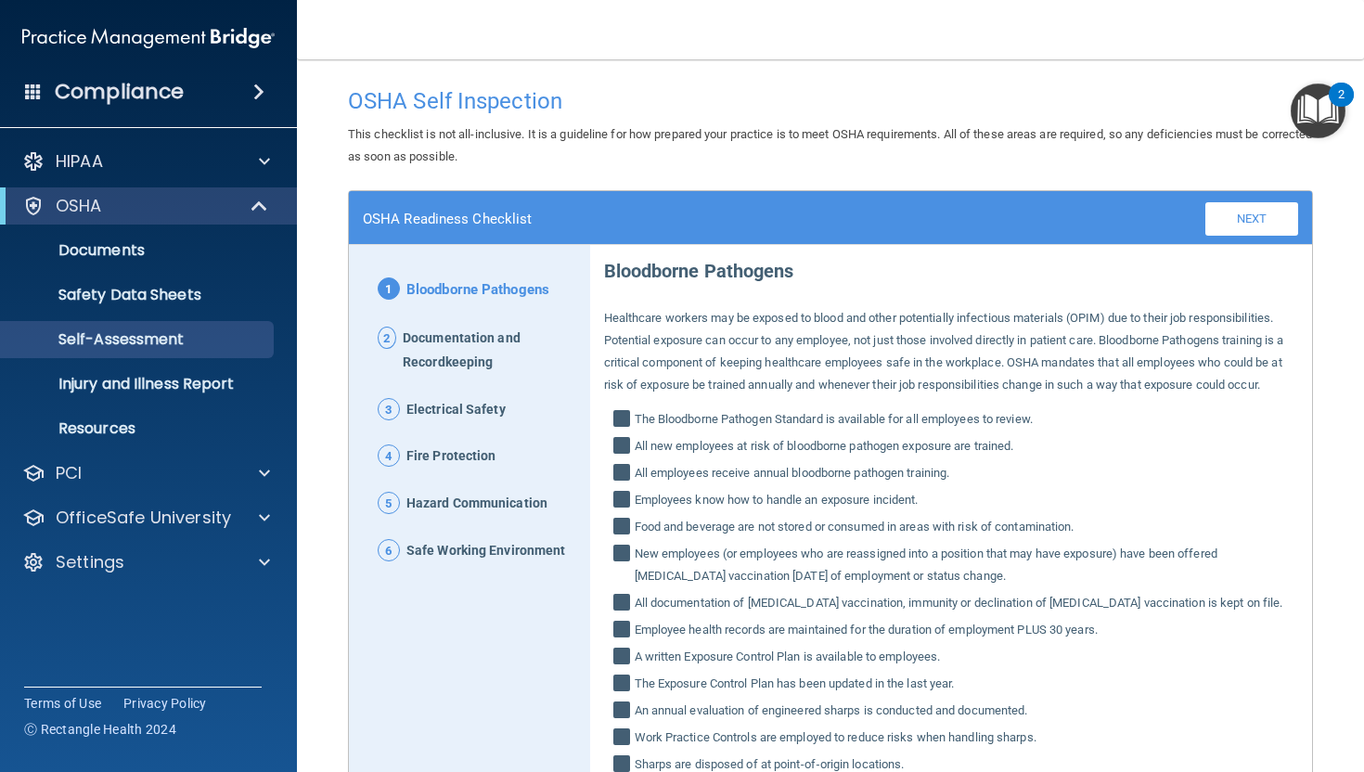
click at [1329, 445] on main "OSHA Self Inspection This checklist is not all-inclusive. It is a guideline for…" at bounding box center [830, 415] width 1067 height 713
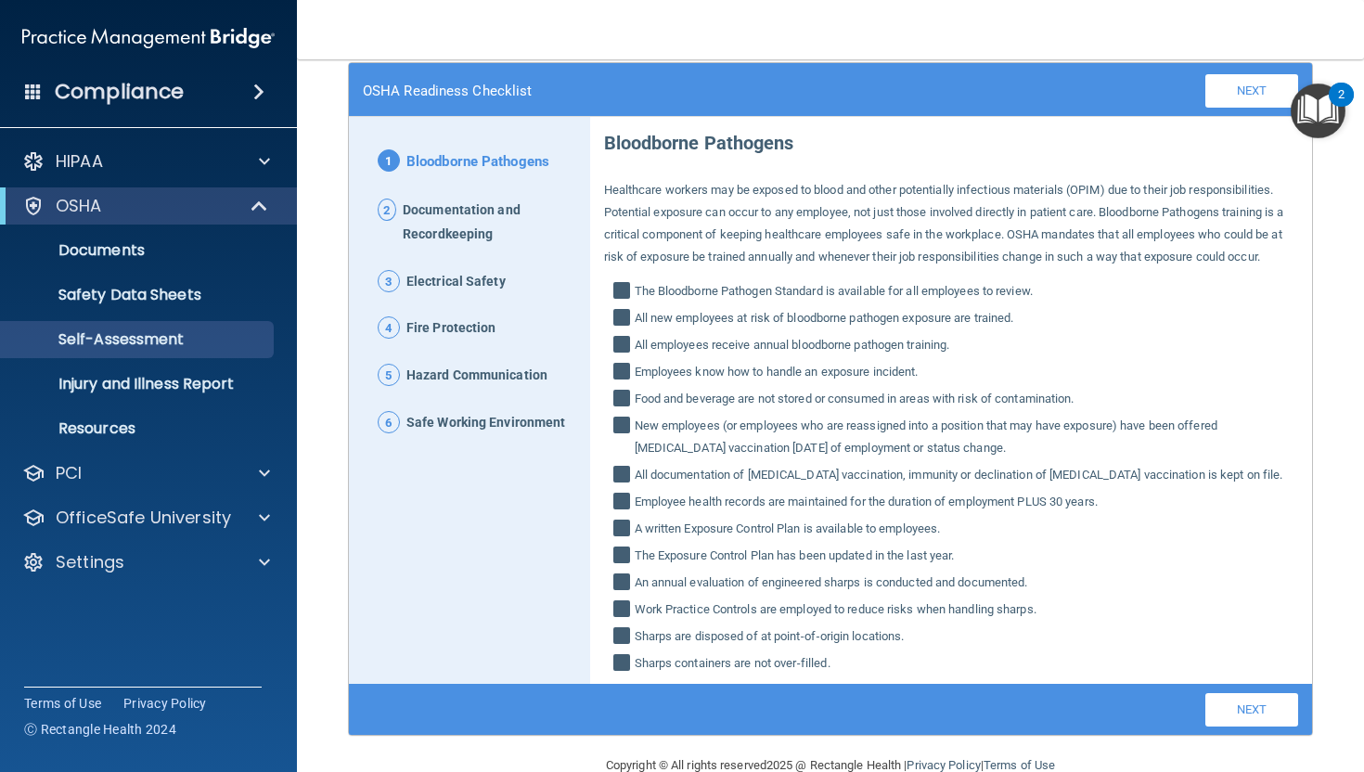
scroll to position [166, 0]
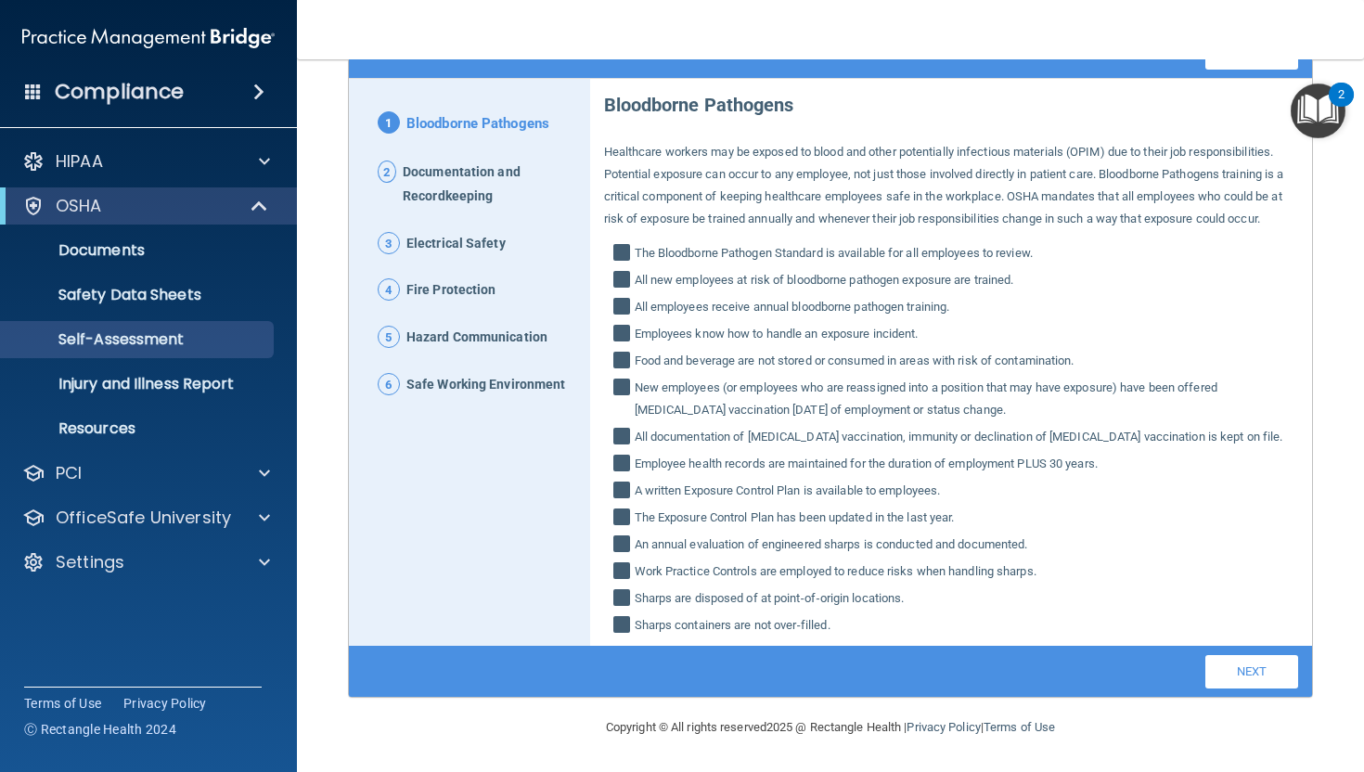
click at [1287, 472] on label "Employee health records are maintained for the duration of employment PLUS 30 y…" at bounding box center [951, 464] width 695 height 22
click at [635, 472] on input "Employee health records are maintained for the duration of employment PLUS 30 y…" at bounding box center [623, 465] width 21 height 19
click at [622, 459] on input "Employee health records are maintained for the duration of employment PLUS 30 y…" at bounding box center [623, 465] width 21 height 19
checkbox input "true"
click at [1235, 666] on link "Next" at bounding box center [1251, 671] width 93 height 33
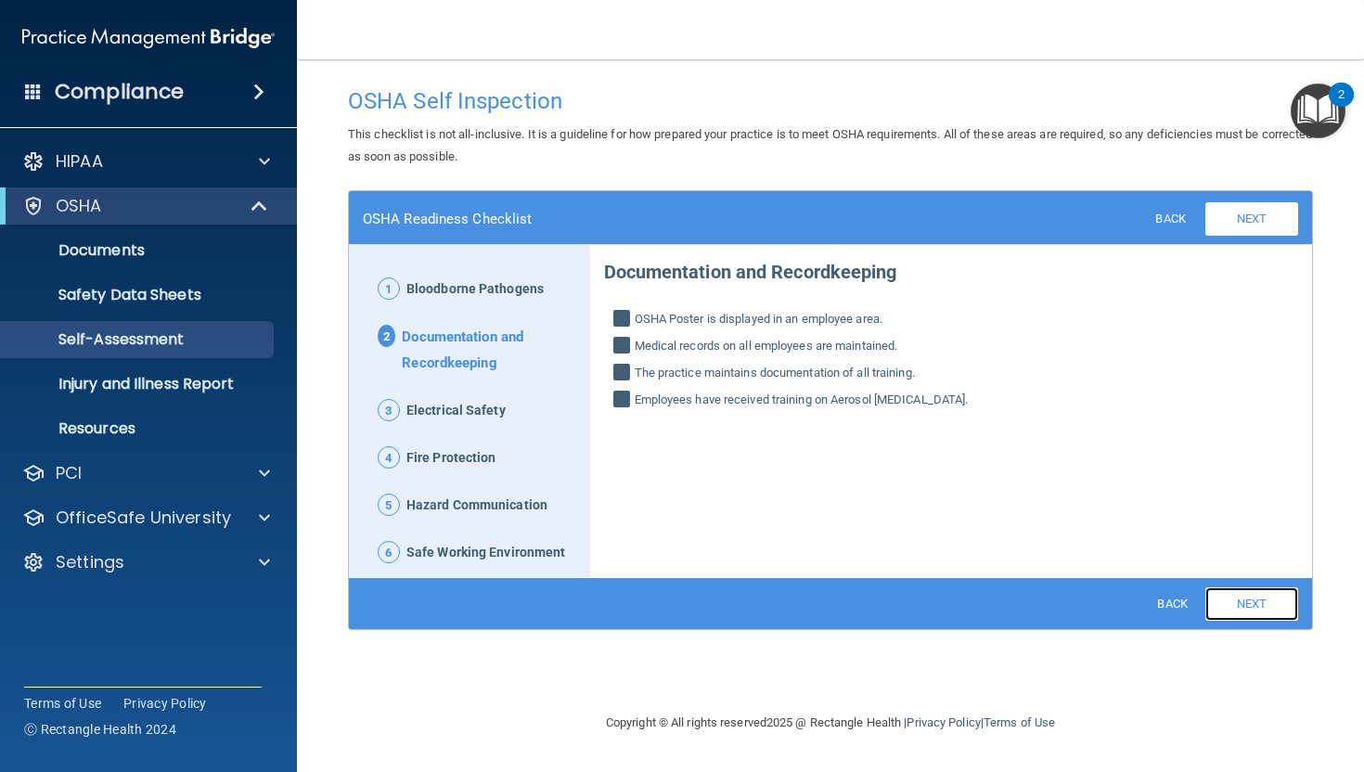
scroll to position [0, 0]
click at [1228, 599] on link "Next" at bounding box center [1251, 603] width 93 height 33
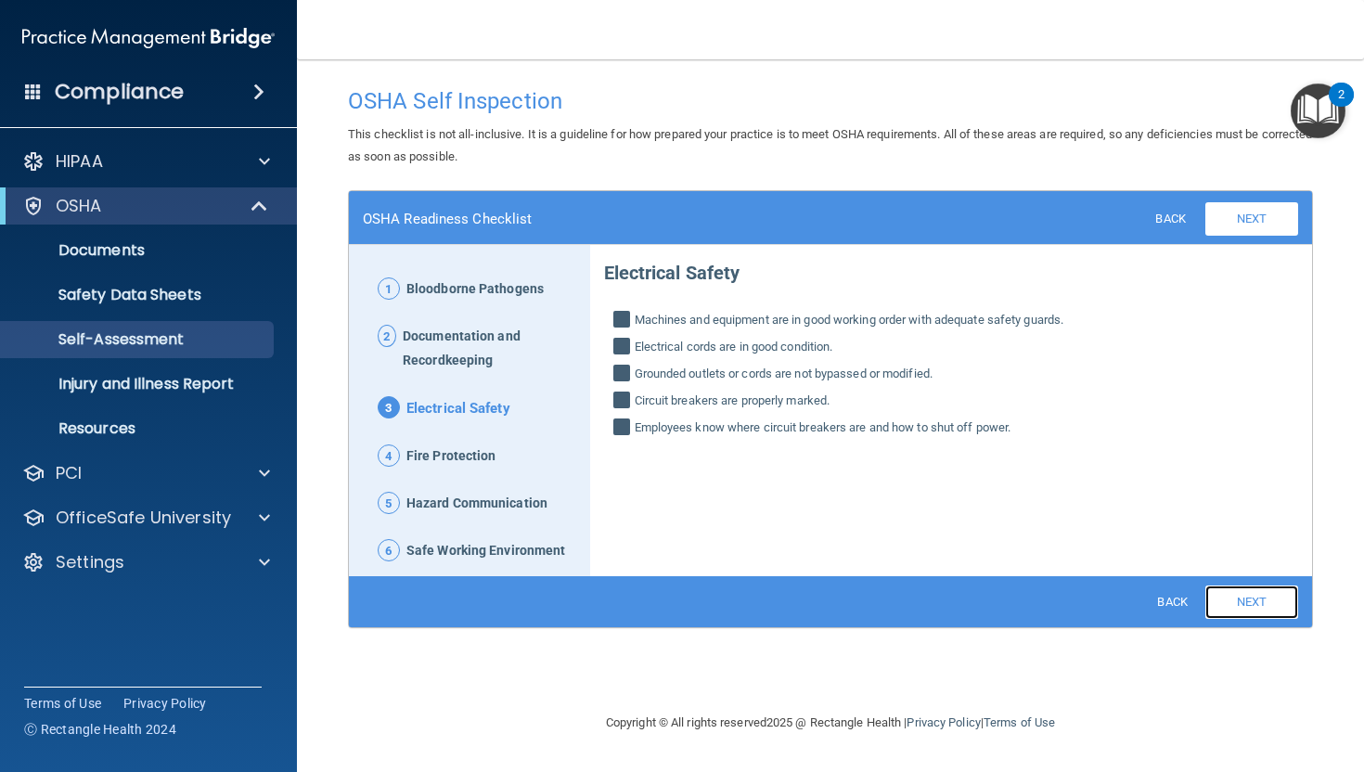
click at [1228, 599] on link "Next" at bounding box center [1251, 601] width 93 height 33
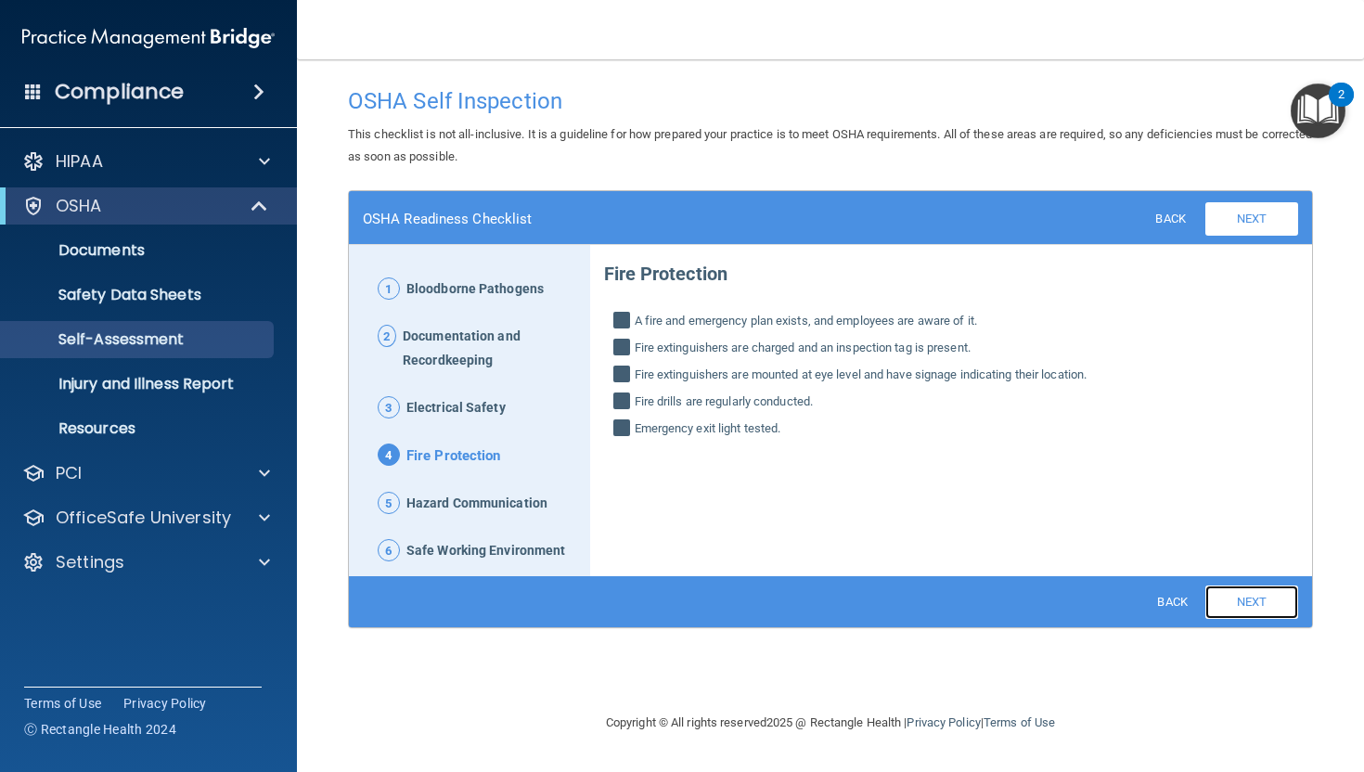
click at [1228, 599] on link "Next" at bounding box center [1251, 601] width 93 height 33
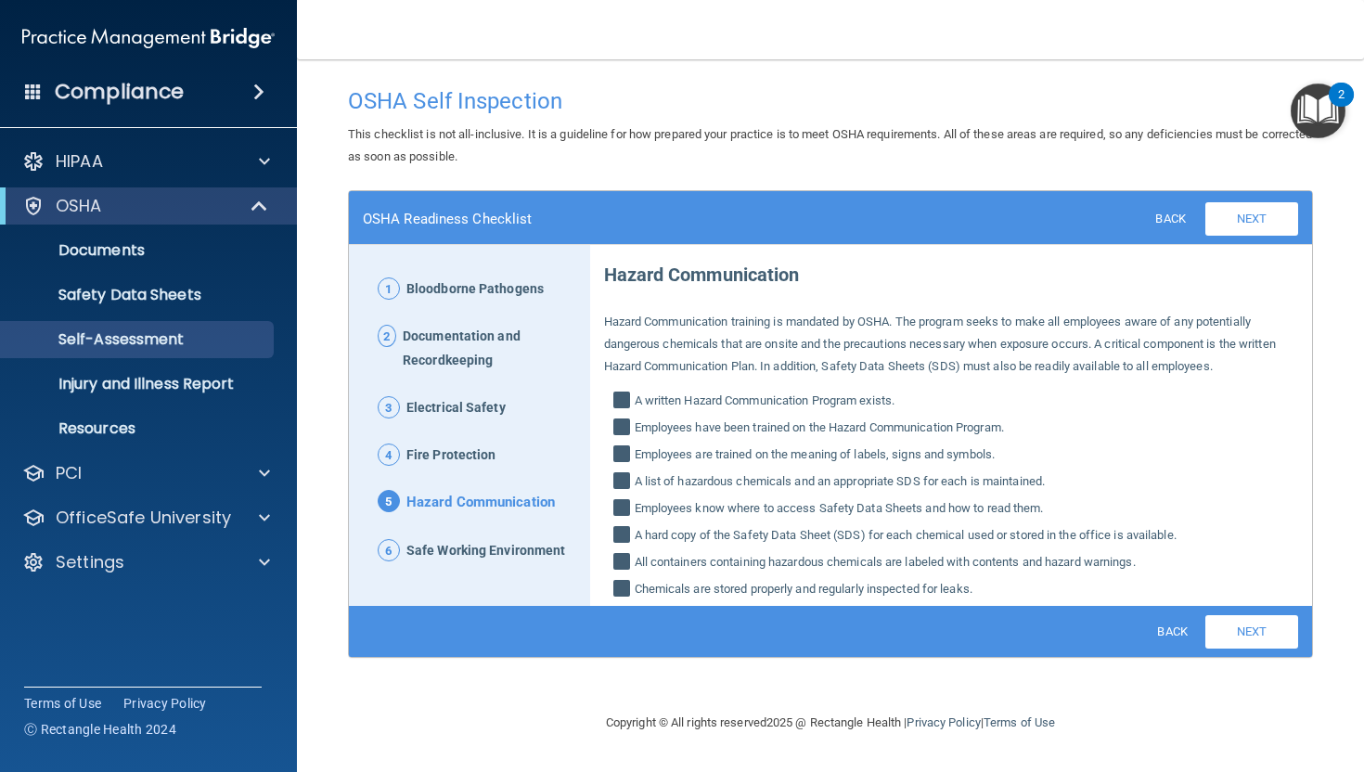
click at [1227, 599] on label "Chemicals are stored properly and regularly inspected for leaks." at bounding box center [951, 589] width 695 height 22
click at [635, 599] on input "Chemicals are stored properly and regularly inspected for leaks." at bounding box center [623, 591] width 21 height 19
click at [623, 588] on input "Chemicals are stored properly and regularly inspected for leaks." at bounding box center [623, 591] width 21 height 19
checkbox input "true"
click at [1092, 691] on div "OSHA Self Inspection This checklist is not all-inclusive. It is a guideline for…" at bounding box center [830, 385] width 993 height 615
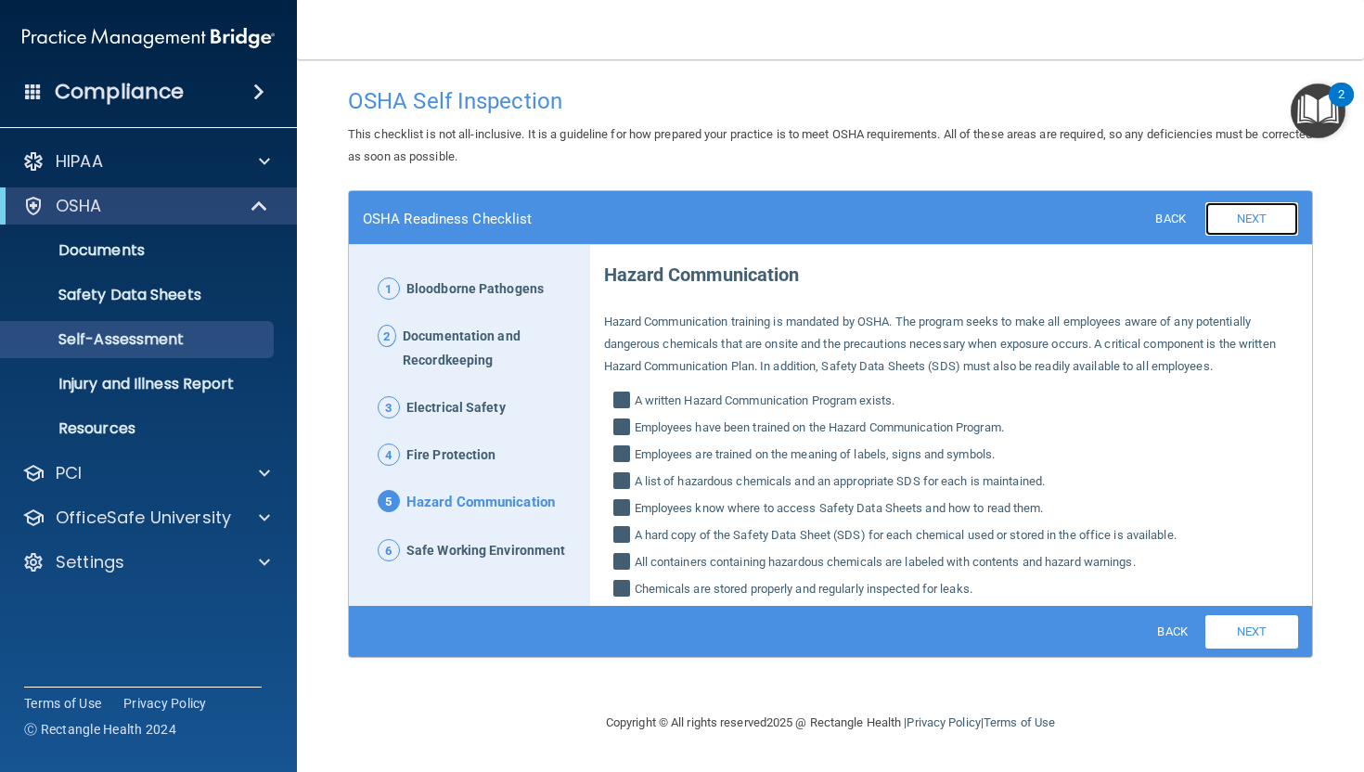
click at [1233, 213] on link "Next" at bounding box center [1251, 218] width 93 height 33
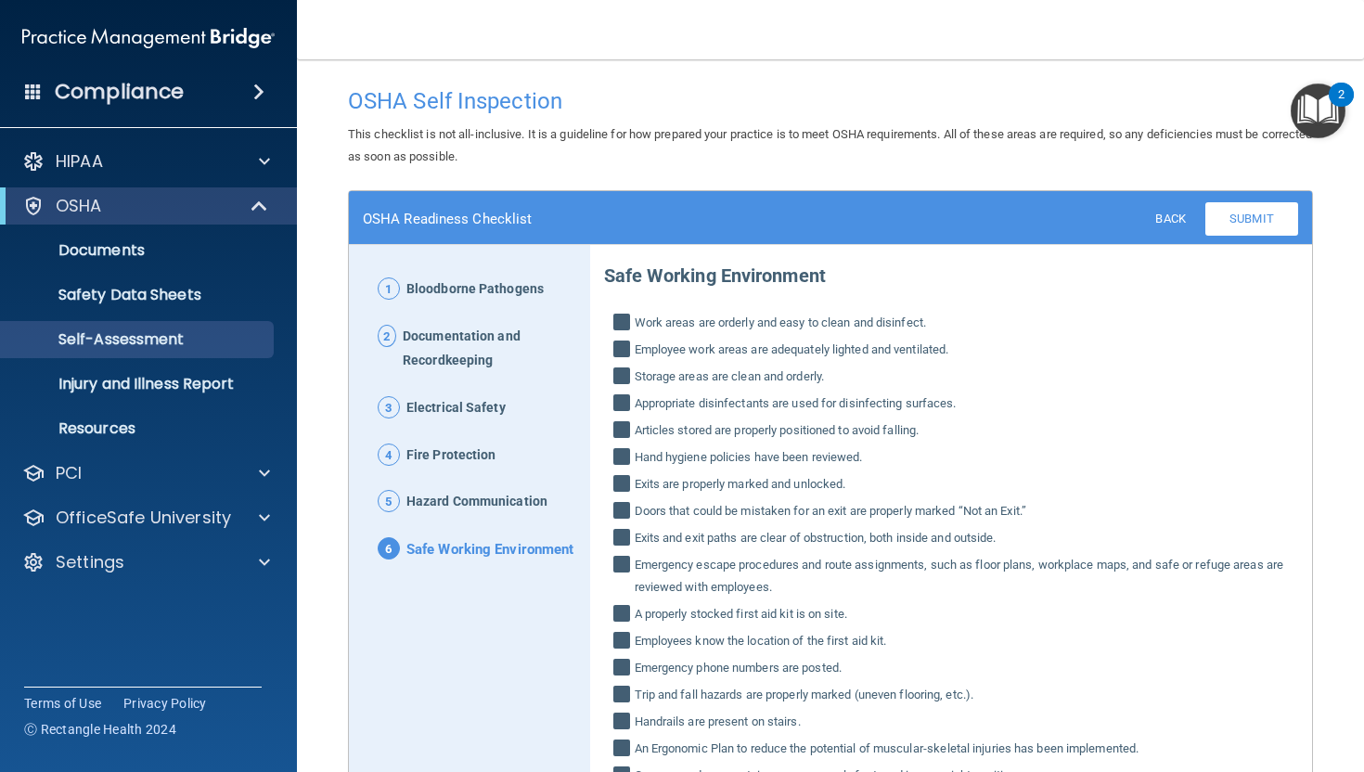
click at [1350, 452] on main "OSHA Self Inspection This checklist is not all-inclusive. It is a guideline for…" at bounding box center [830, 415] width 1067 height 713
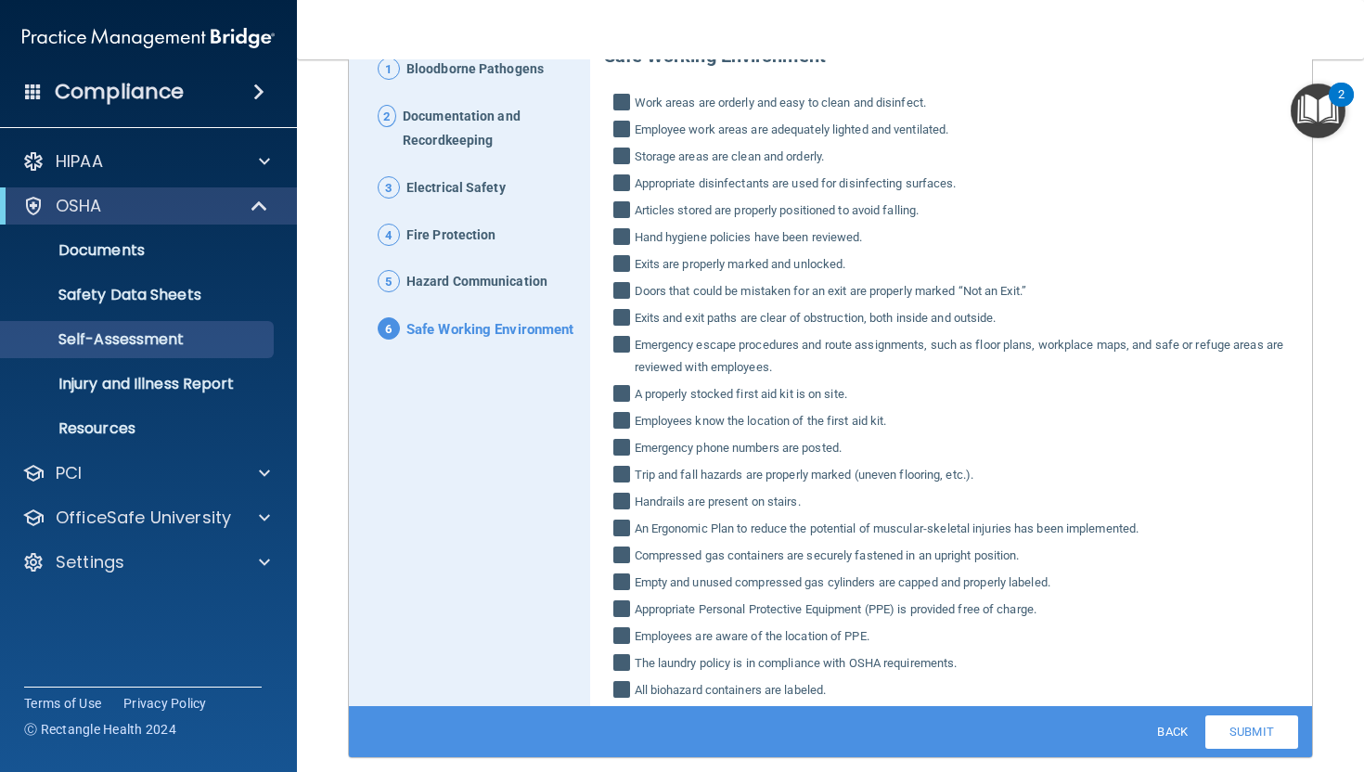
scroll to position [223, 0]
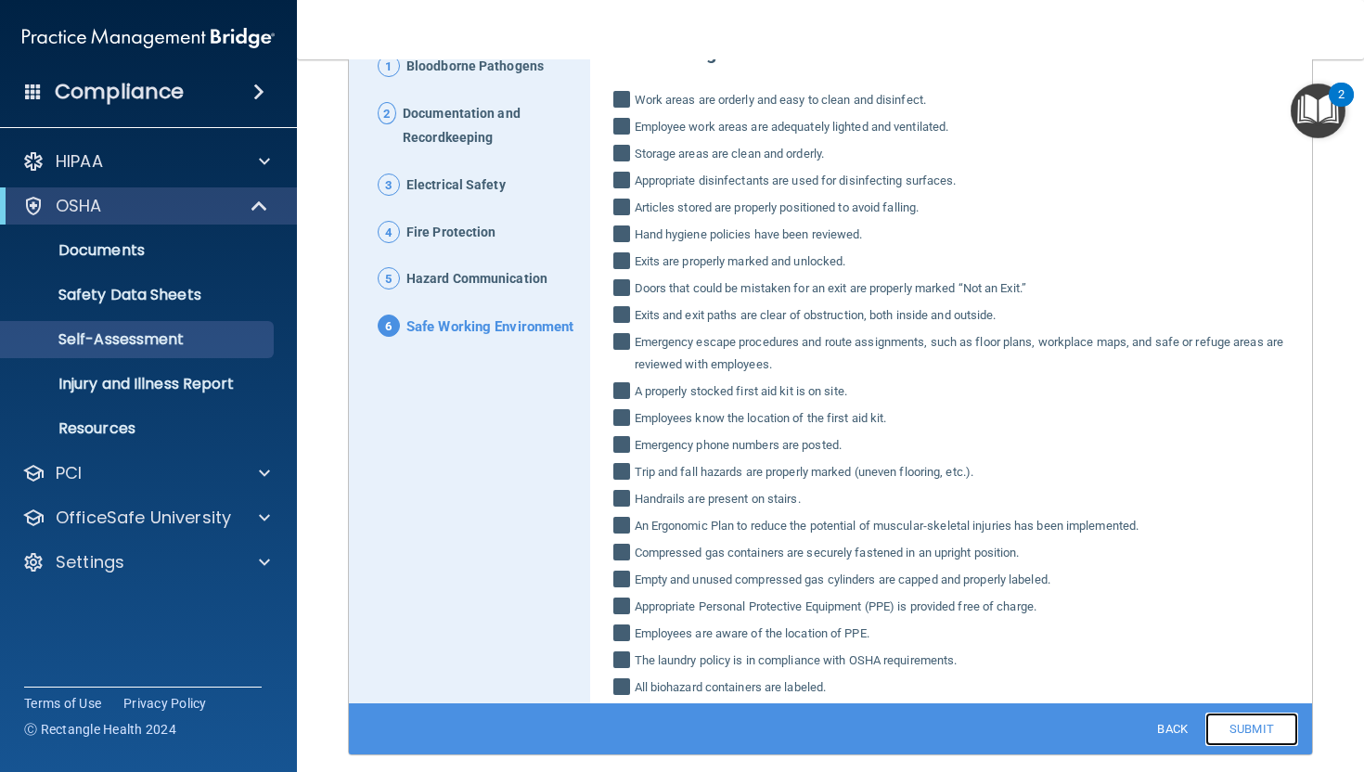
click at [1238, 731] on link "Submit" at bounding box center [1251, 729] width 93 height 33
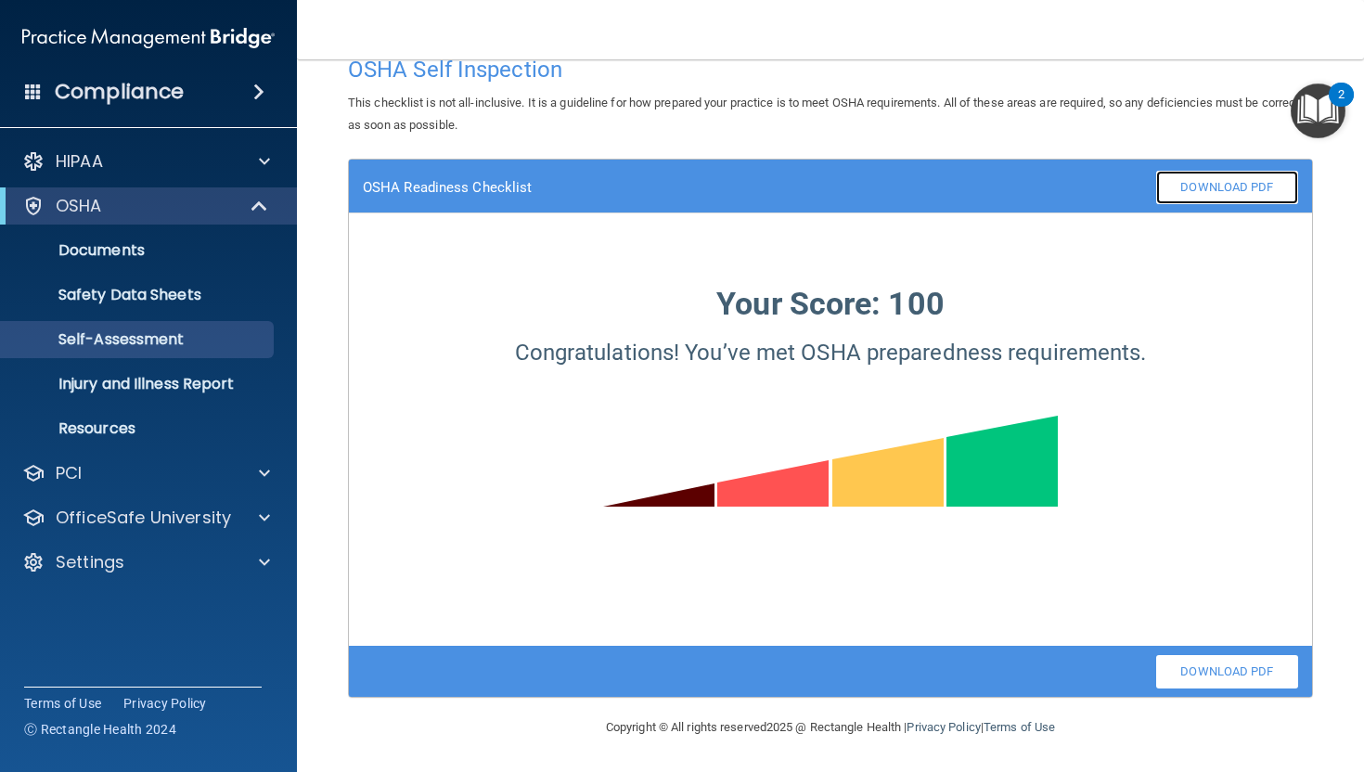
click at [1227, 181] on link "Download PDF" at bounding box center [1227, 187] width 142 height 33
click at [75, 419] on p "Resources" at bounding box center [138, 428] width 253 height 19
